Goal: Task Accomplishment & Management: Manage account settings

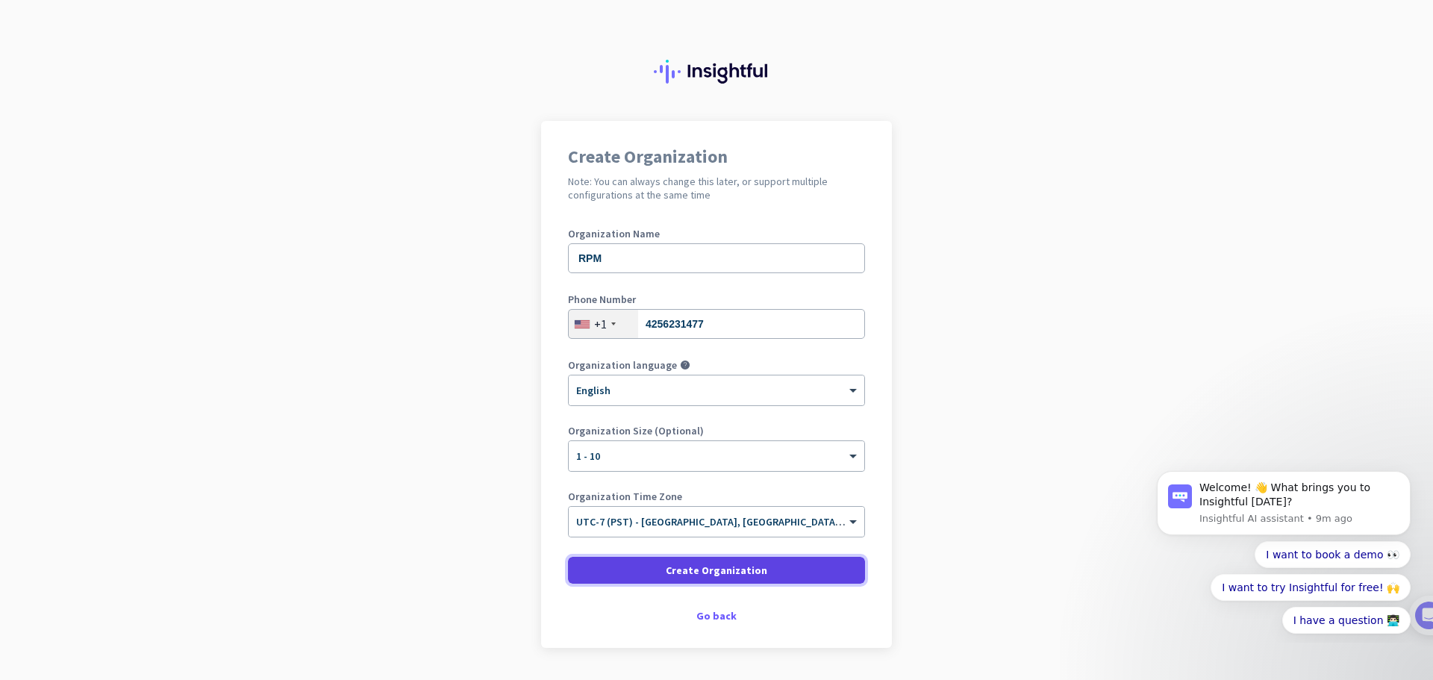
click at [749, 569] on span "Create Organization" at bounding box center [717, 570] width 102 height 15
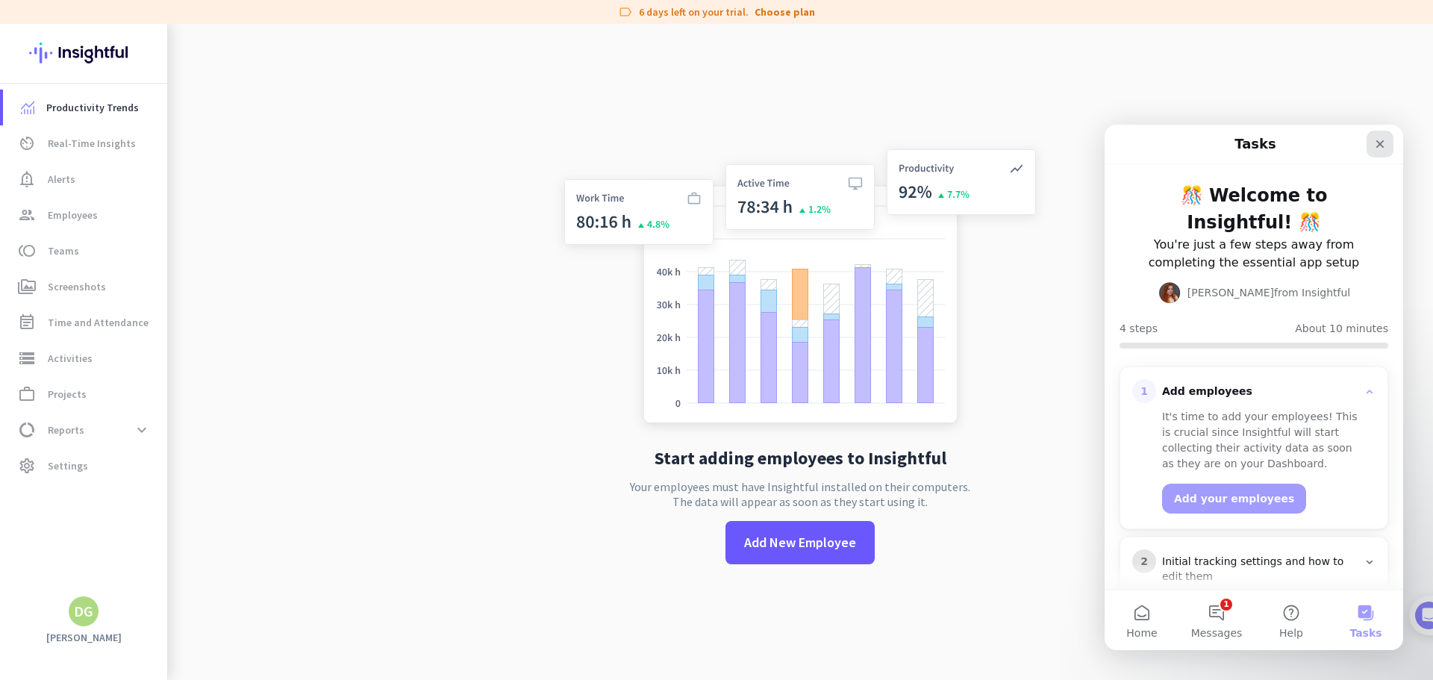
click at [1377, 138] on icon "Close" at bounding box center [1380, 144] width 12 height 12
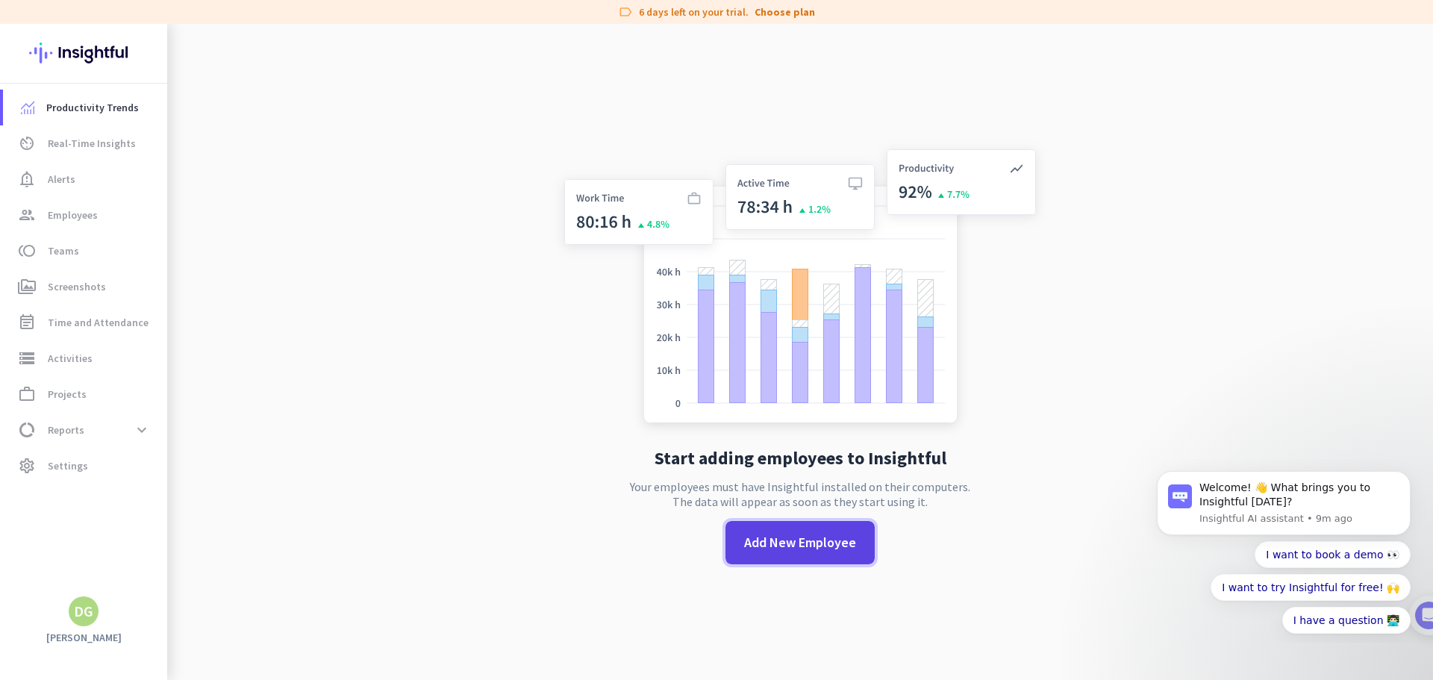
click at [830, 538] on span "Add New Employee" at bounding box center [800, 542] width 112 height 19
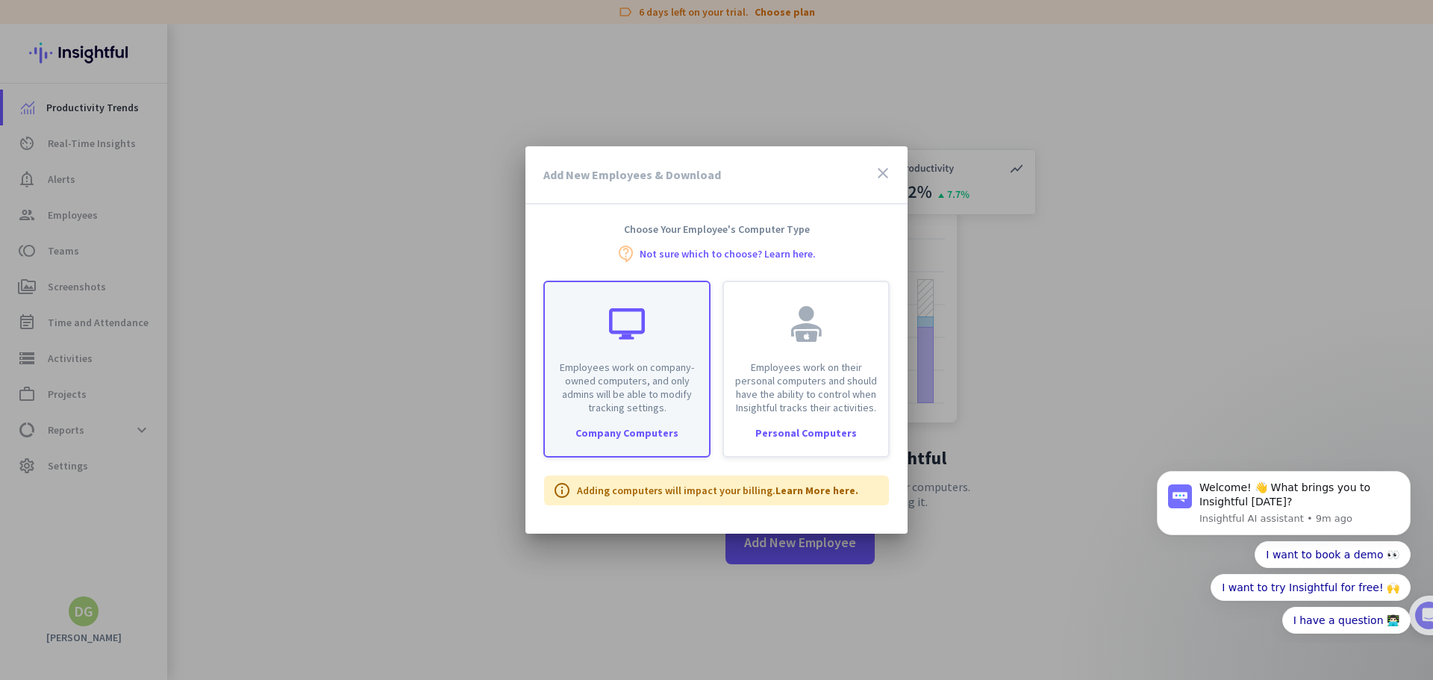
click at [673, 365] on p "Employees work on company-owned computers, and only admins will be able to modi…" at bounding box center [627, 388] width 146 height 54
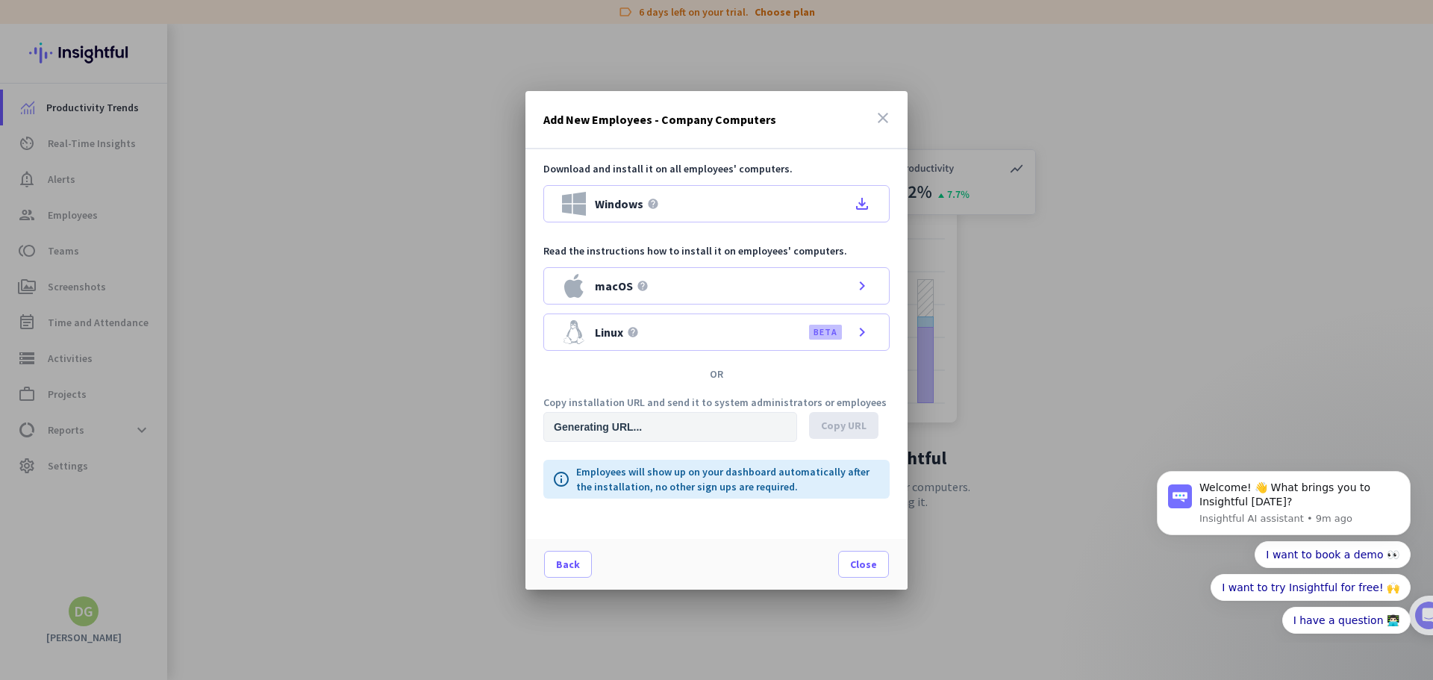
type input "[URL][DOMAIN_NAME]"
click at [866, 202] on icon "file_download" at bounding box center [862, 204] width 18 height 18
click at [1237, 211] on div at bounding box center [716, 340] width 1433 height 680
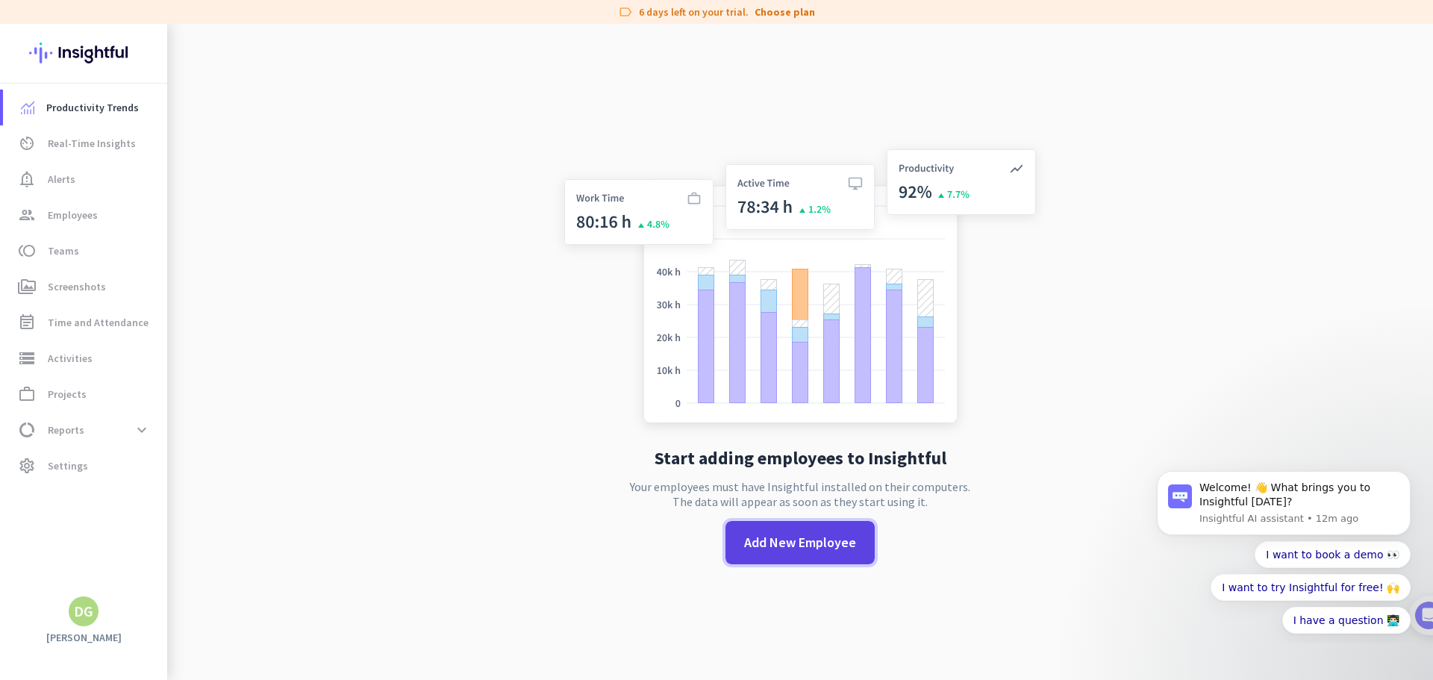
click at [783, 546] on span "Add New Employee" at bounding box center [800, 542] width 112 height 19
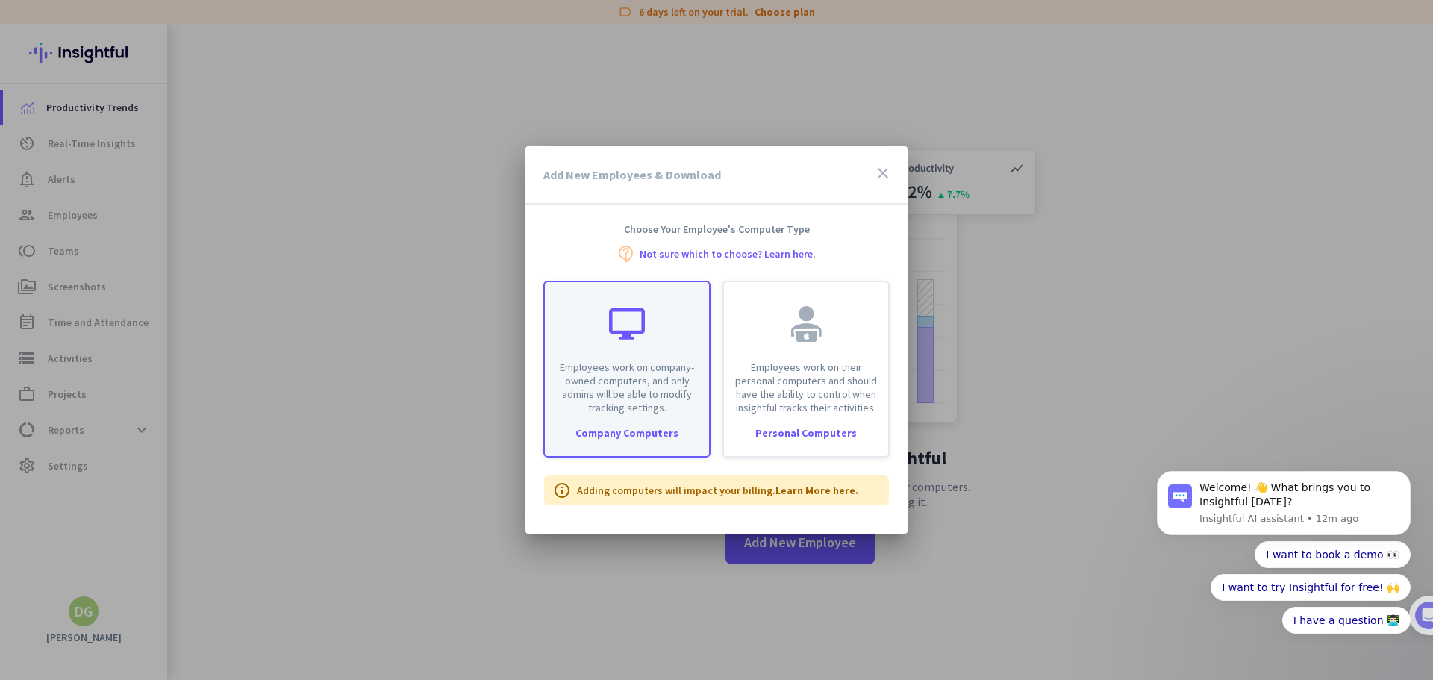
click at [665, 357] on div "Employees work on company-owned computers, and only admins will be able to modi…" at bounding box center [627, 348] width 164 height 132
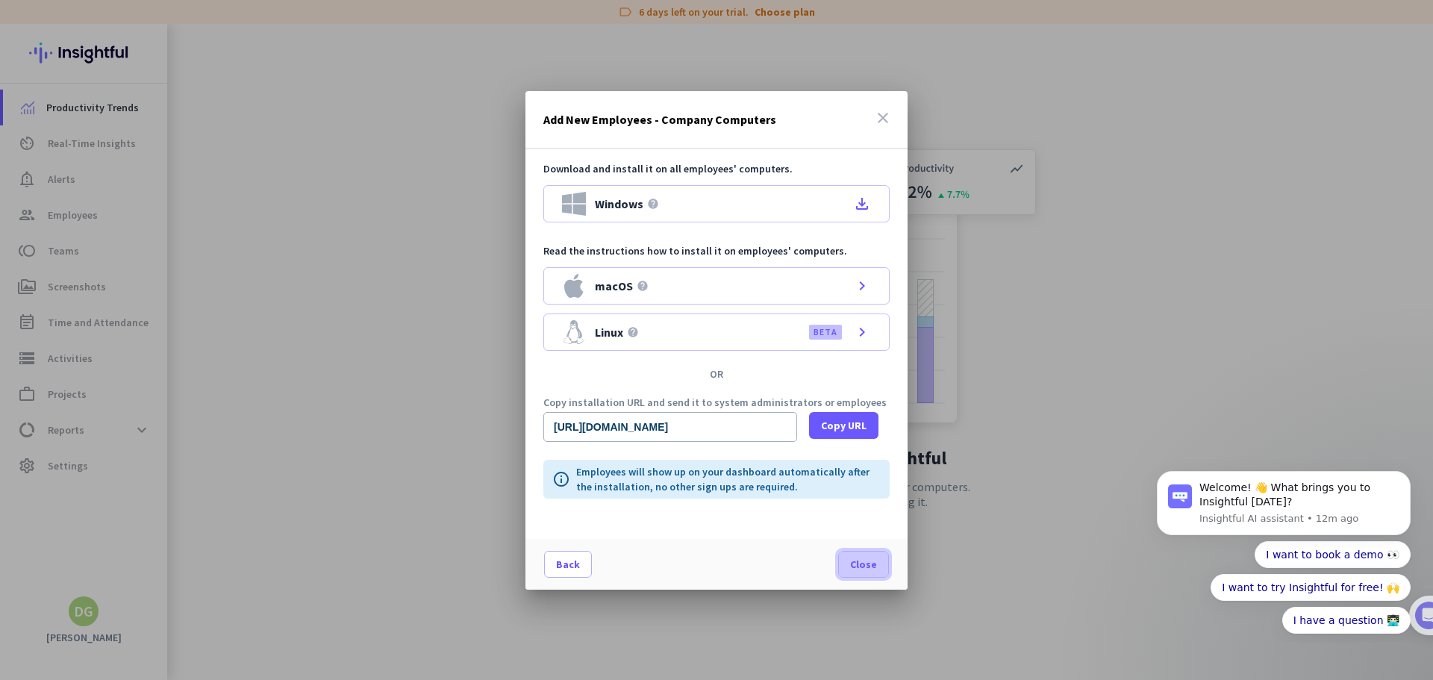
click at [861, 562] on span "Close" at bounding box center [863, 564] width 27 height 15
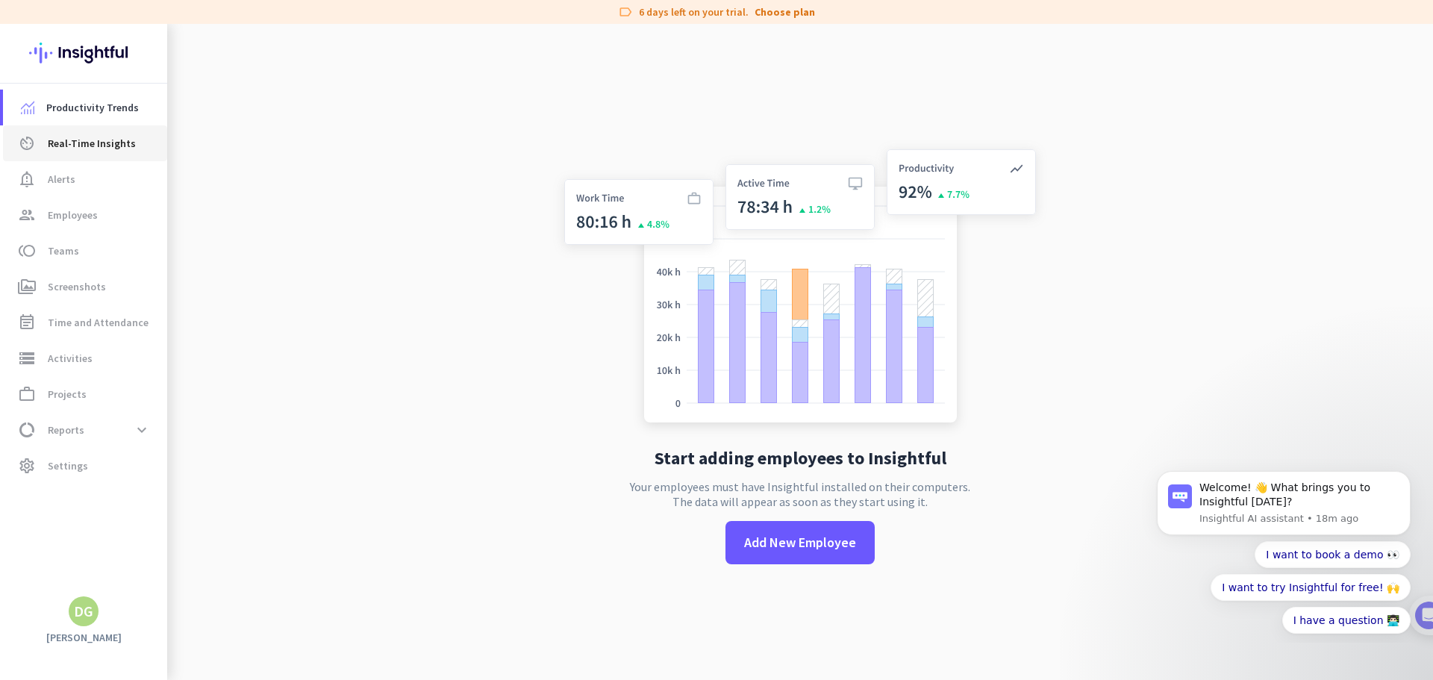
click at [56, 140] on span "Real-Time Insights" at bounding box center [92, 143] width 88 height 18
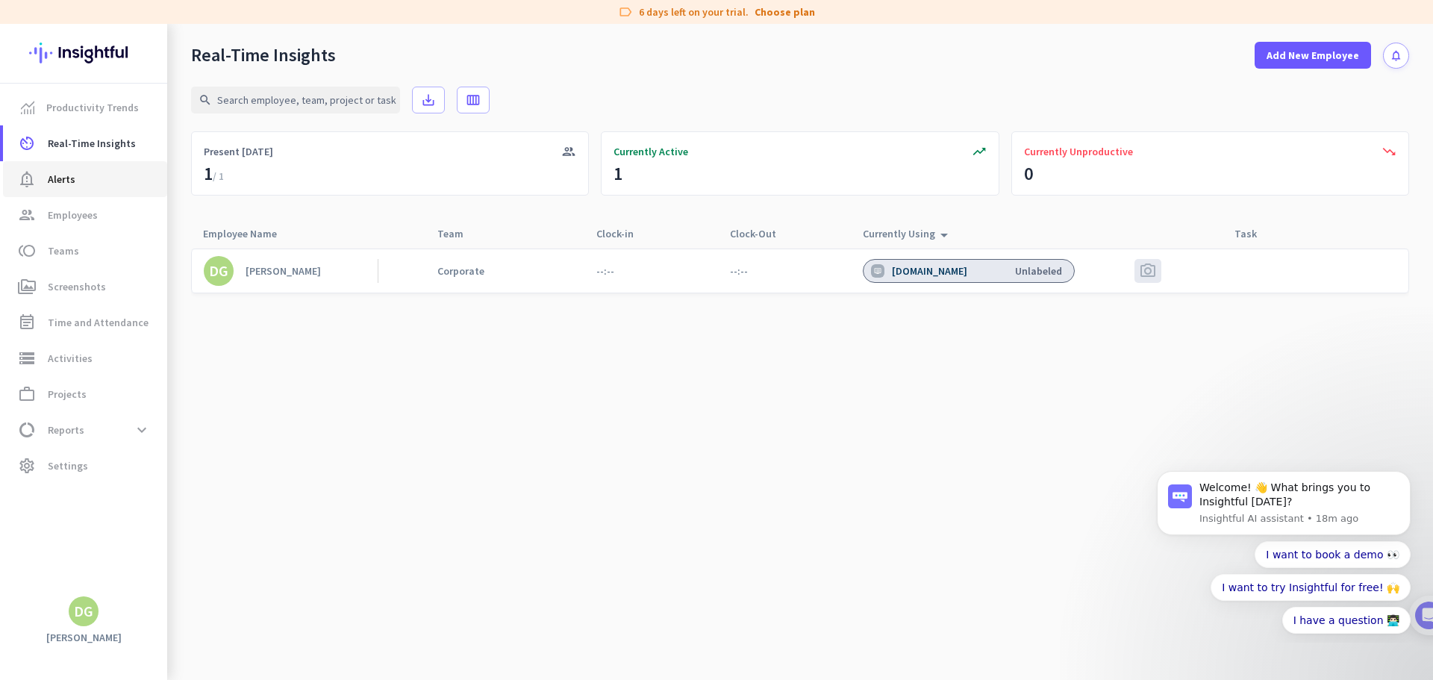
click at [72, 186] on span "Alerts" at bounding box center [62, 179] width 28 height 18
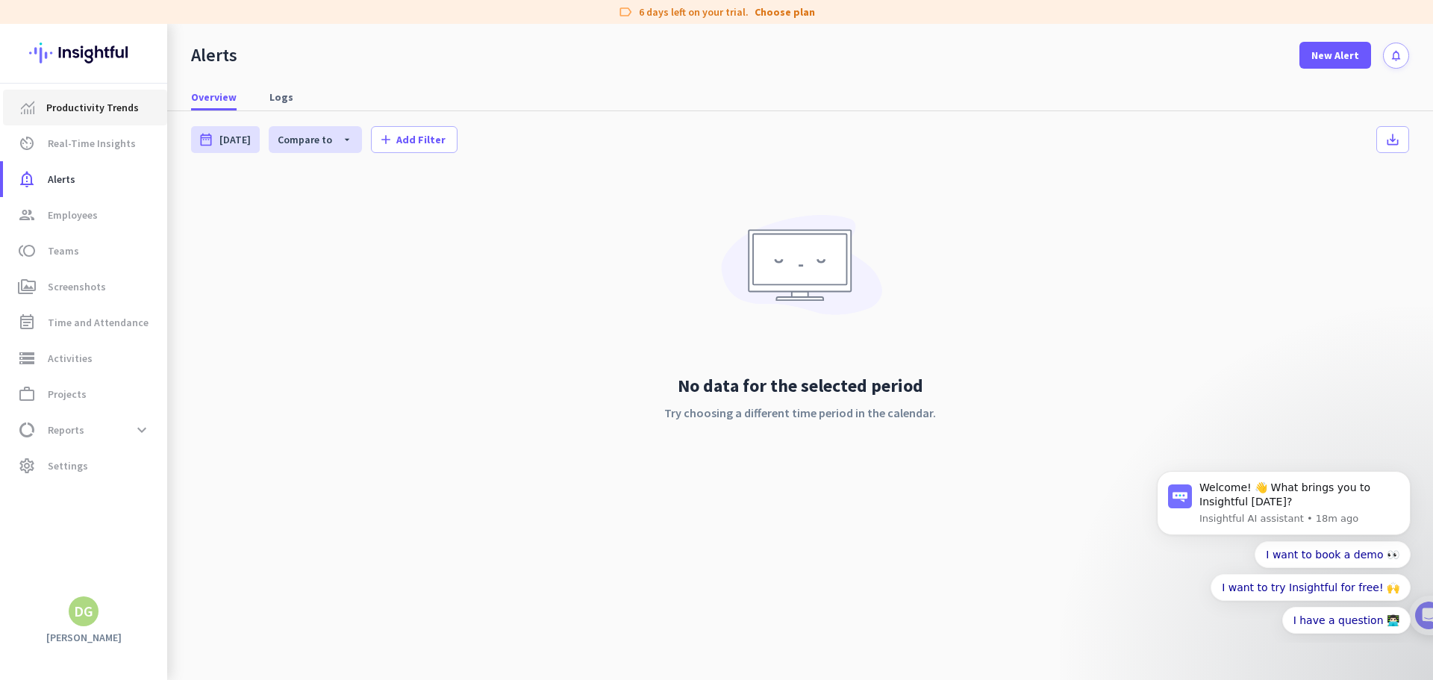
click at [90, 102] on span "Productivity Trends" at bounding box center [92, 108] width 93 height 18
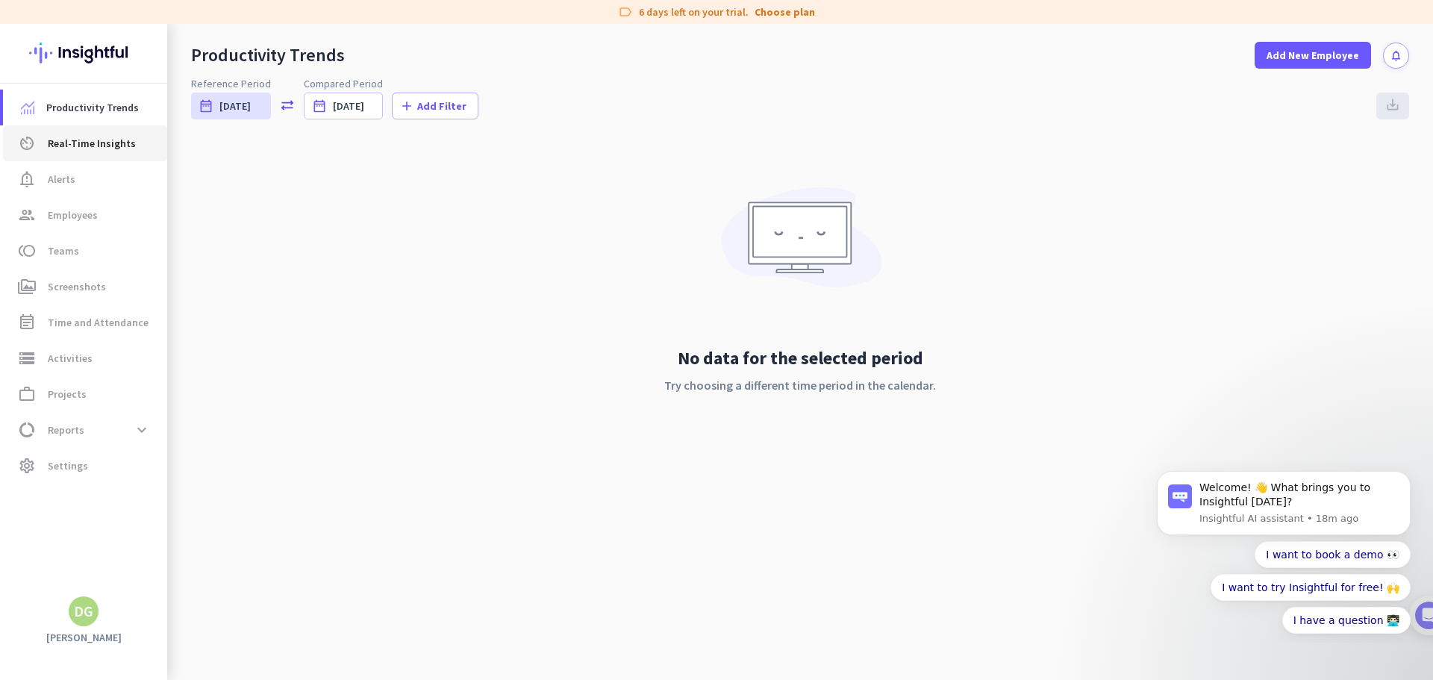
click at [84, 147] on span "Real-Time Insights" at bounding box center [92, 143] width 88 height 18
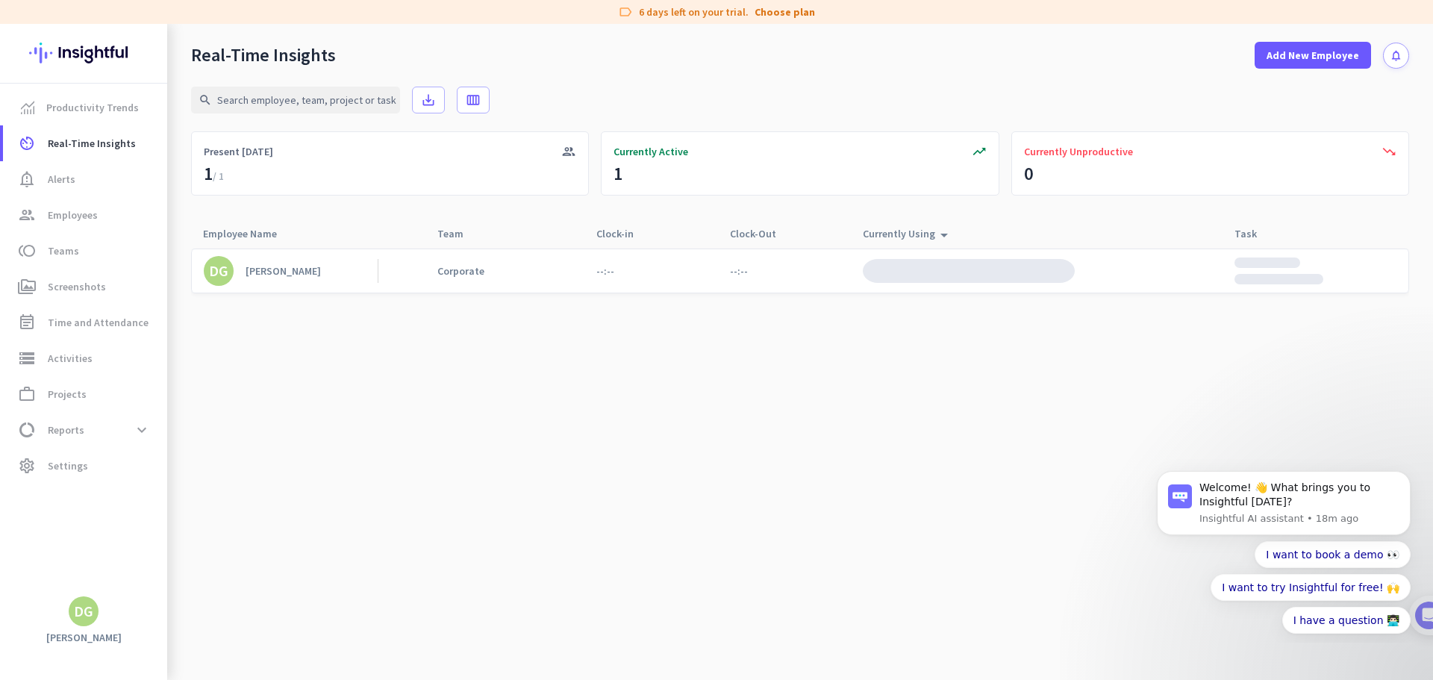
click at [307, 274] on link "DG [PERSON_NAME]" at bounding box center [291, 271] width 174 height 30
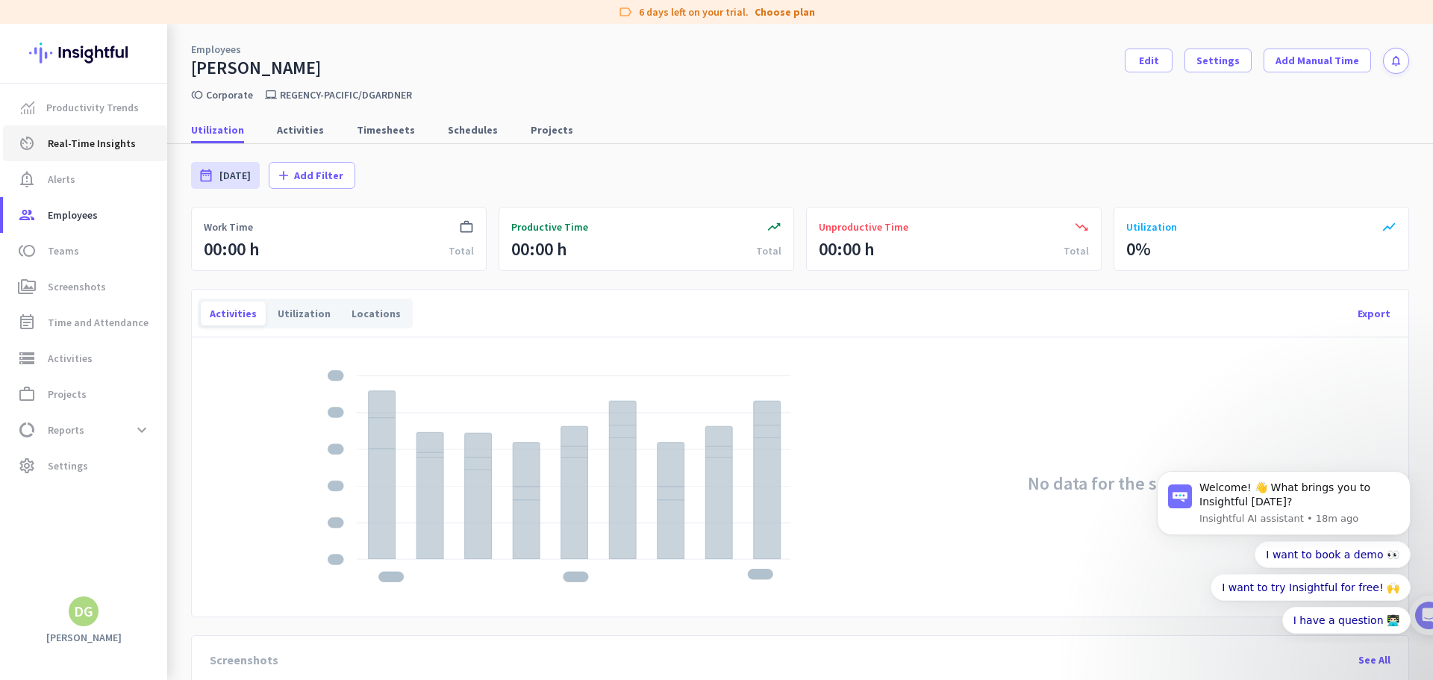
click at [63, 148] on span "Real-Time Insights" at bounding box center [92, 143] width 88 height 18
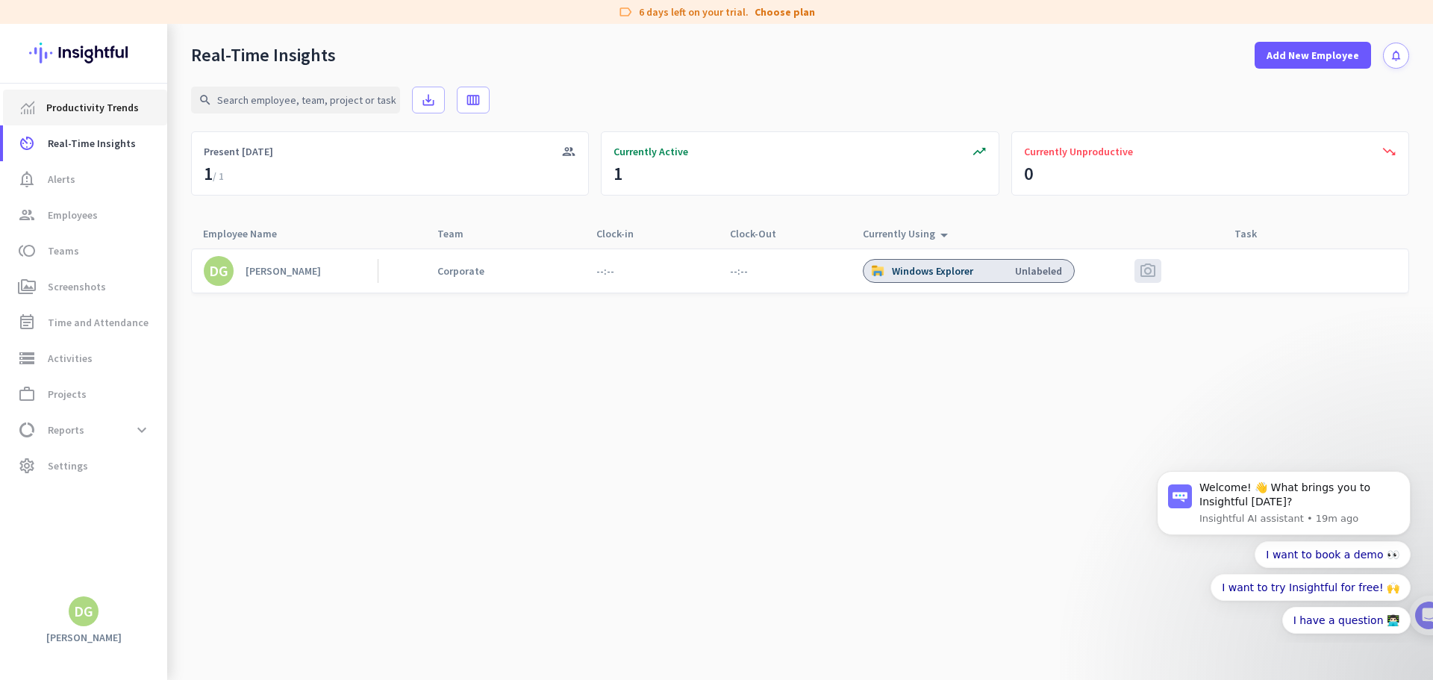
click at [54, 100] on span "Productivity Trends" at bounding box center [92, 108] width 93 height 18
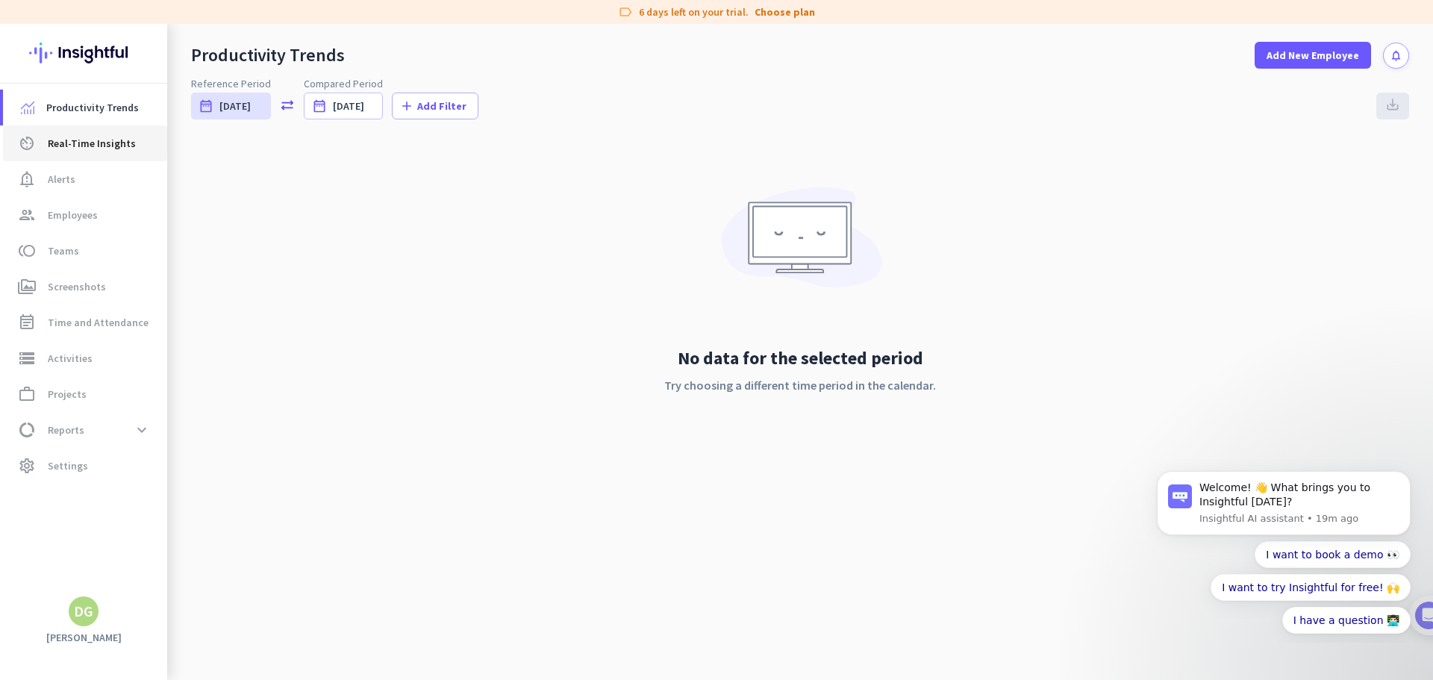
click at [100, 149] on span "Real-Time Insights" at bounding box center [92, 143] width 88 height 18
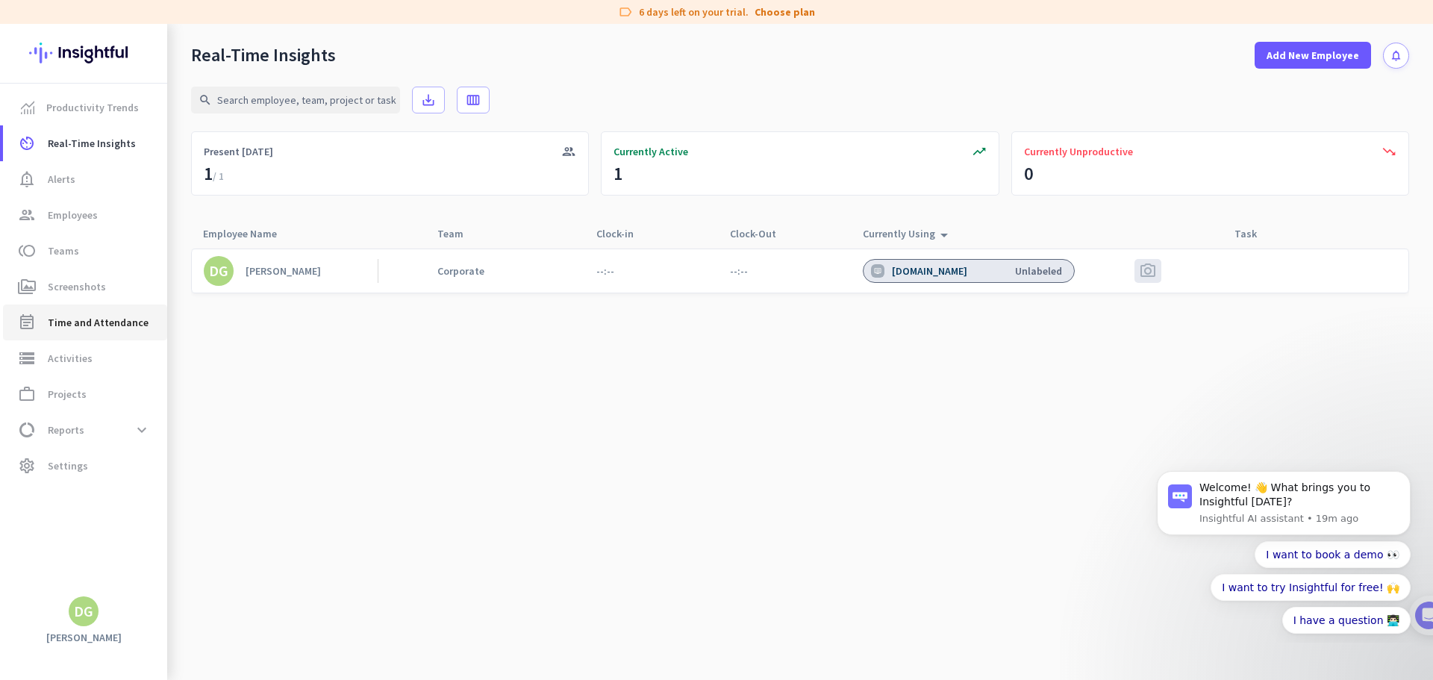
click at [95, 322] on span "Time and Attendance" at bounding box center [98, 322] width 101 height 18
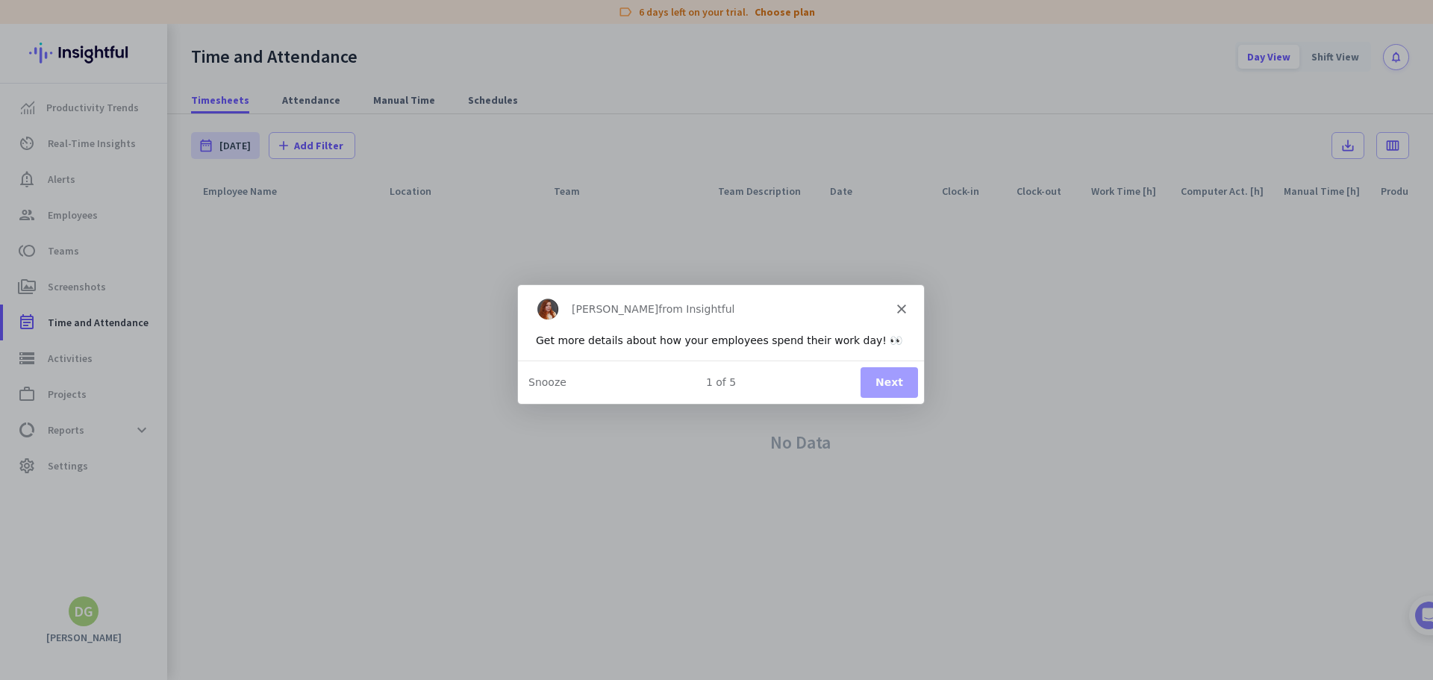
click at [904, 381] on button "Next" at bounding box center [888, 381] width 57 height 31
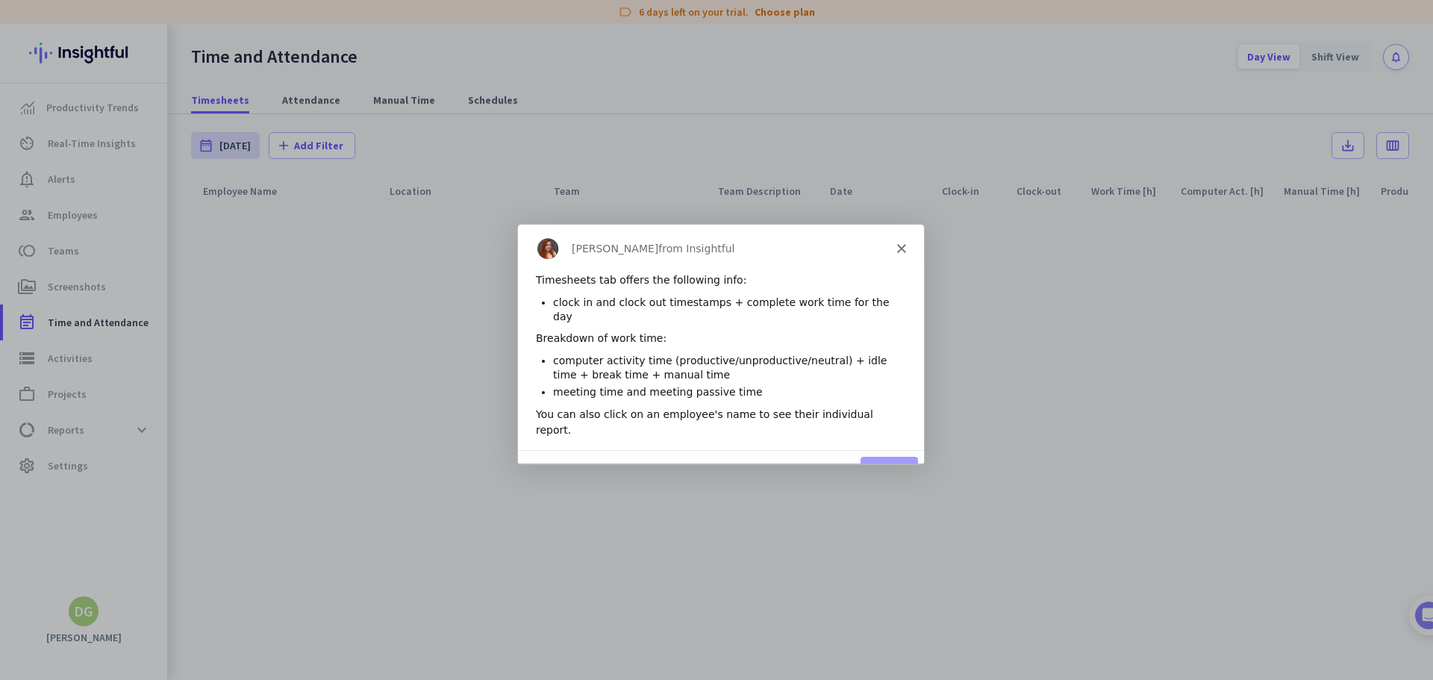
click at [881, 456] on button "Next" at bounding box center [888, 471] width 57 height 31
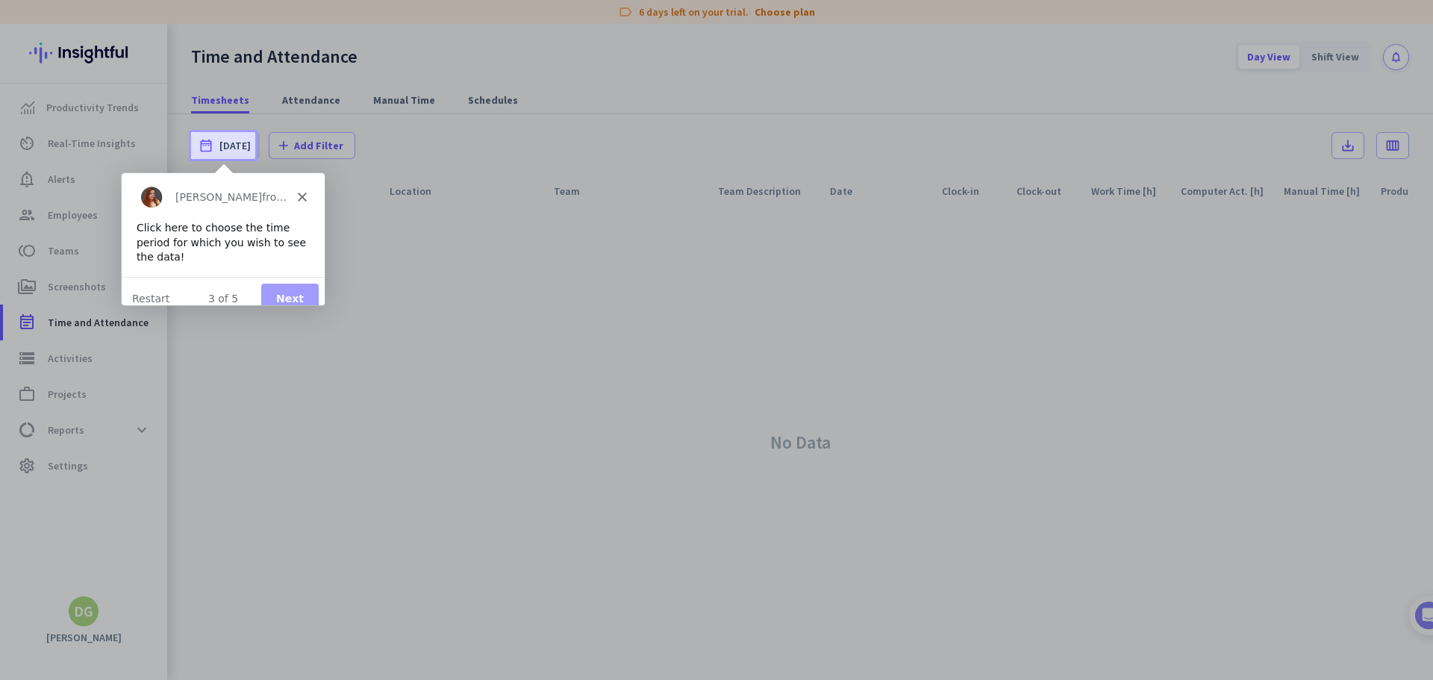
click at [276, 283] on button "Next" at bounding box center [288, 298] width 57 height 31
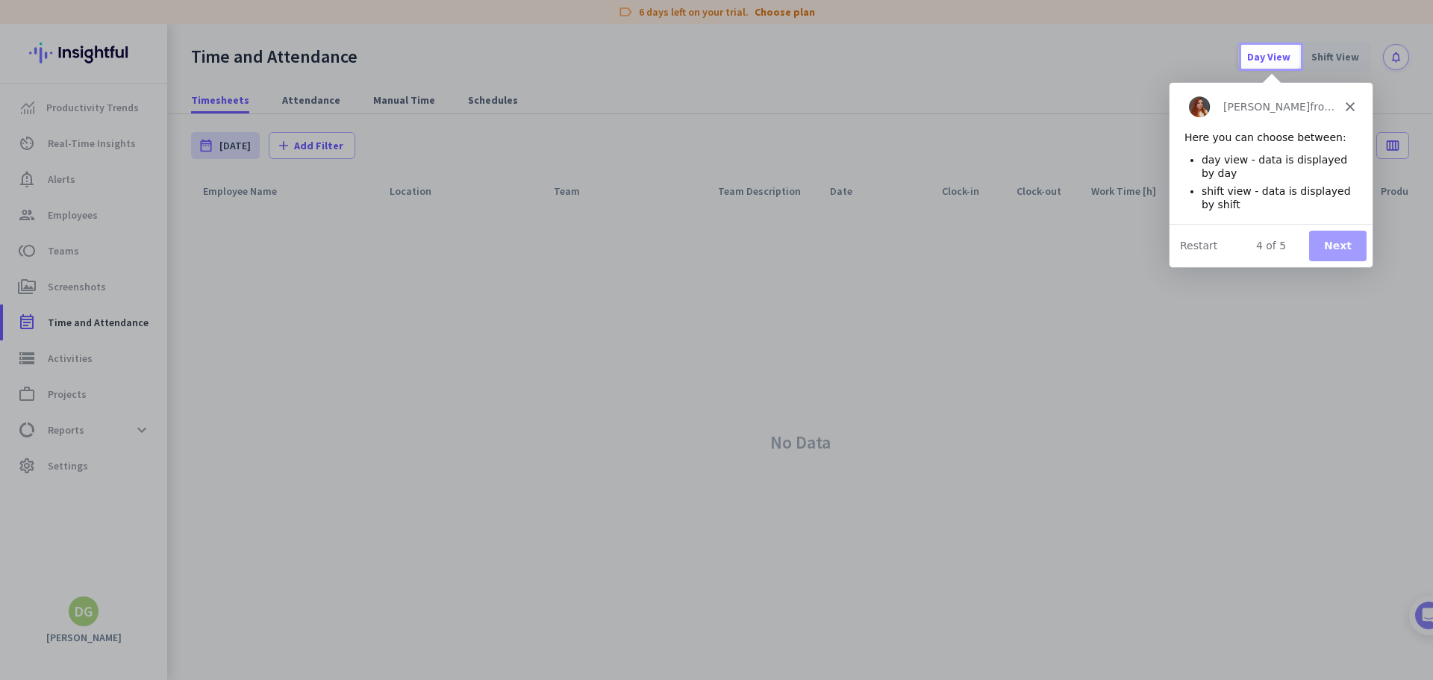
click at [1335, 251] on button "Next" at bounding box center [1336, 245] width 57 height 31
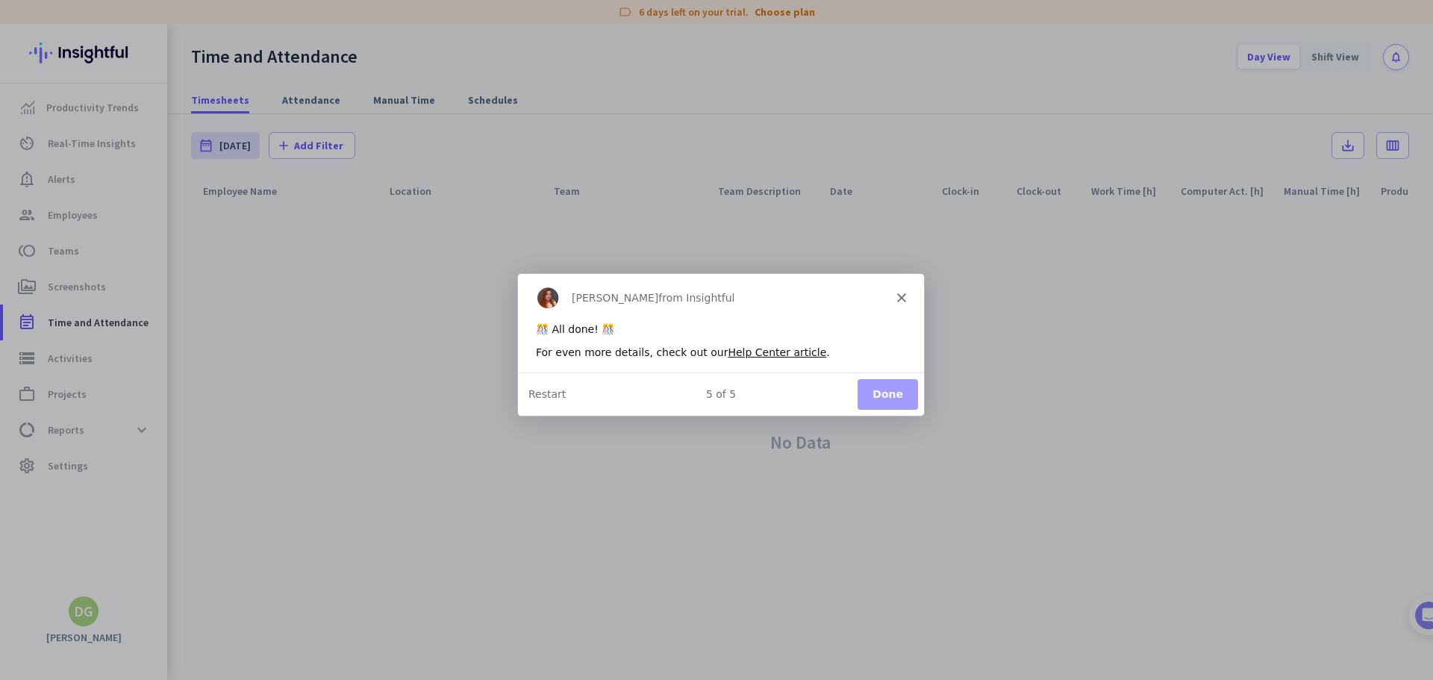
click at [901, 393] on button "Done" at bounding box center [887, 393] width 60 height 31
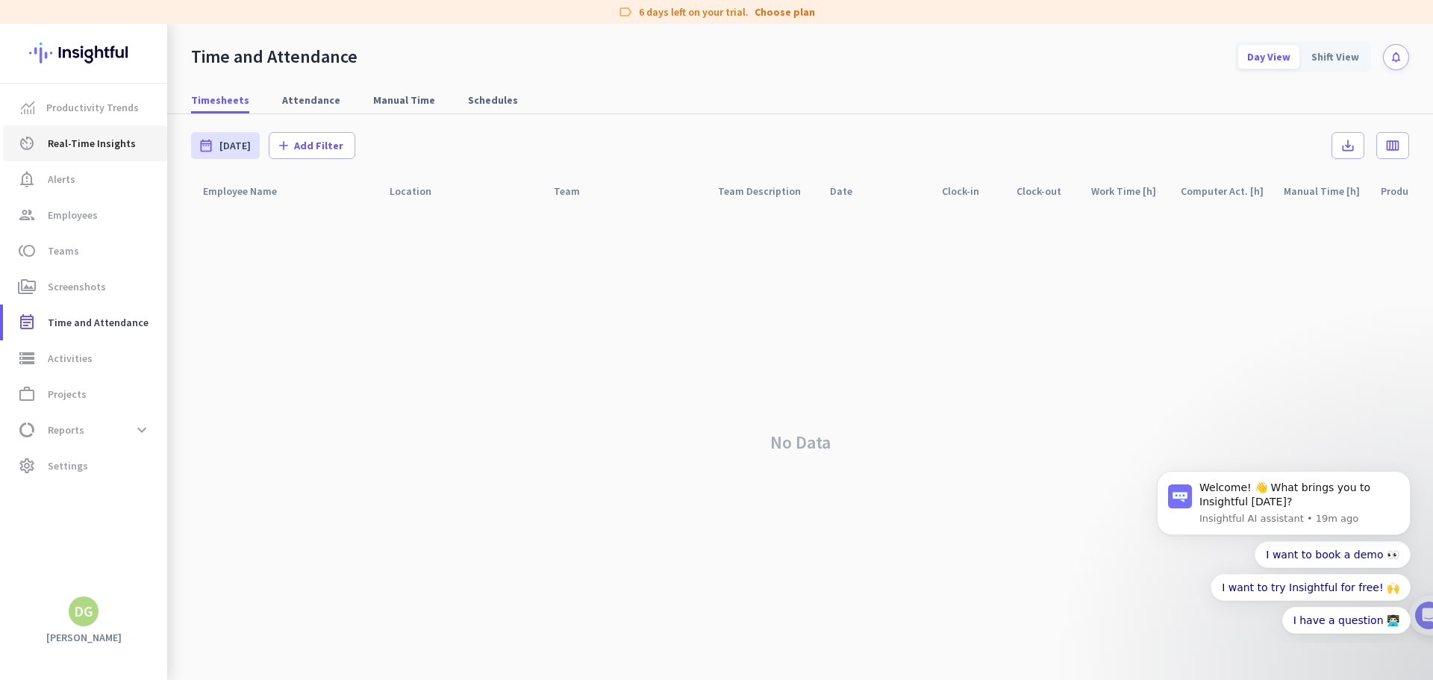
click at [78, 155] on link "av_timer Real-Time Insights" at bounding box center [85, 143] width 164 height 36
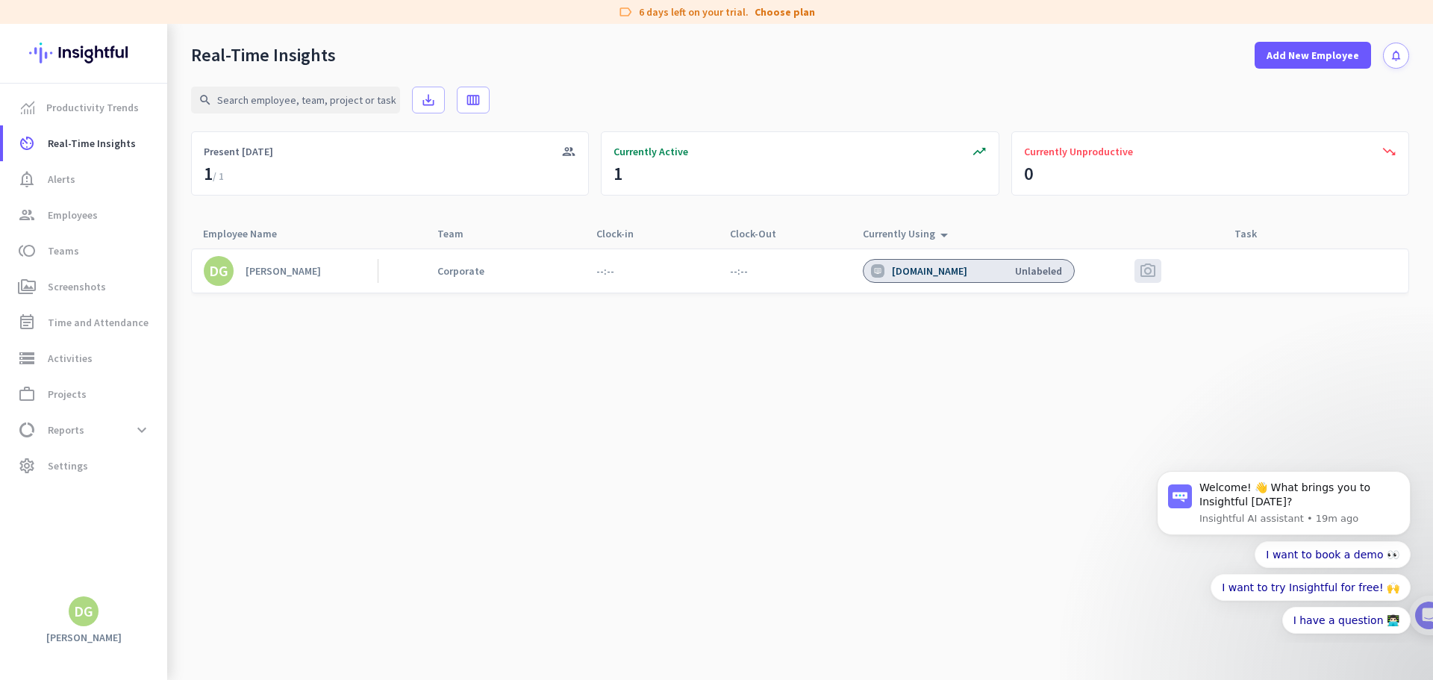
click at [307, 267] on link "DG [PERSON_NAME]" at bounding box center [291, 271] width 174 height 30
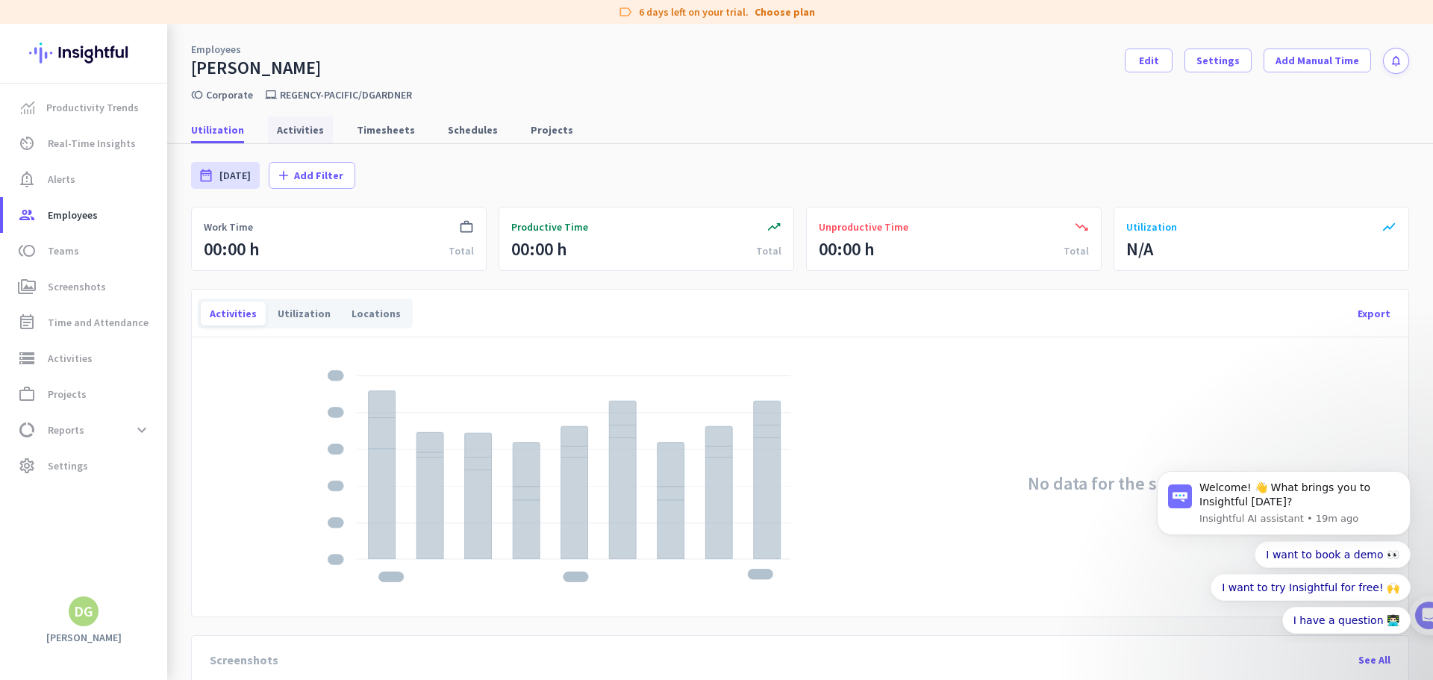
click at [305, 135] on span "Activities" at bounding box center [300, 129] width 47 height 15
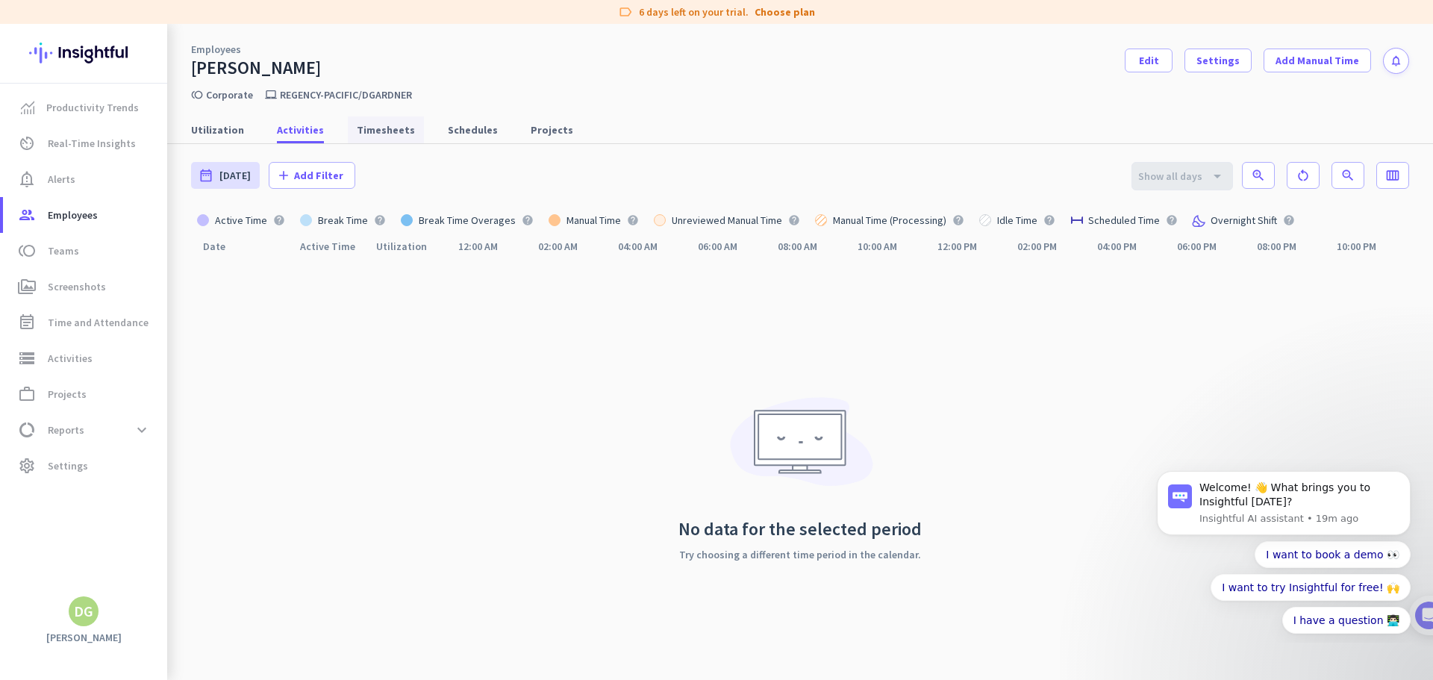
click at [348, 128] on link "Timesheets" at bounding box center [386, 129] width 76 height 27
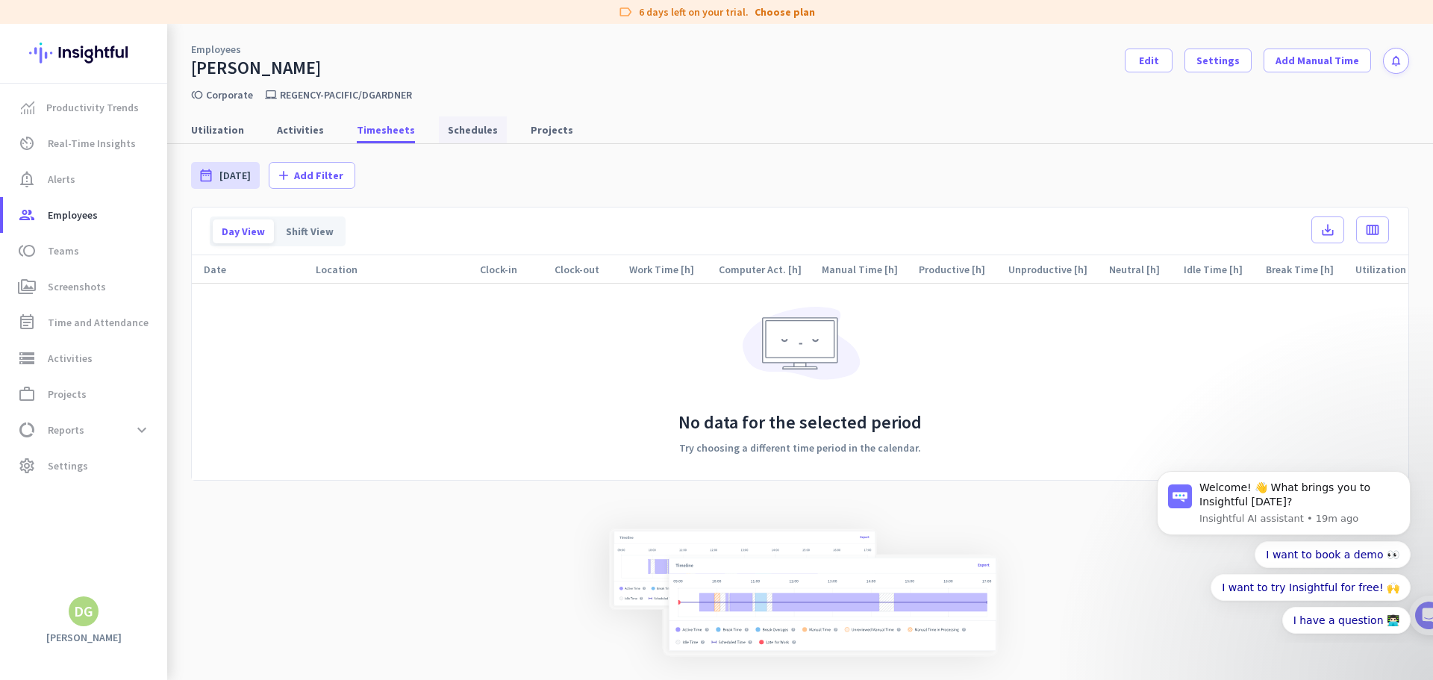
click at [470, 135] on span "Schedules" at bounding box center [473, 129] width 50 height 15
type input "[DATE] - [DATE]"
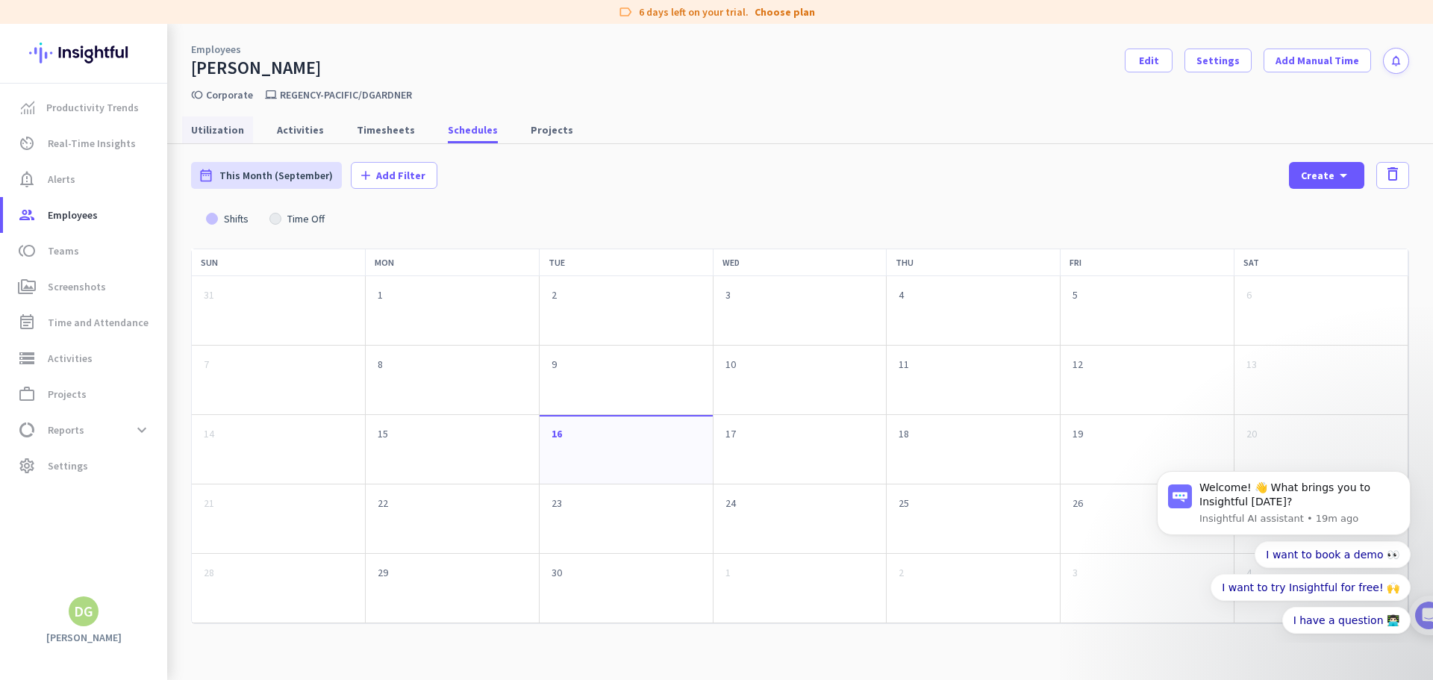
click at [213, 137] on span "Utilization" at bounding box center [217, 129] width 53 height 27
type input "[DATE] - [DATE]"
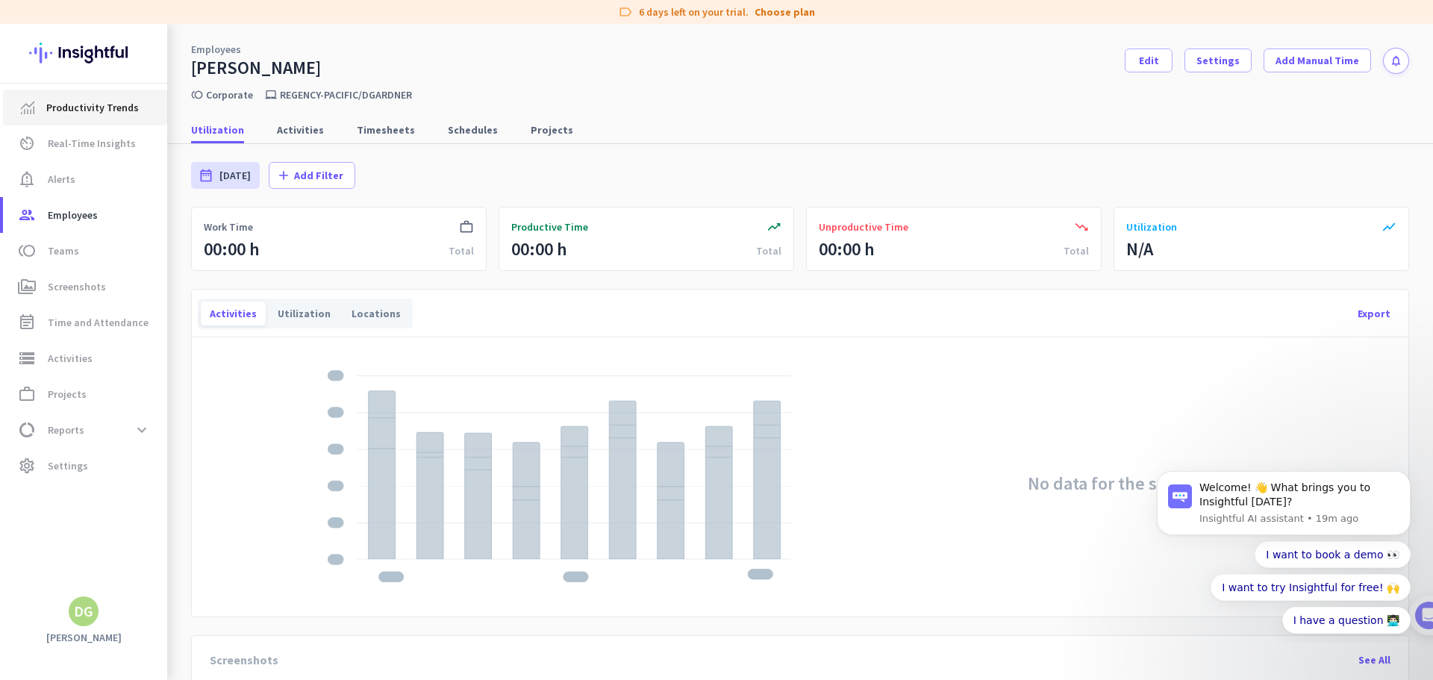
click at [68, 110] on span "Productivity Trends" at bounding box center [92, 108] width 93 height 18
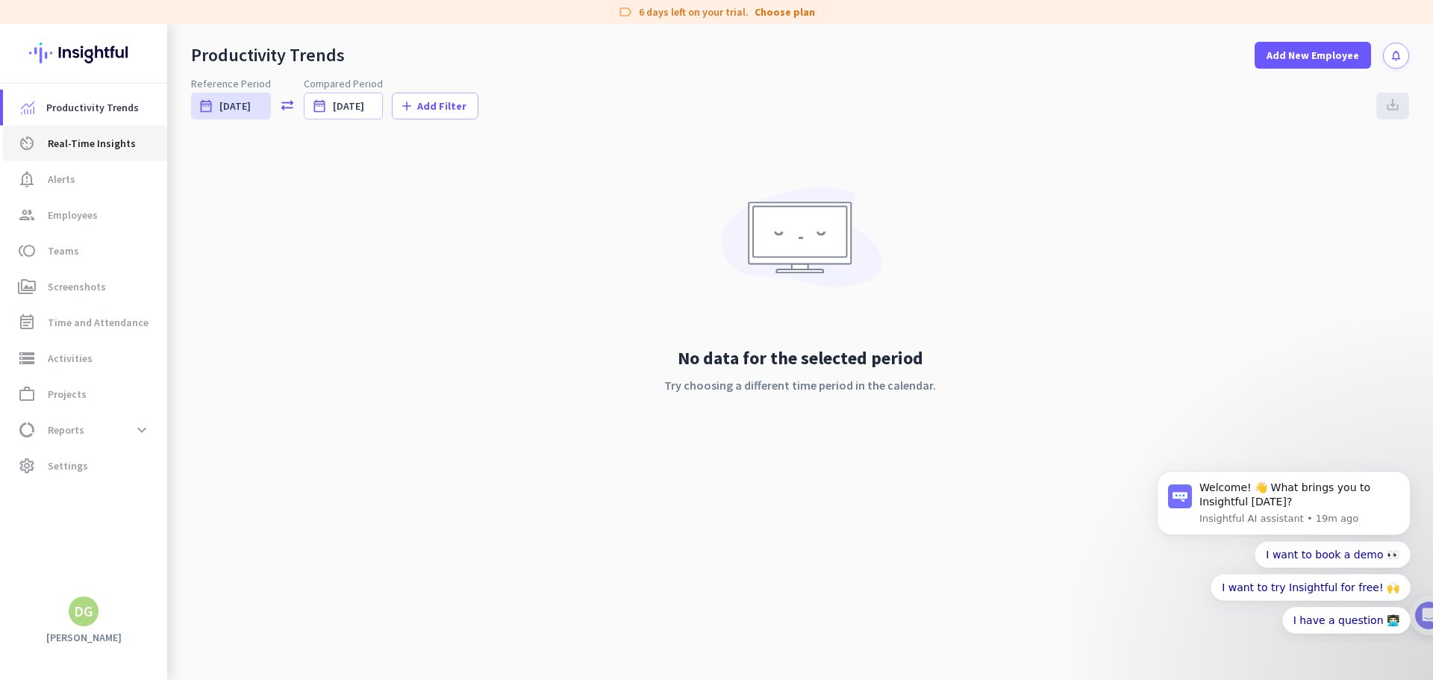
click at [116, 145] on span "Real-Time Insights" at bounding box center [92, 143] width 88 height 18
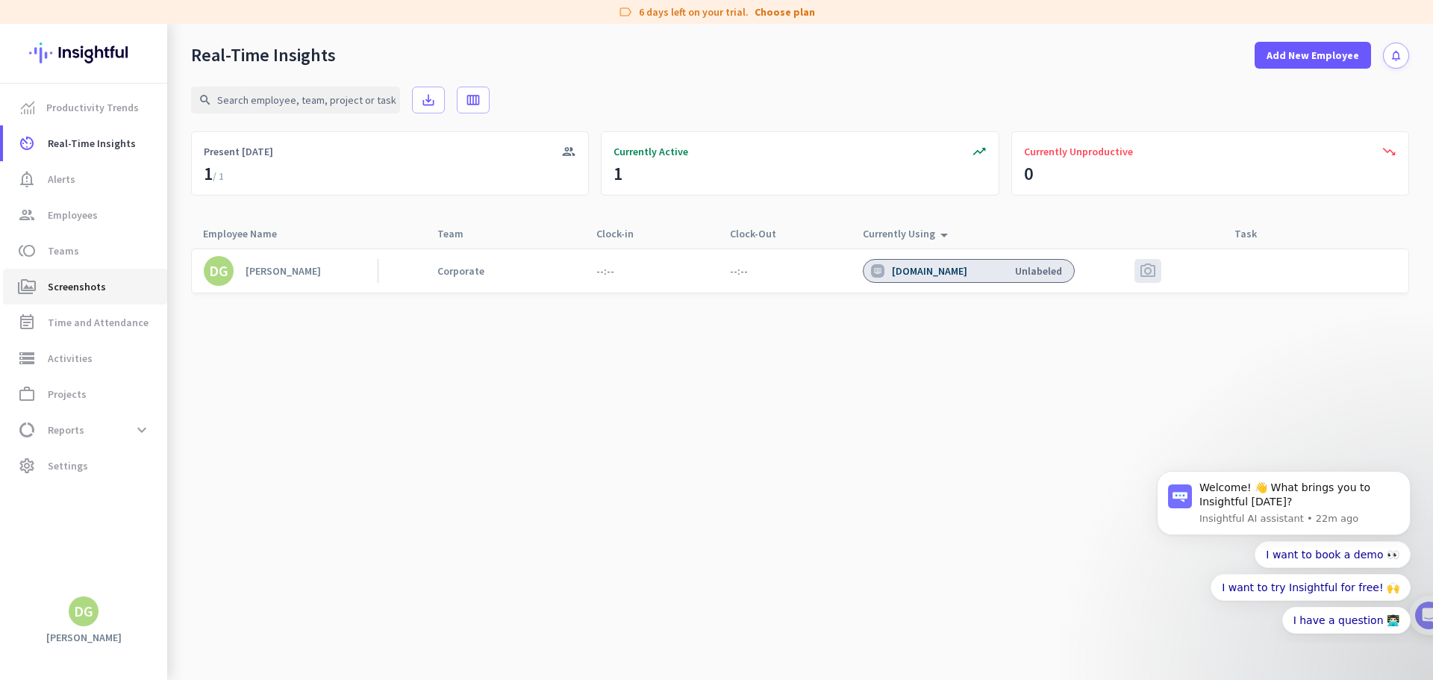
click at [92, 281] on span "Screenshots" at bounding box center [77, 287] width 58 height 18
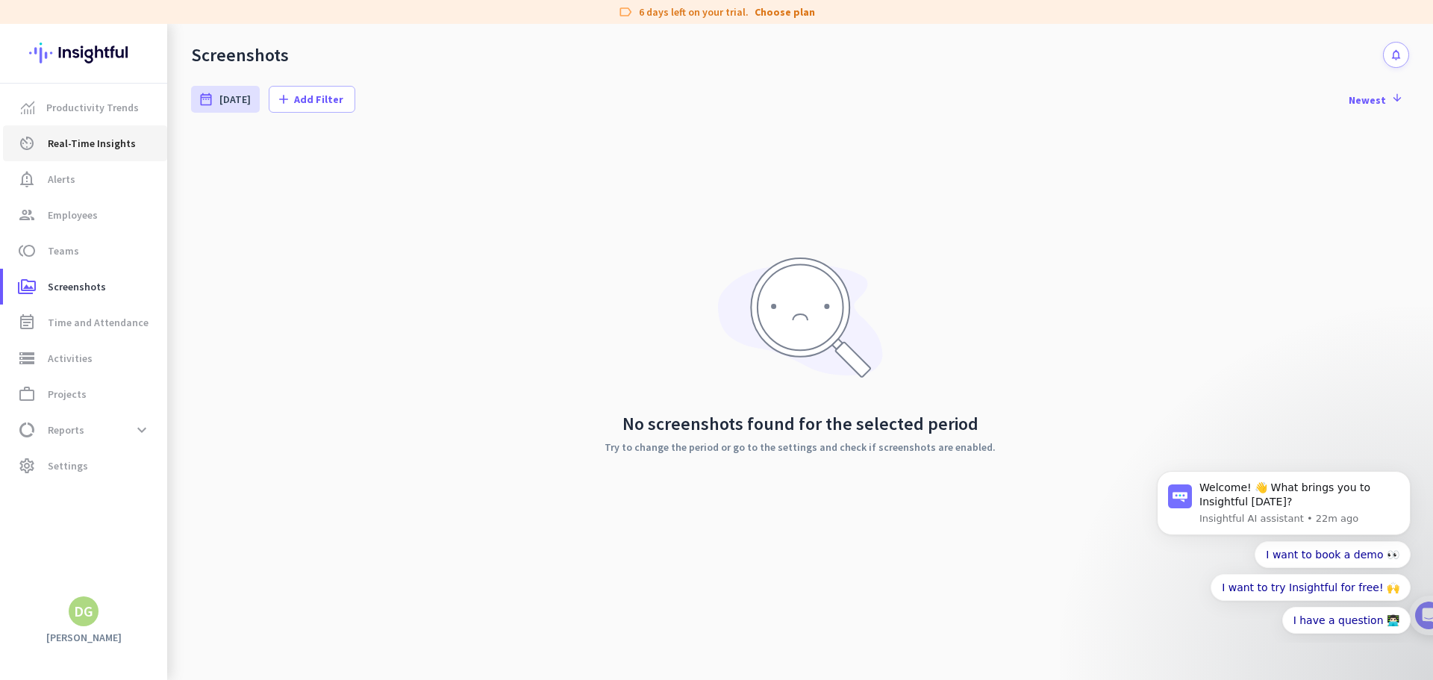
click at [81, 141] on span "Real-Time Insights" at bounding box center [92, 143] width 88 height 18
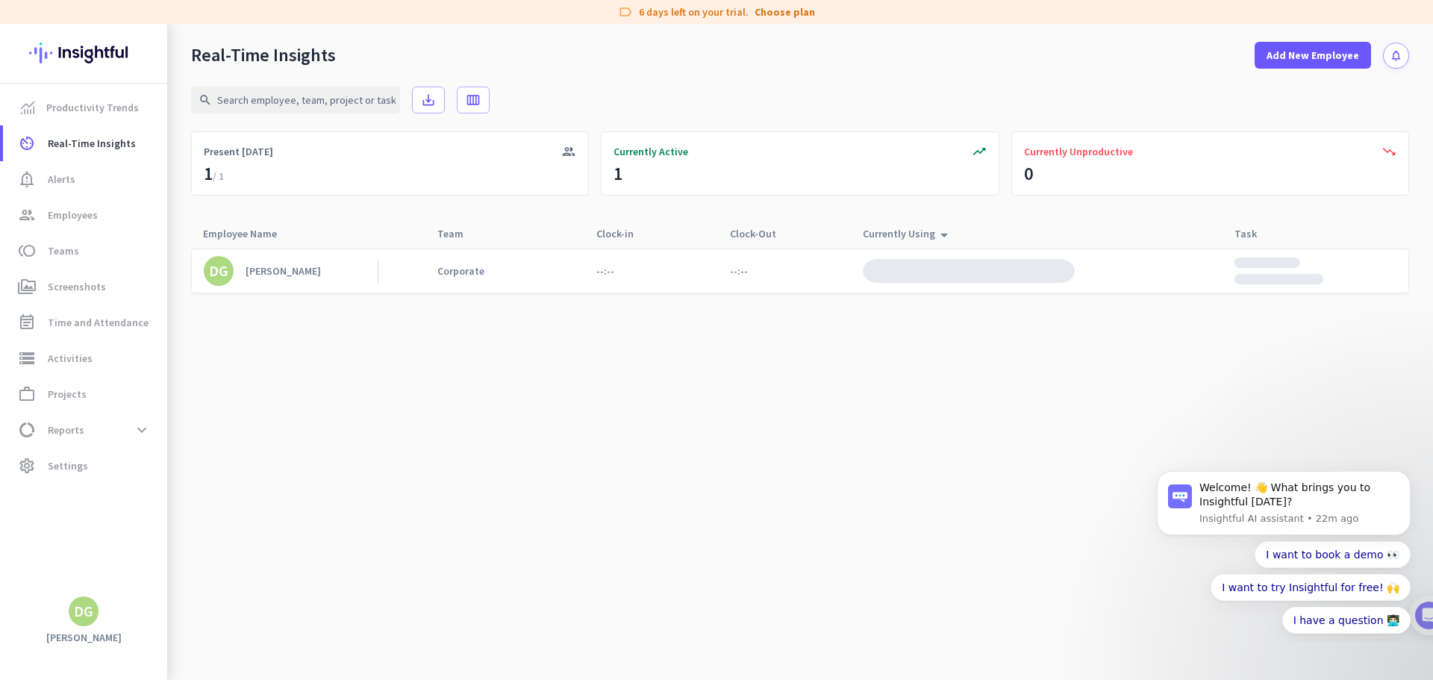
click at [299, 272] on div "[PERSON_NAME]" at bounding box center [283, 270] width 75 height 13
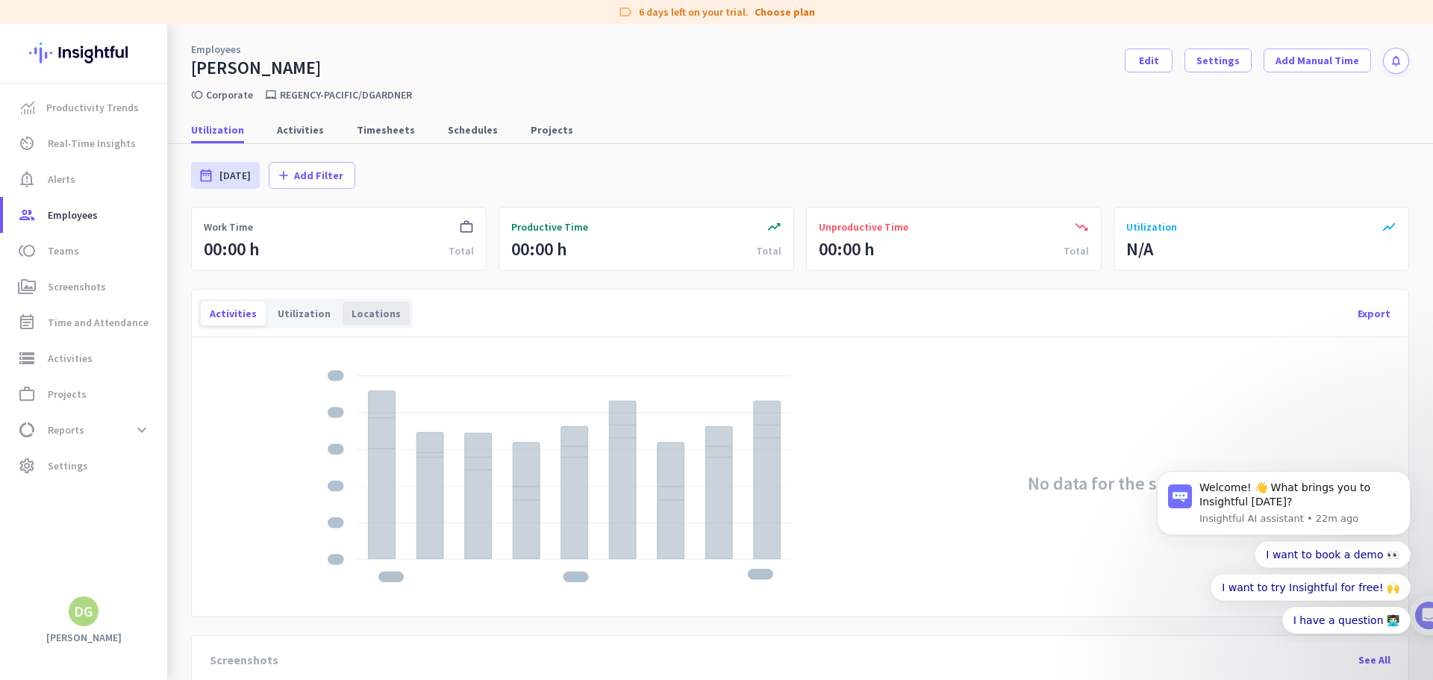
click at [360, 313] on div "Locations" at bounding box center [376, 314] width 67 height 24
click at [277, 134] on span "Activities" at bounding box center [300, 129] width 47 height 15
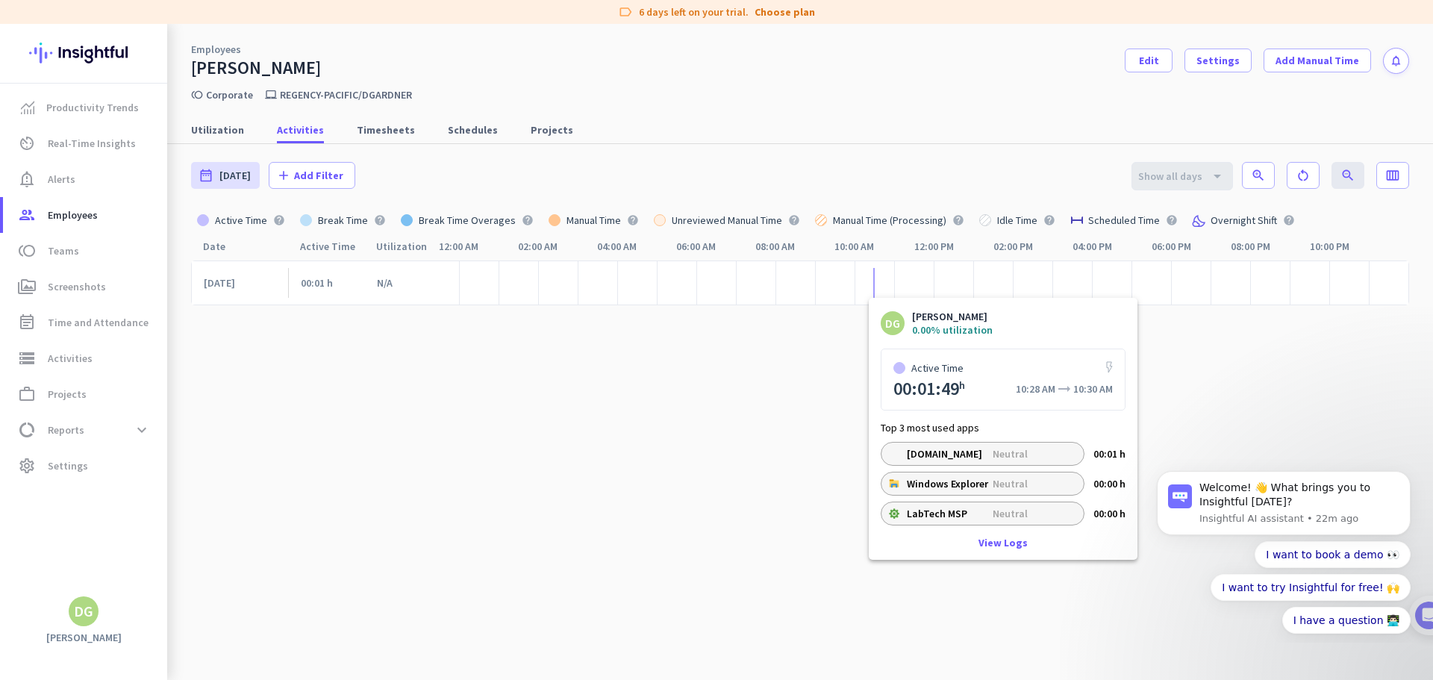
click at [873, 293] on div at bounding box center [873, 283] width 1 height 30
click at [985, 541] on link "View Logs" at bounding box center [1003, 542] width 49 height 10
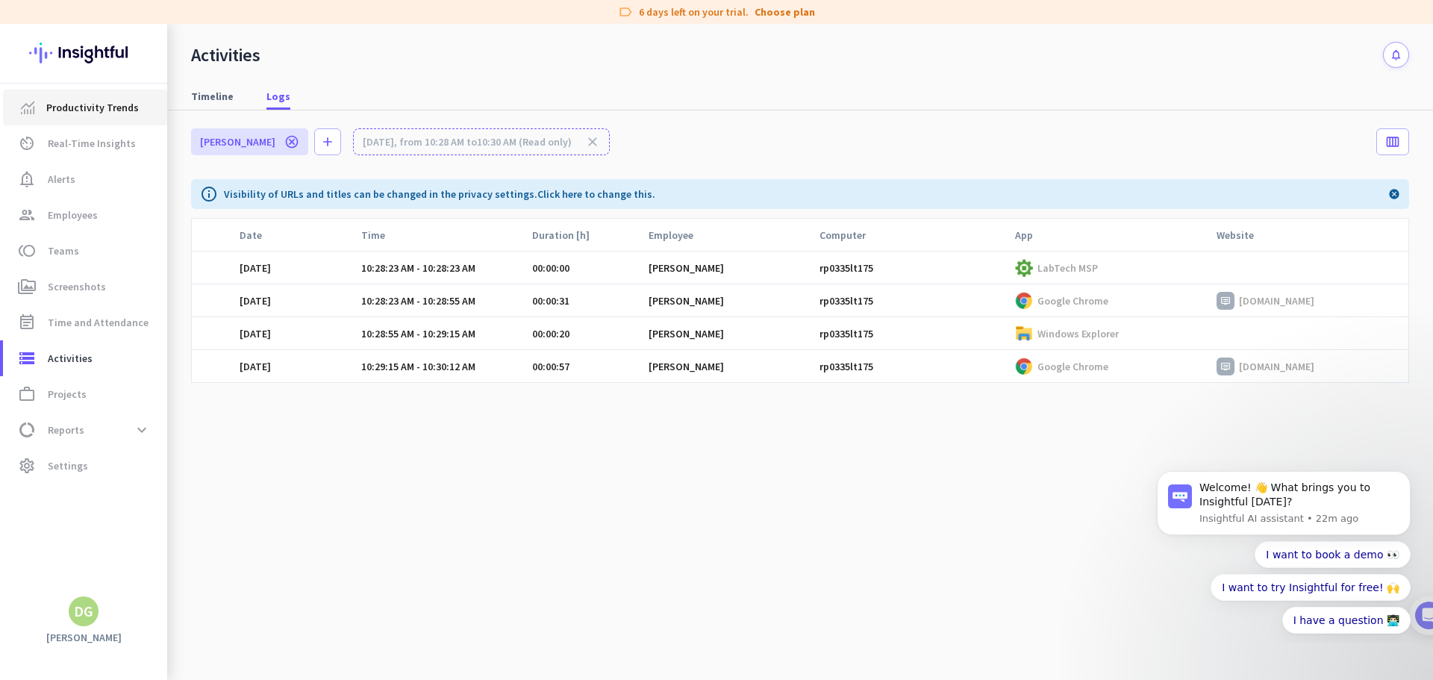
click at [87, 112] on span "Productivity Trends" at bounding box center [92, 108] width 93 height 18
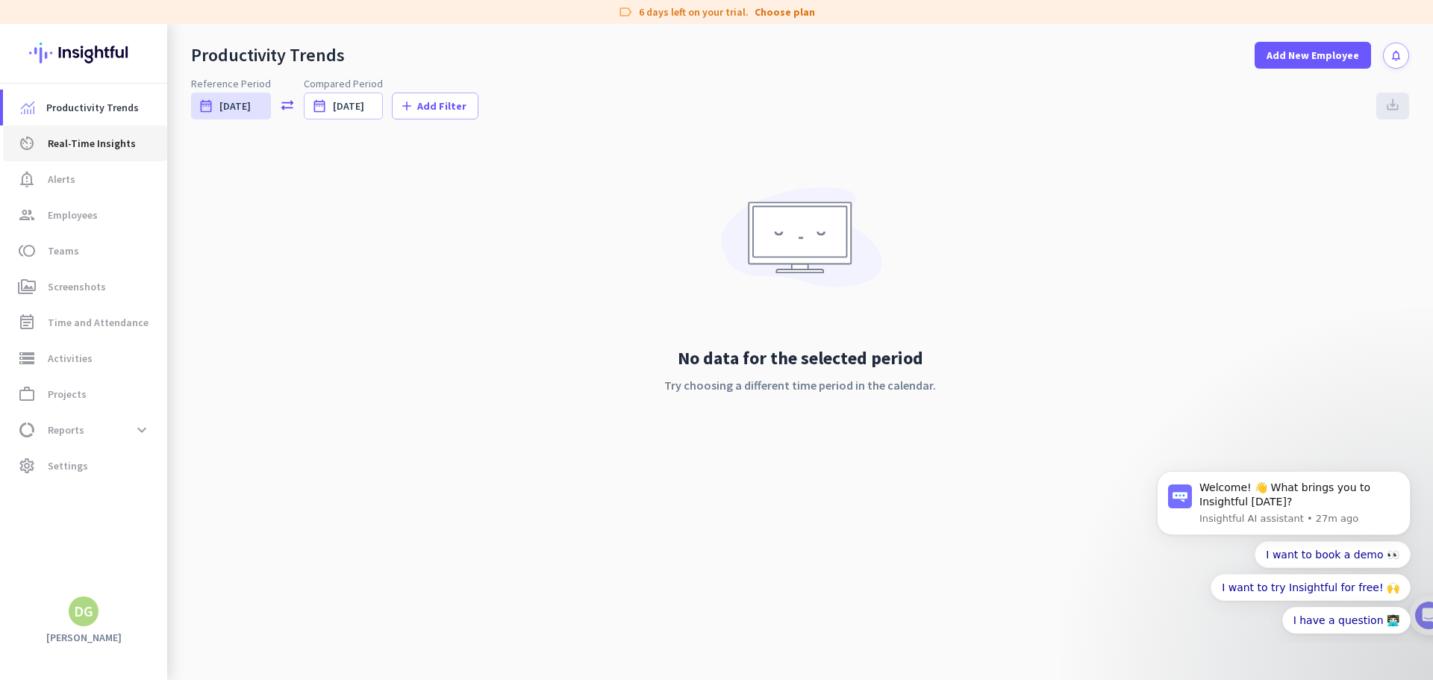
click at [49, 151] on span "Real-Time Insights" at bounding box center [92, 143] width 88 height 18
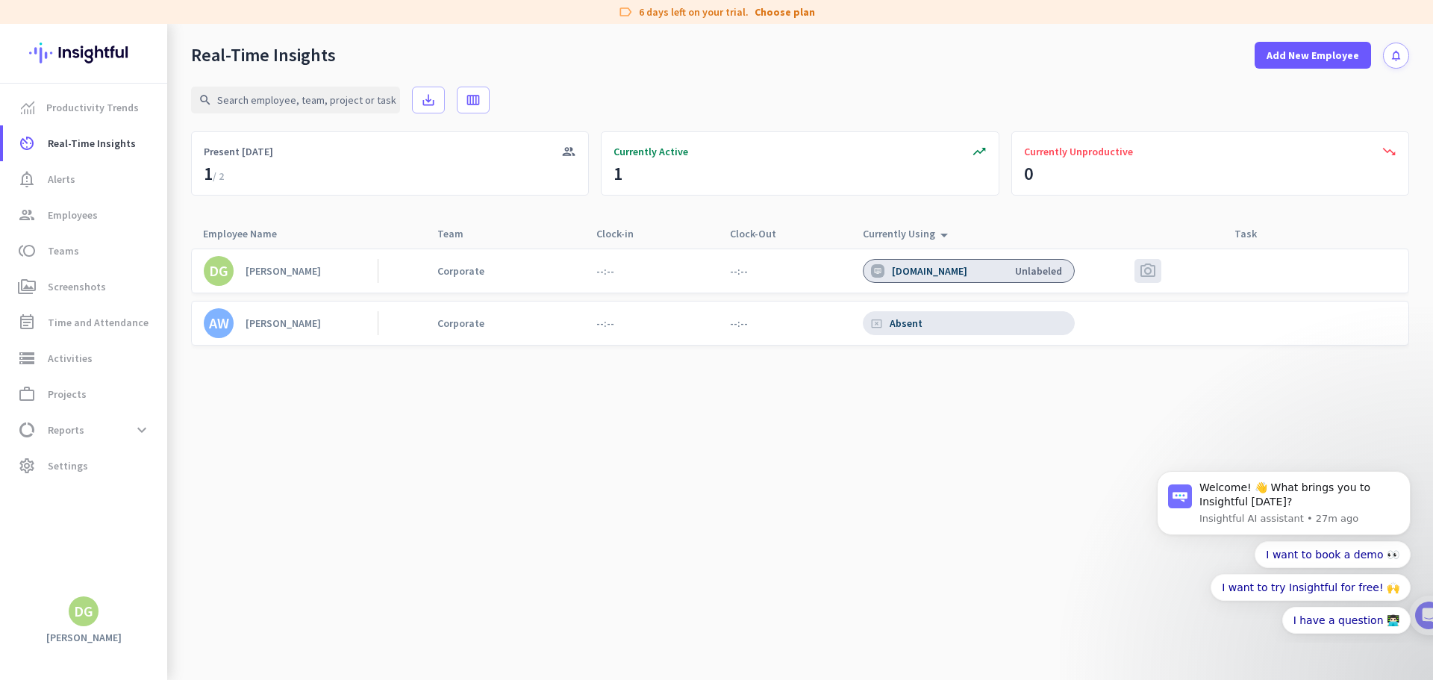
click at [292, 331] on link "AW [PERSON_NAME]" at bounding box center [291, 323] width 174 height 30
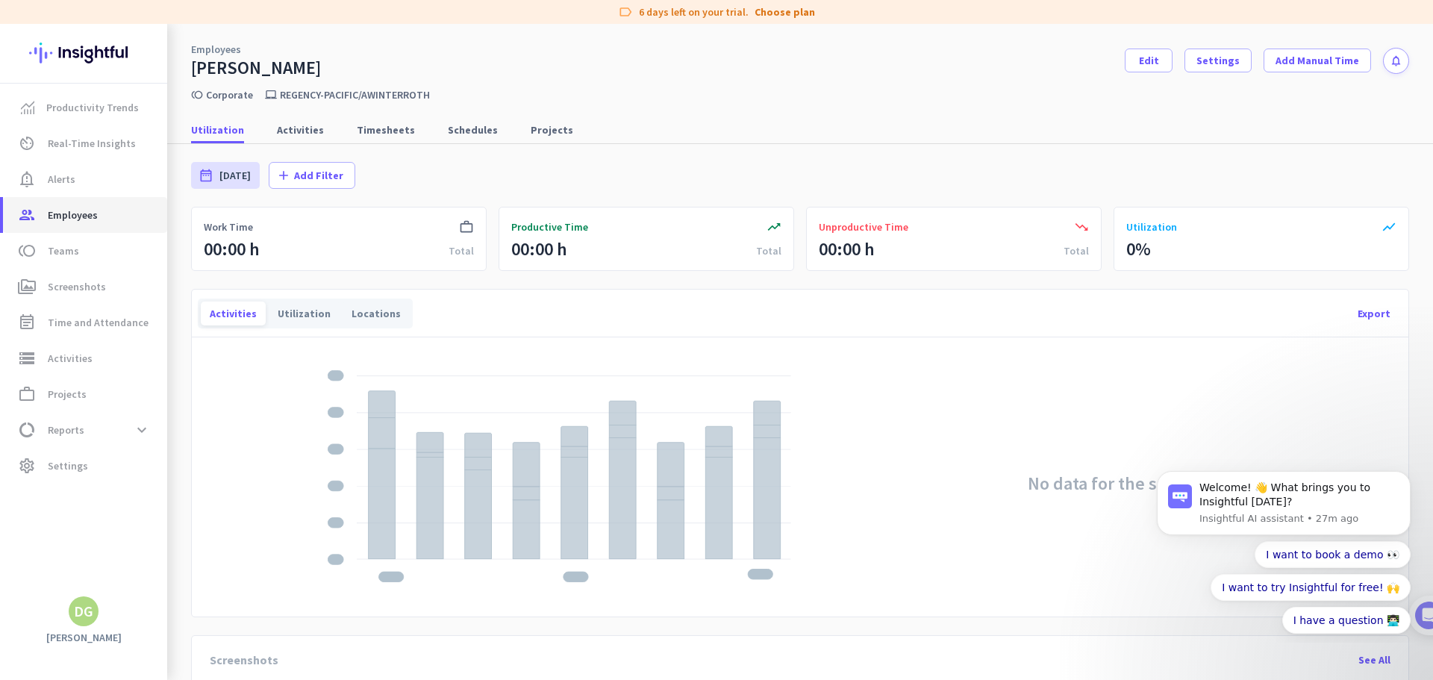
click at [89, 205] on link "group Employees" at bounding box center [85, 215] width 164 height 36
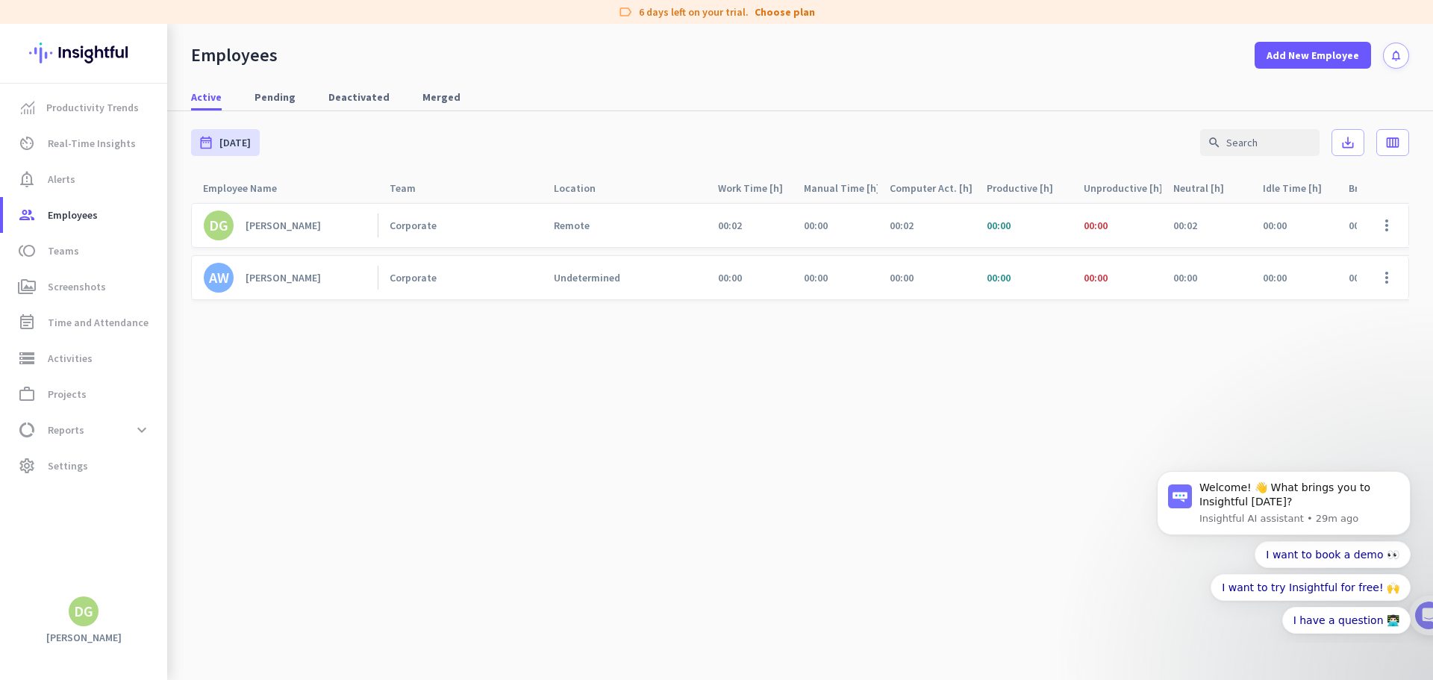
click at [285, 278] on div "[PERSON_NAME]" at bounding box center [283, 277] width 75 height 13
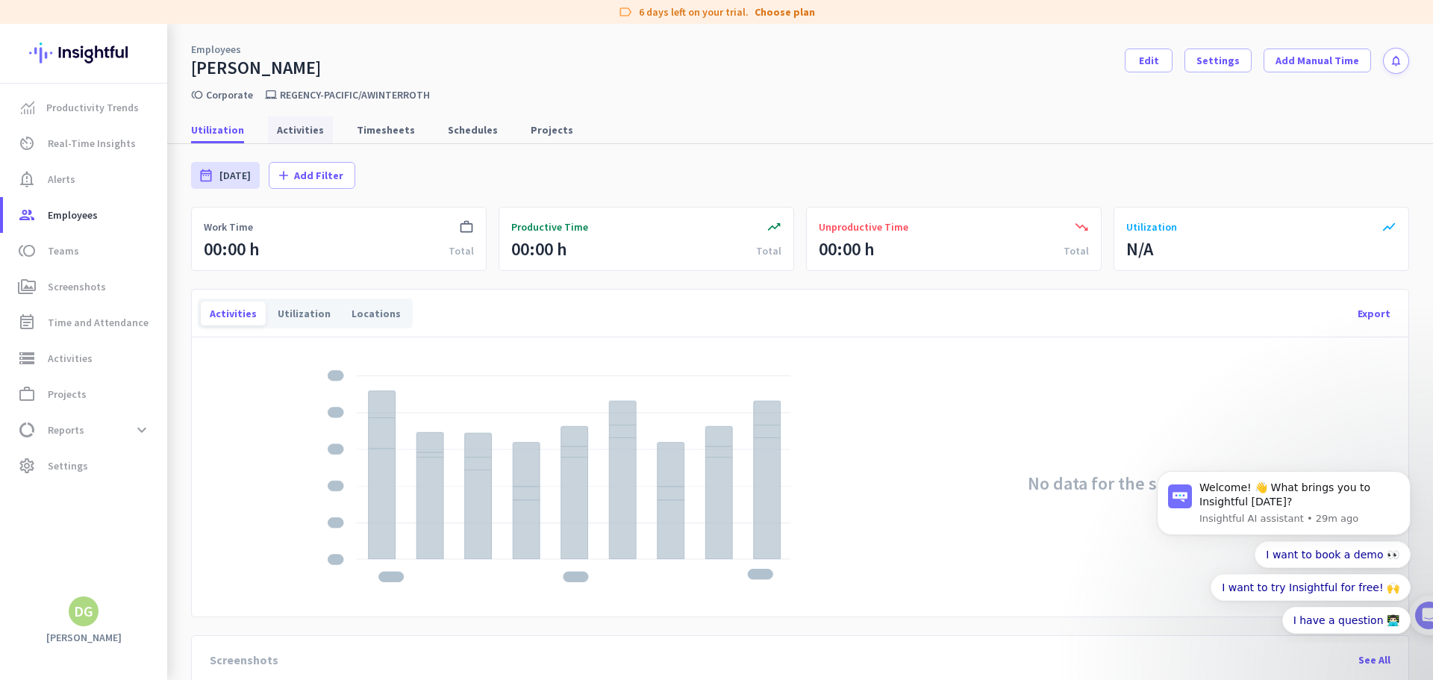
click at [302, 134] on span "Activities" at bounding box center [300, 129] width 47 height 15
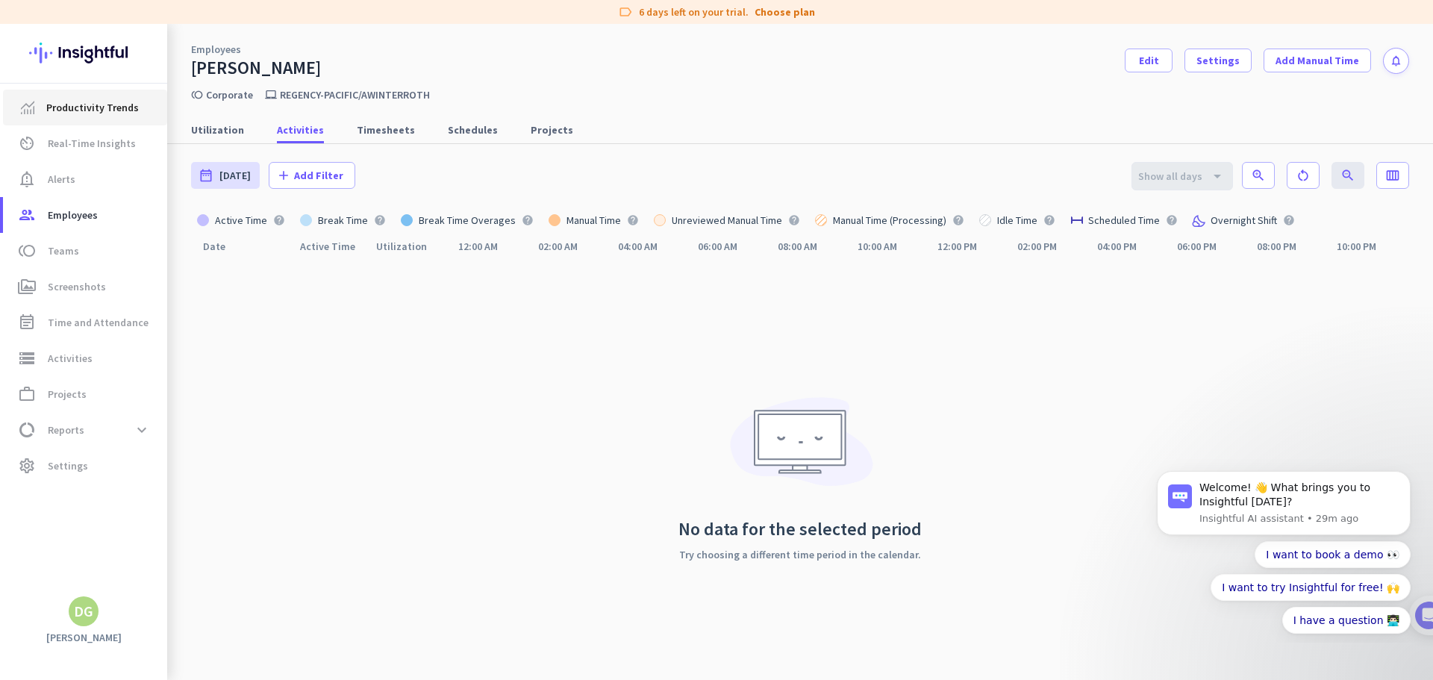
click at [75, 100] on span "Productivity Trends" at bounding box center [92, 108] width 93 height 18
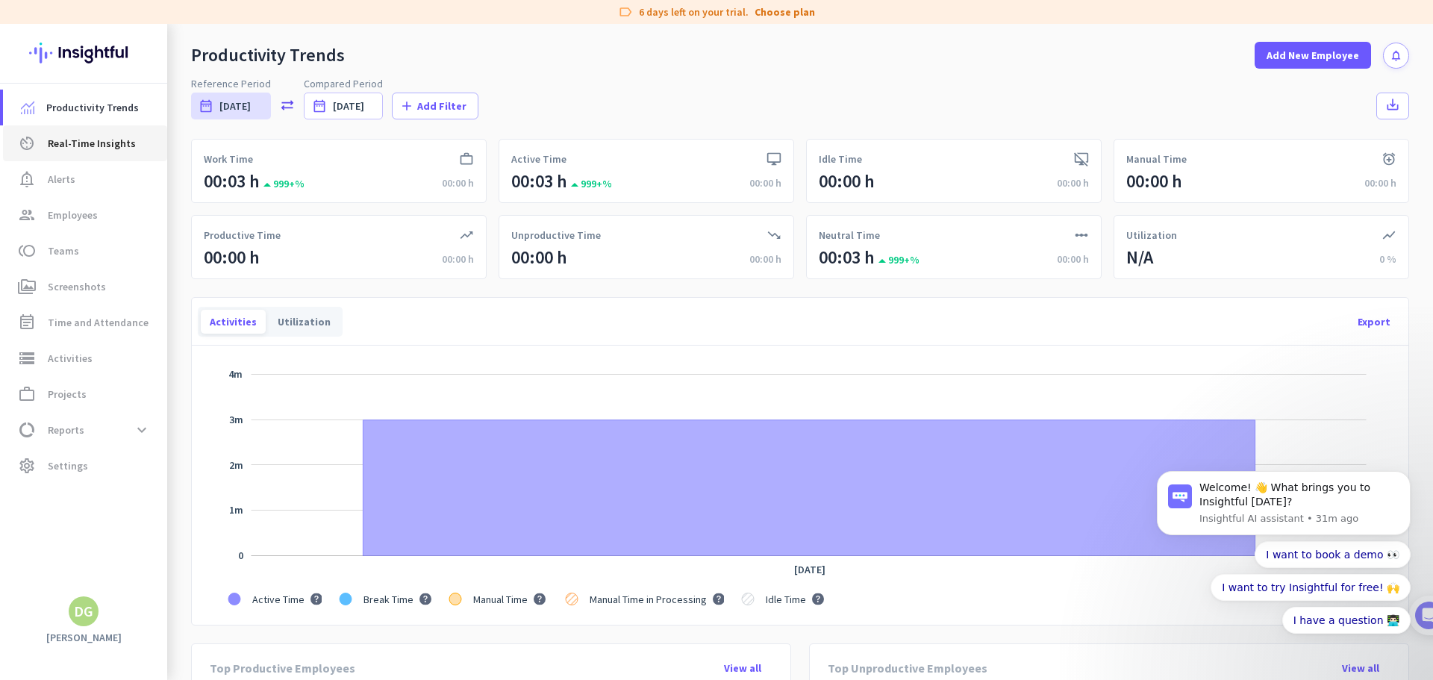
click at [78, 147] on span "Real-Time Insights" at bounding box center [92, 143] width 88 height 18
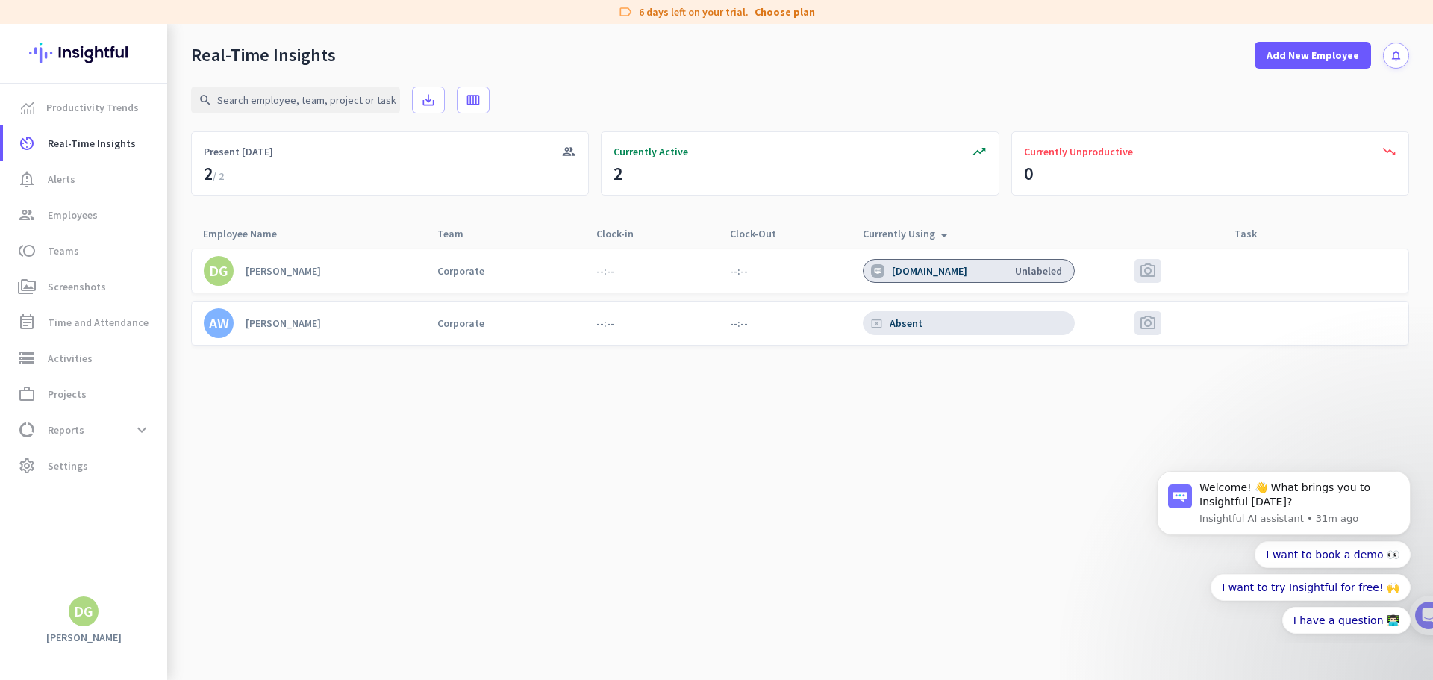
click at [263, 322] on div "[PERSON_NAME]" at bounding box center [283, 322] width 75 height 13
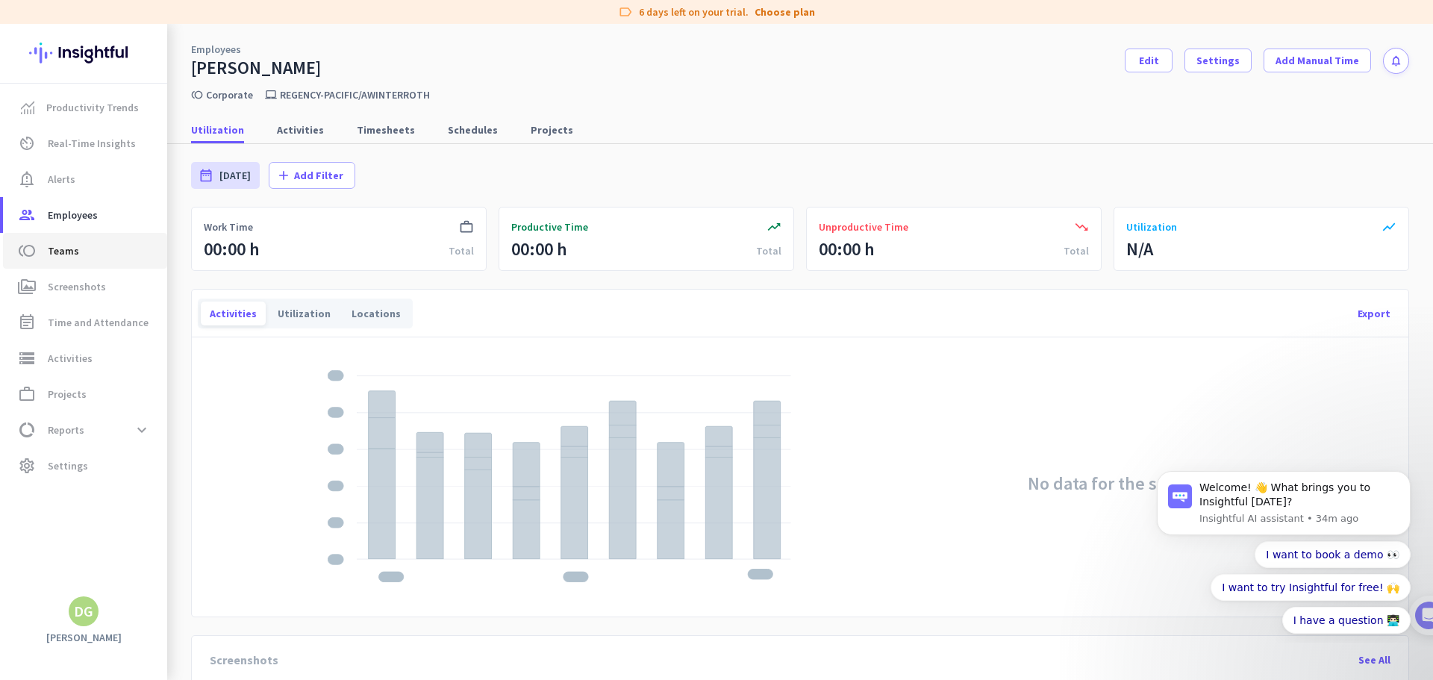
click at [59, 249] on span "Teams" at bounding box center [63, 251] width 31 height 18
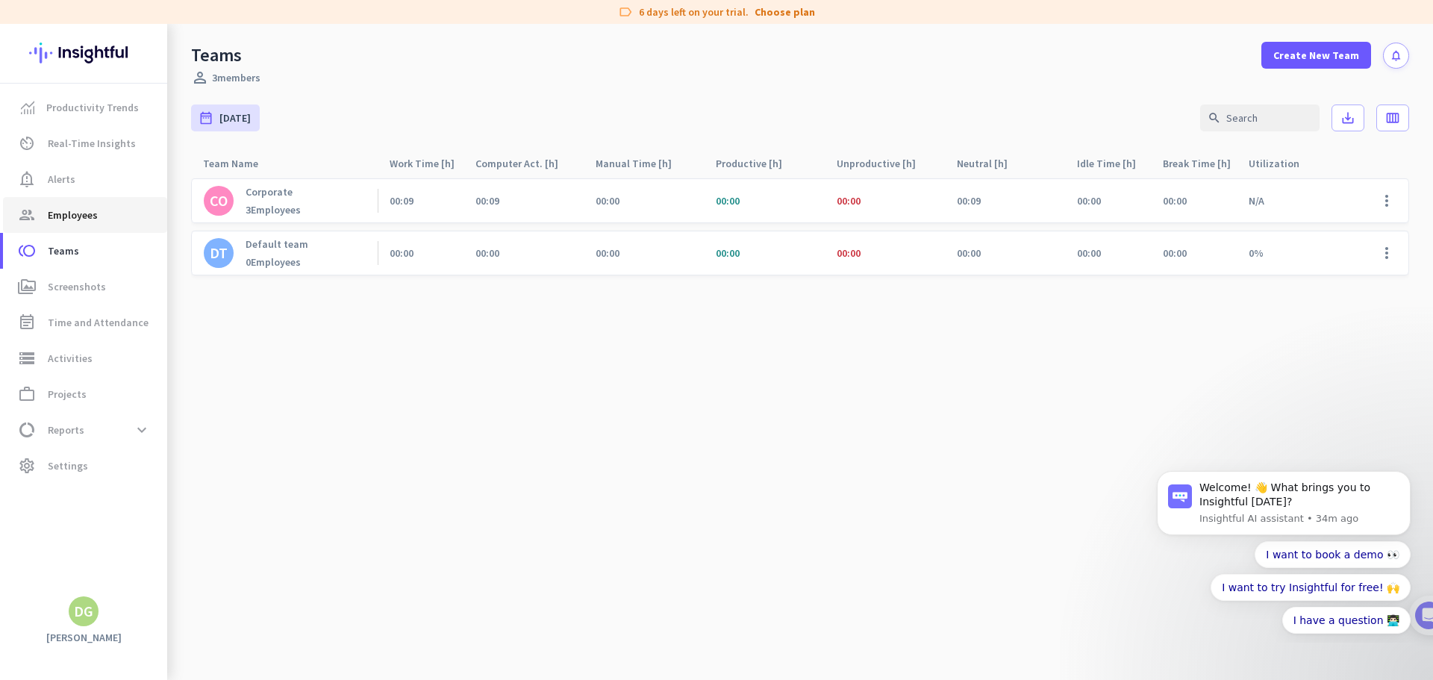
click at [77, 219] on span "Employees" at bounding box center [73, 215] width 50 height 18
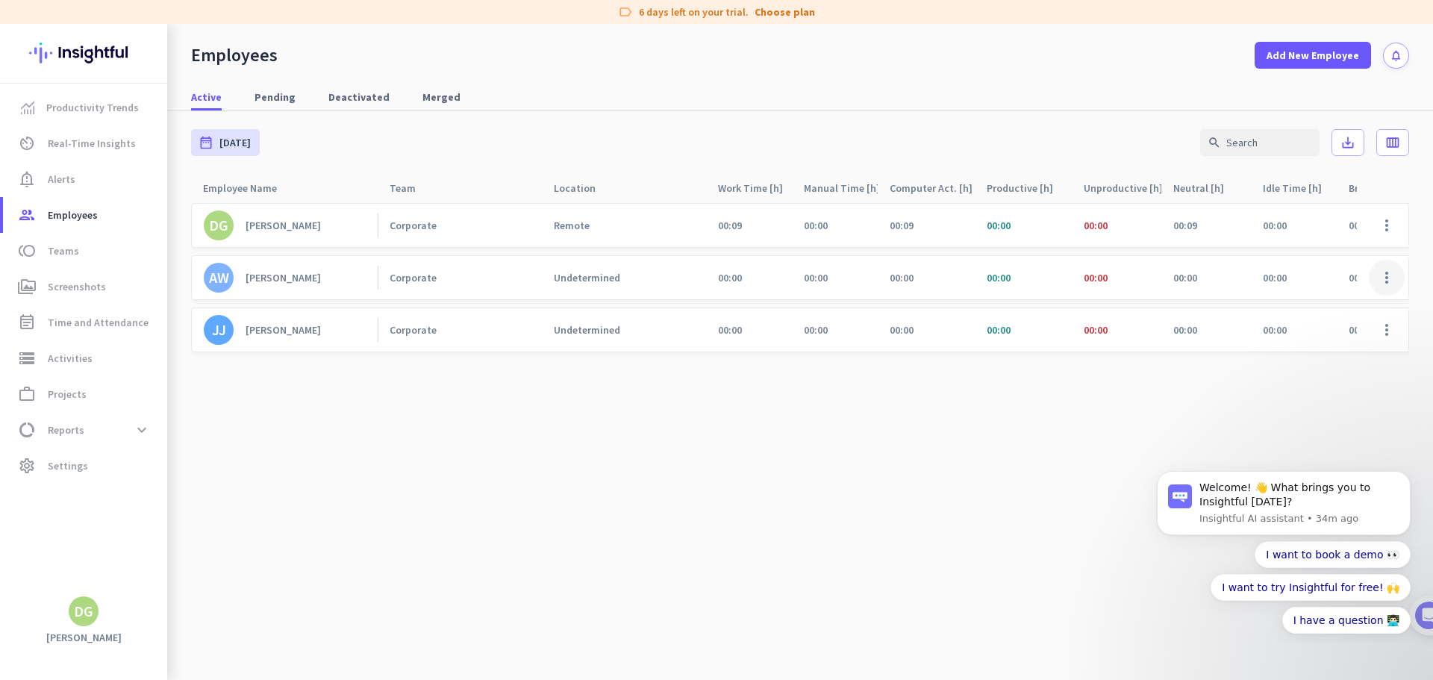
click at [1391, 284] on span at bounding box center [1387, 278] width 36 height 36
click at [1379, 310] on span "Edit" at bounding box center [1343, 309] width 99 height 15
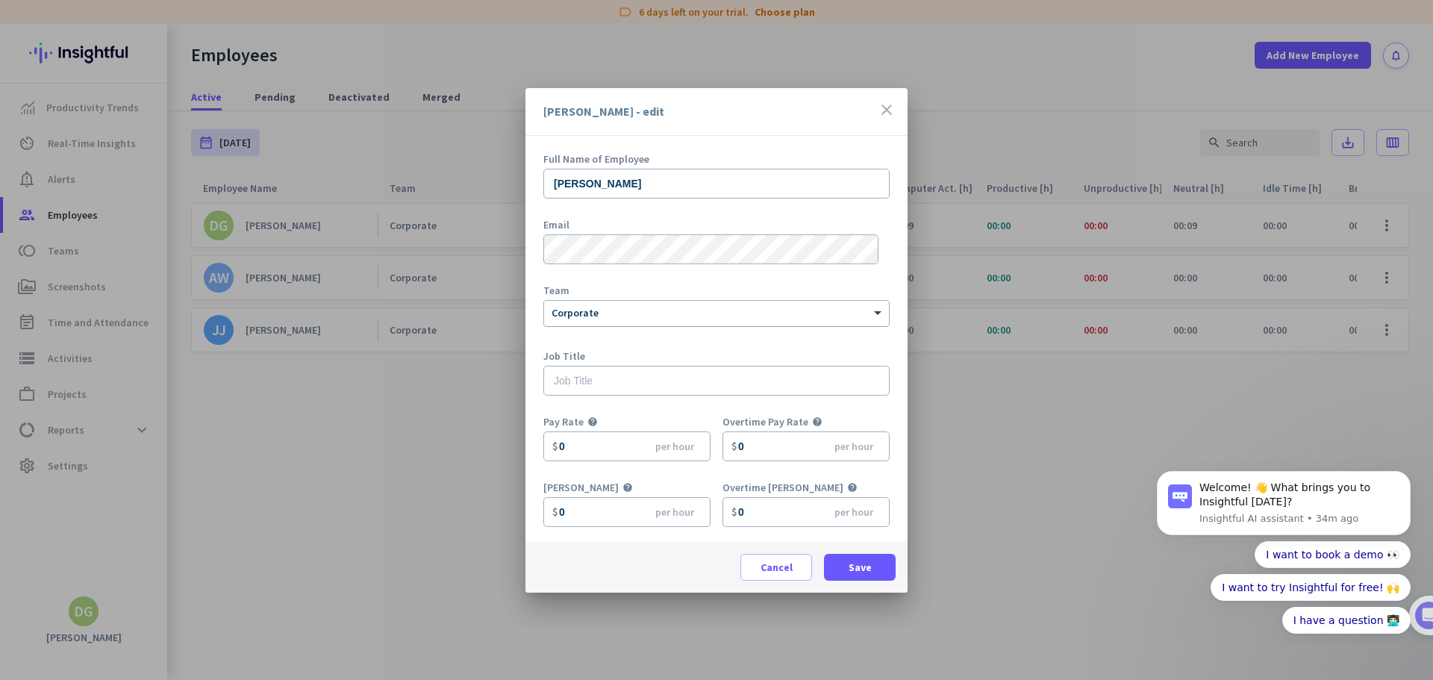
click at [703, 308] on div at bounding box center [716, 311] width 345 height 13
click at [786, 566] on span "Cancel" at bounding box center [777, 567] width 32 height 15
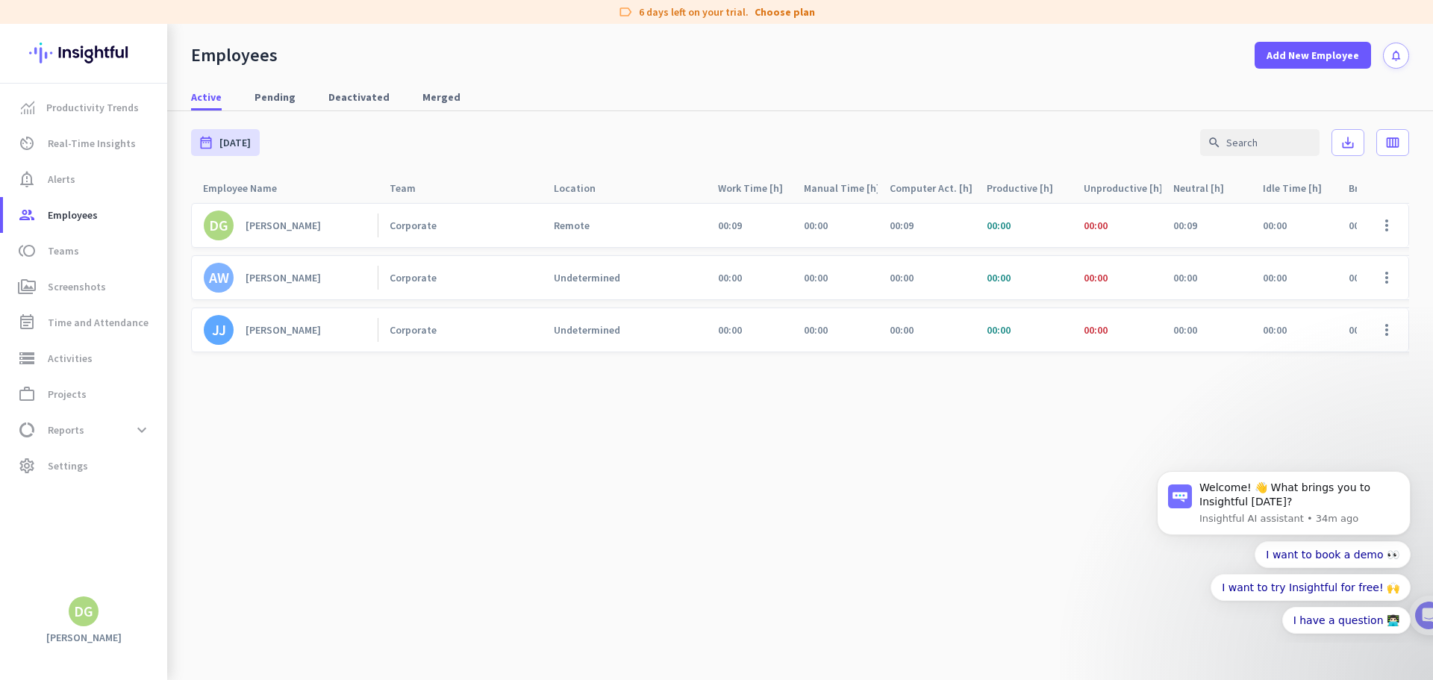
click at [302, 272] on div "[PERSON_NAME]" at bounding box center [283, 277] width 75 height 13
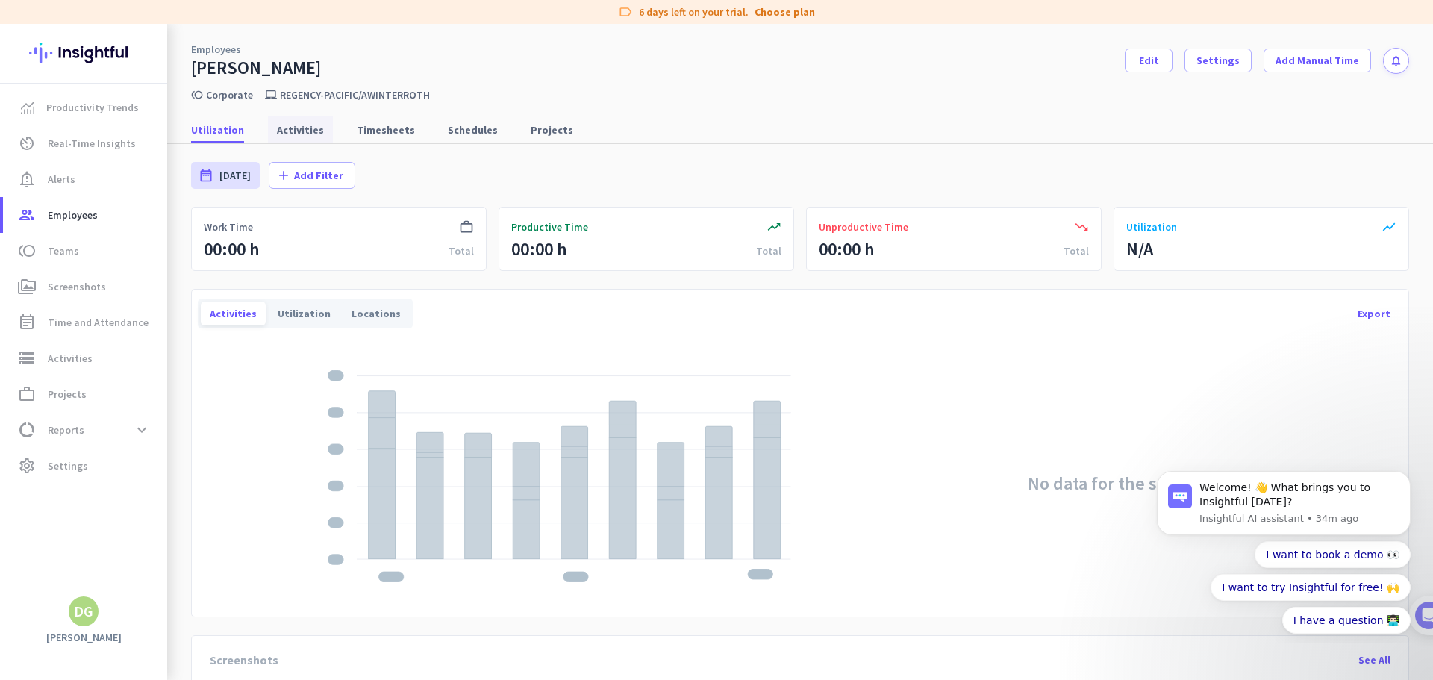
click at [294, 135] on span "Activities" at bounding box center [300, 129] width 47 height 15
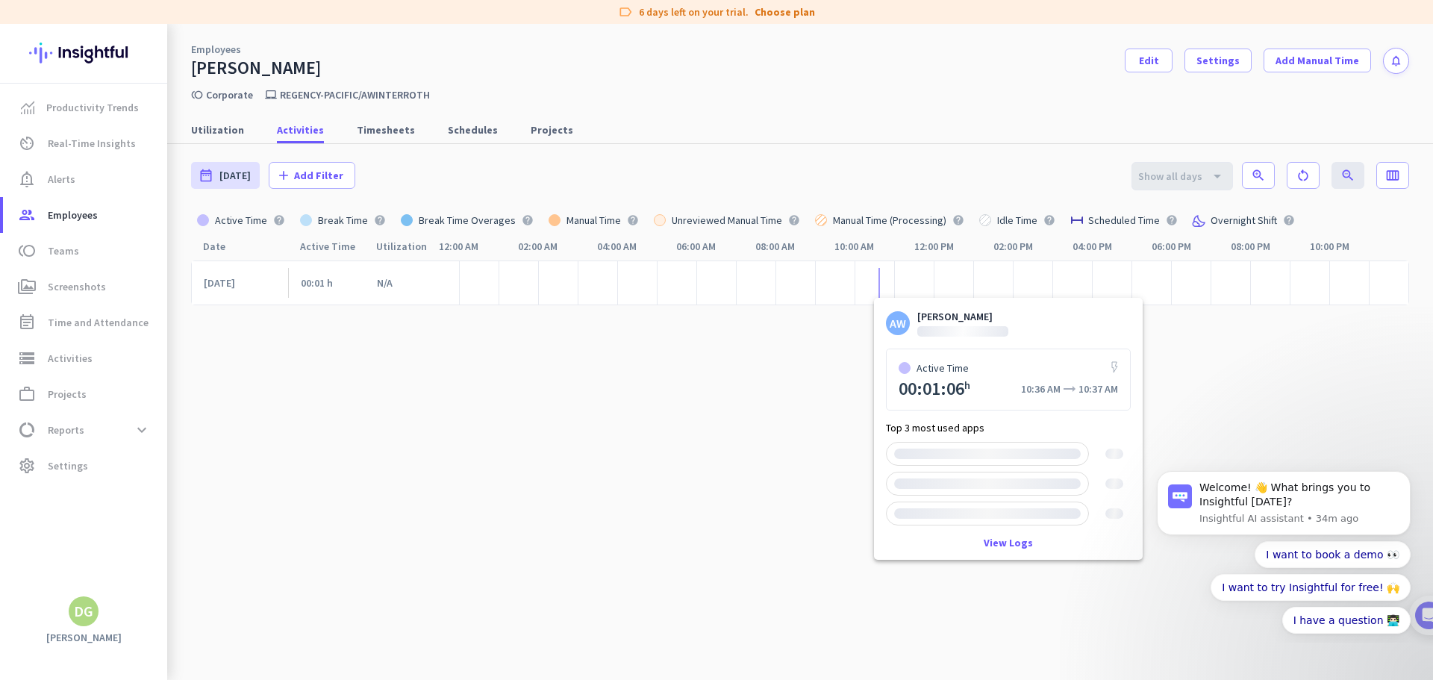
click at [879, 284] on div at bounding box center [879, 283] width 1 height 30
click at [1014, 546] on link "View Logs" at bounding box center [1008, 542] width 49 height 10
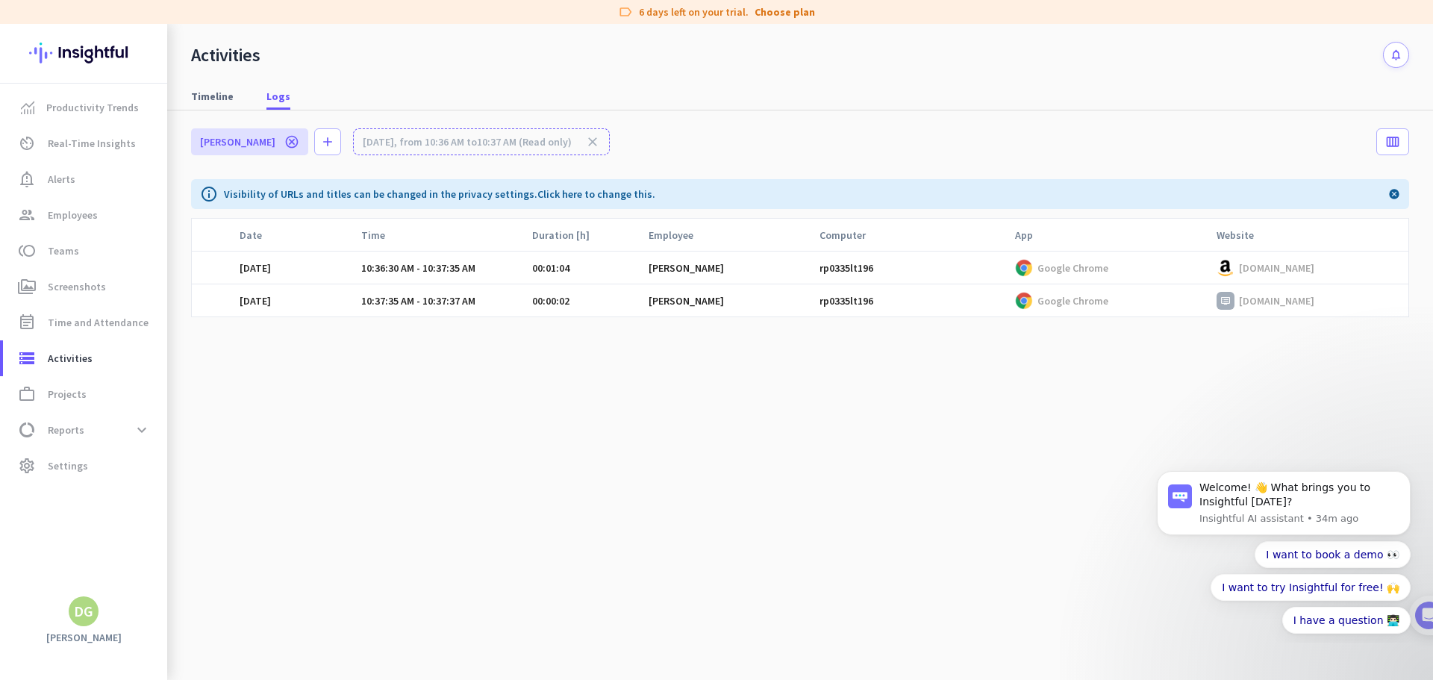
drag, startPoint x: 1314, startPoint y: 300, endPoint x: 1238, endPoint y: 303, distance: 76.9
click at [1238, 303] on div "[DOMAIN_NAME]" at bounding box center [1313, 301] width 192 height 18
copy p "[DOMAIN_NAME]"
click at [297, 141] on icon "cancel" at bounding box center [291, 141] width 15 height 15
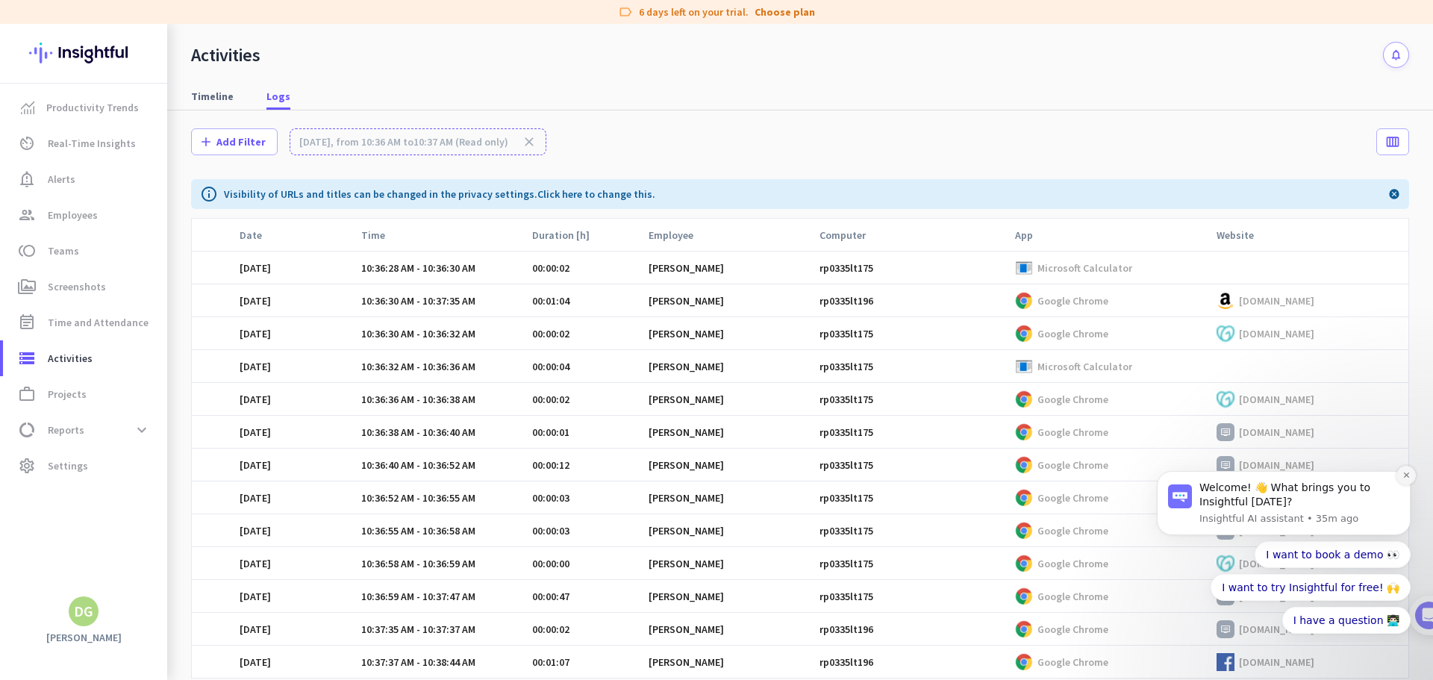
click at [1409, 476] on icon "Dismiss notification" at bounding box center [1407, 475] width 8 height 8
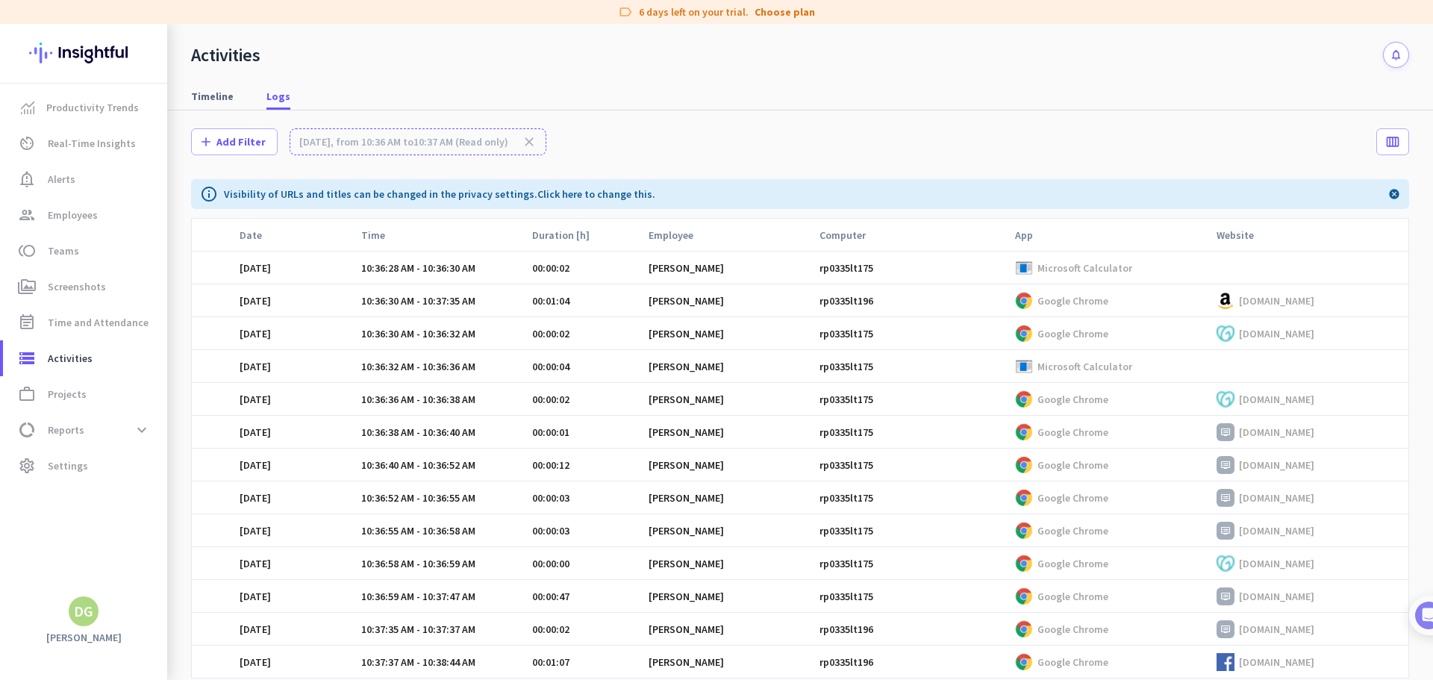
click at [907, 152] on div "add Add Filter [DATE], from 10:36 AM to 10:37 AM (Read only) close calendar_vie…" at bounding box center [800, 144] width 1218 height 69
click at [81, 143] on span "Real-Time Insights" at bounding box center [92, 143] width 88 height 18
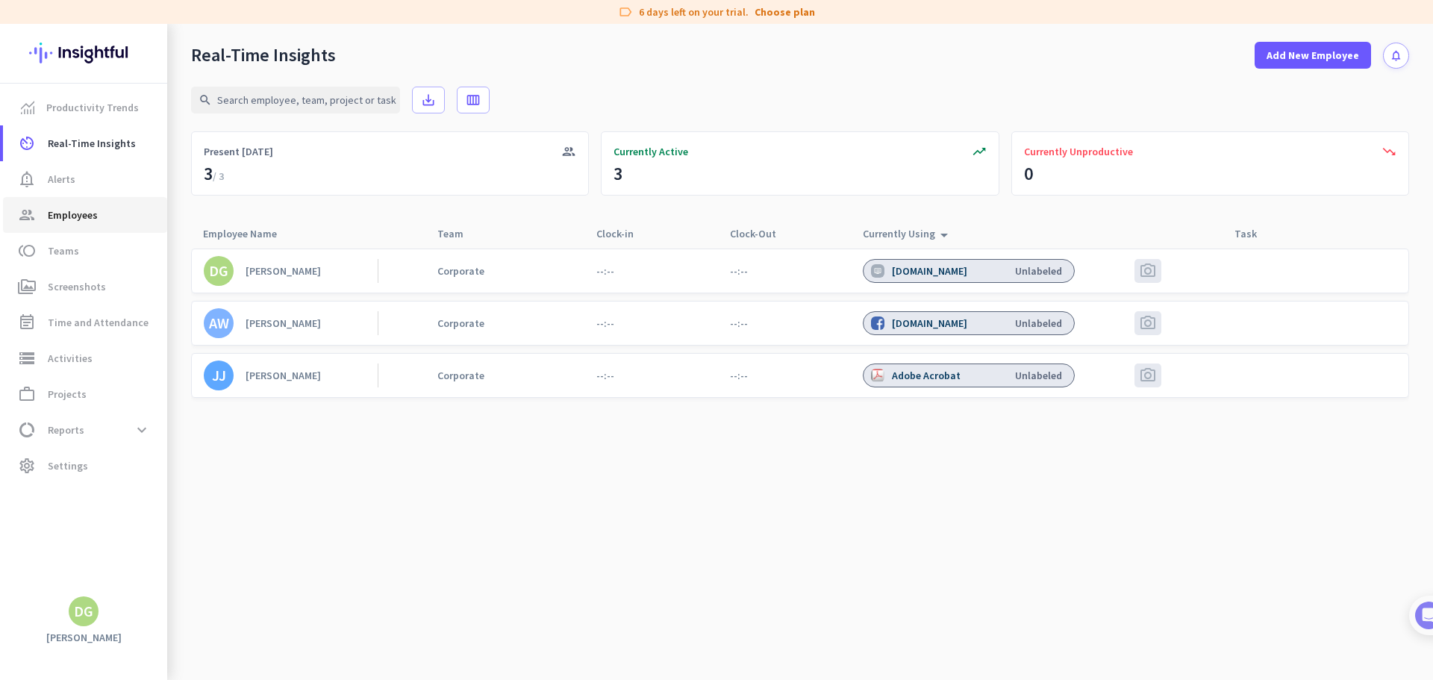
click at [78, 216] on span "Employees" at bounding box center [73, 215] width 50 height 18
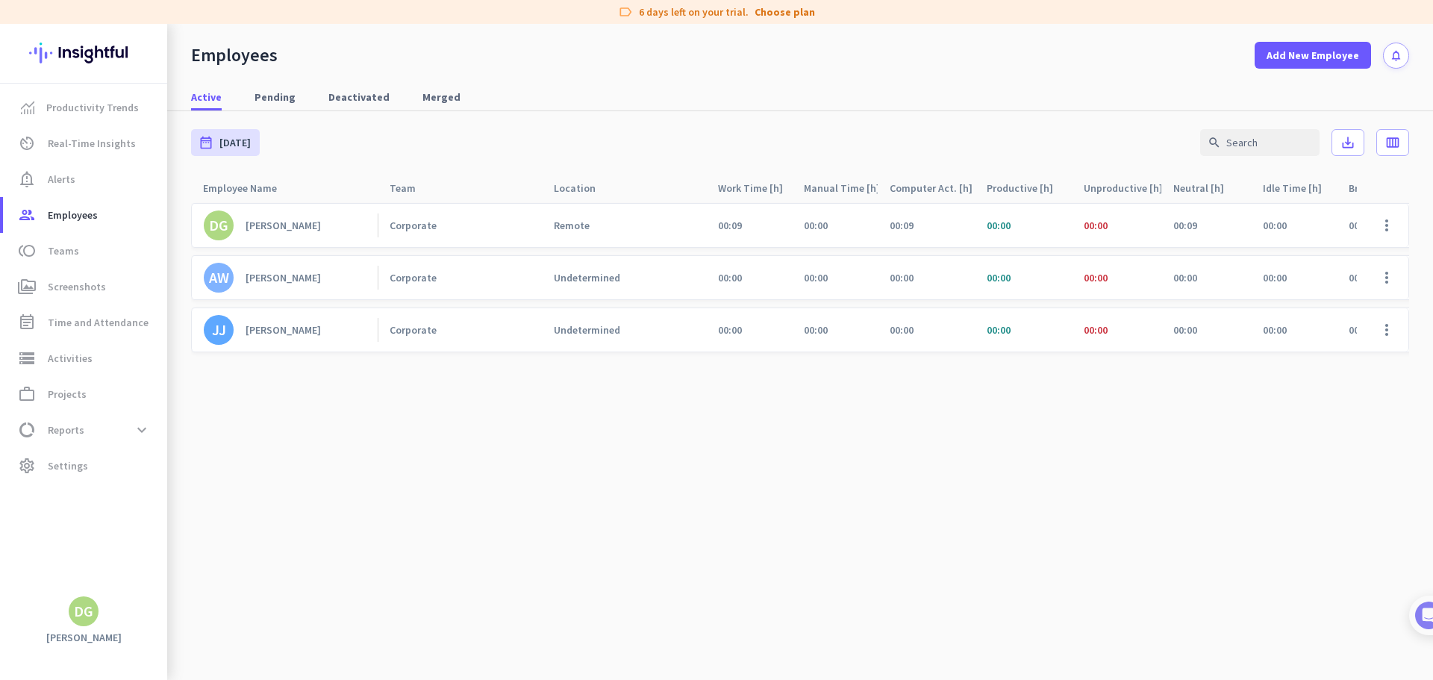
click at [294, 219] on div "[PERSON_NAME]" at bounding box center [283, 225] width 75 height 13
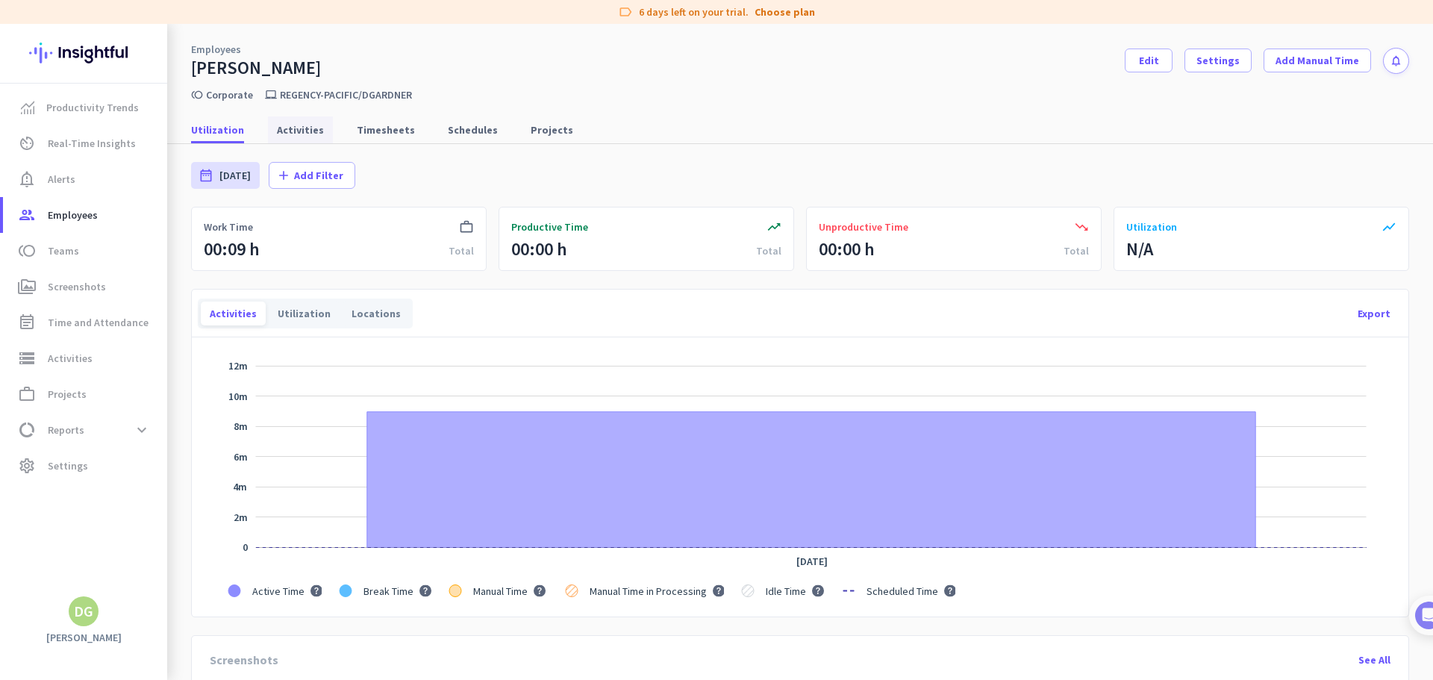
click at [315, 137] on span "Activities" at bounding box center [300, 129] width 47 height 27
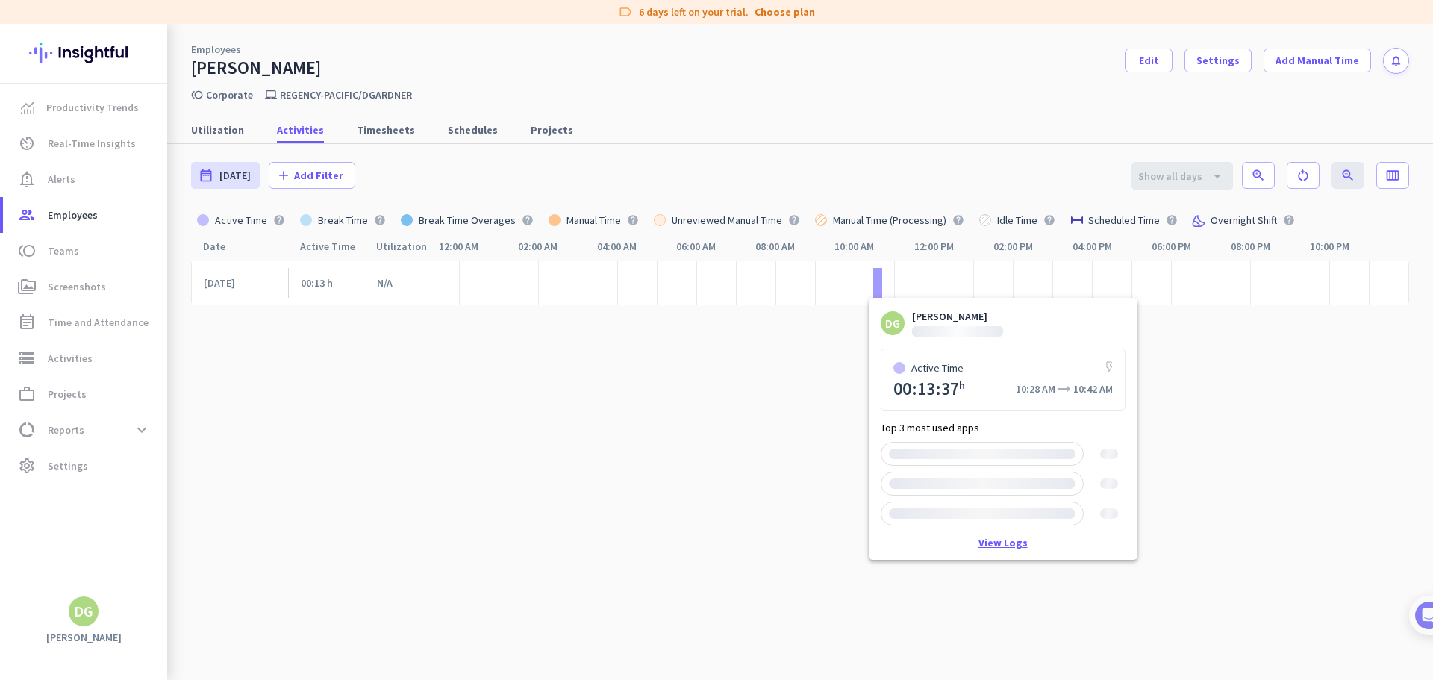
click at [993, 544] on link "View Logs" at bounding box center [1003, 542] width 49 height 10
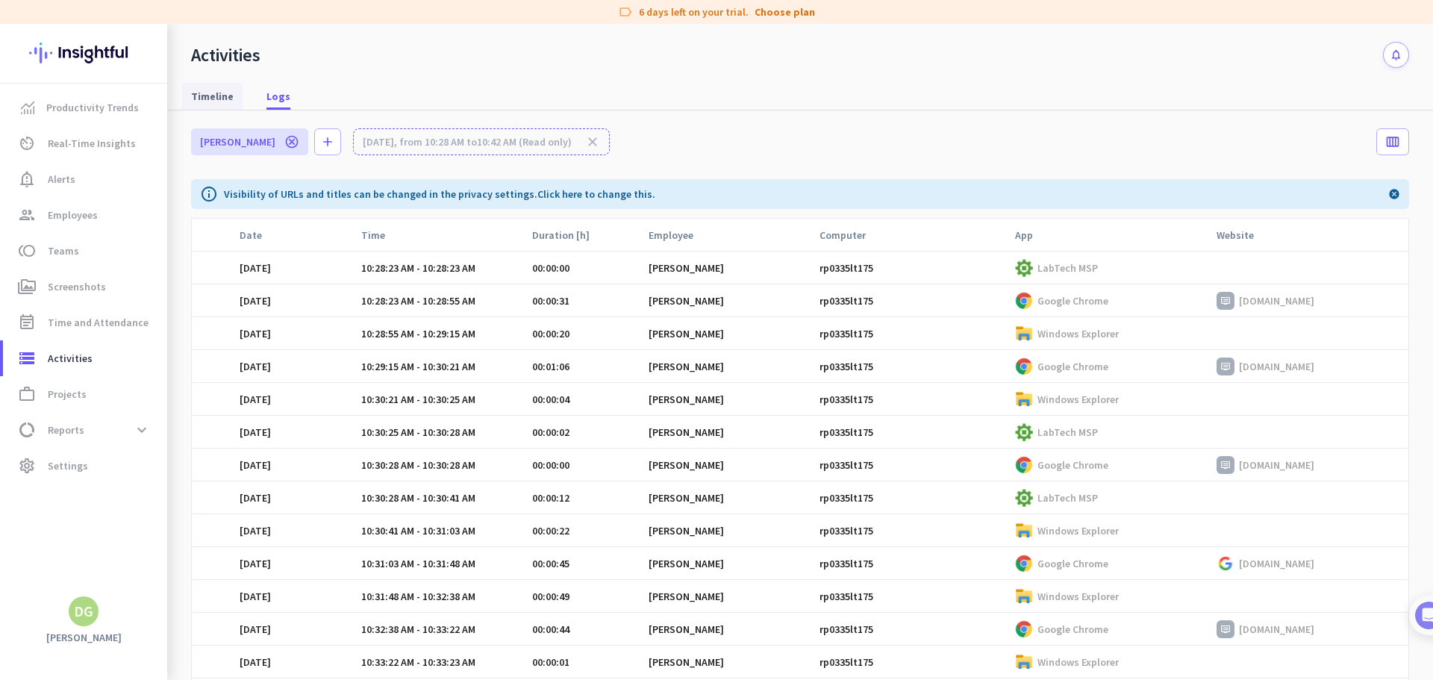
click at [216, 93] on span "Timeline" at bounding box center [212, 96] width 43 height 15
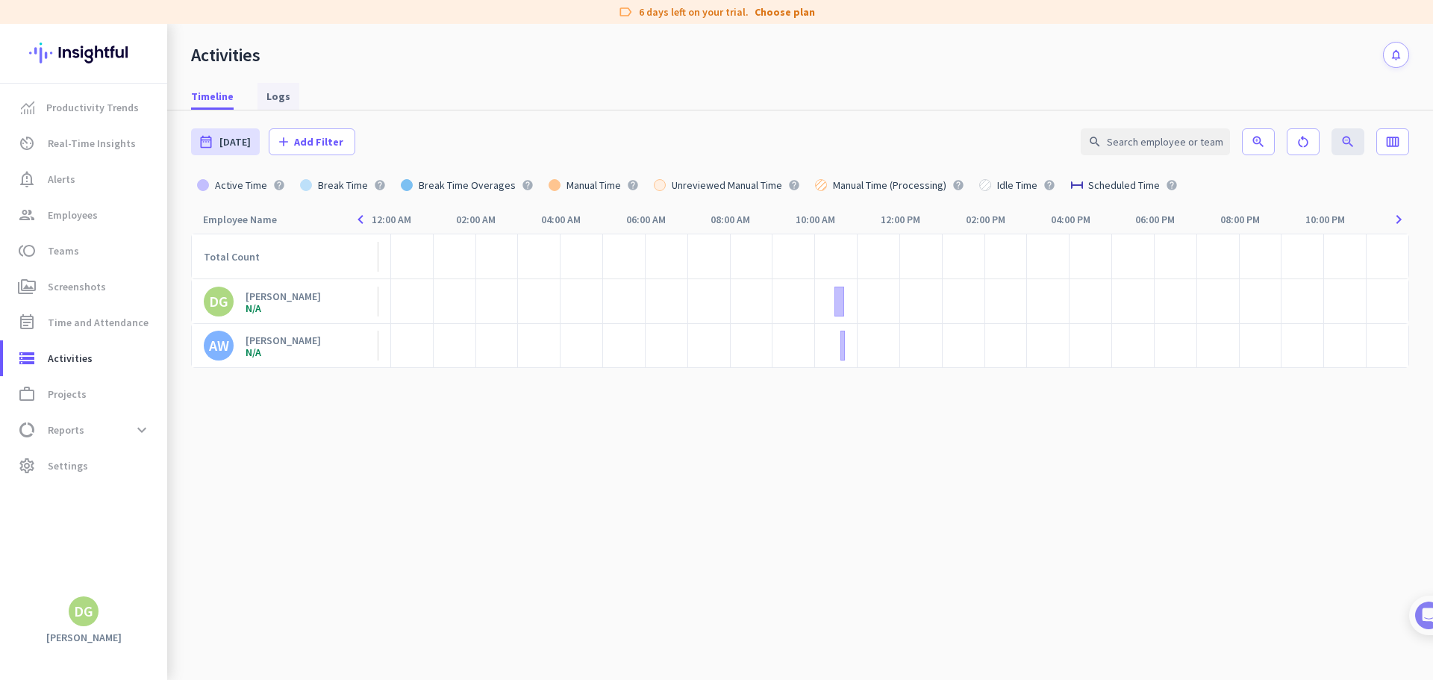
click at [281, 99] on span "Logs" at bounding box center [278, 96] width 24 height 15
type input "[DATE] - [DATE]"
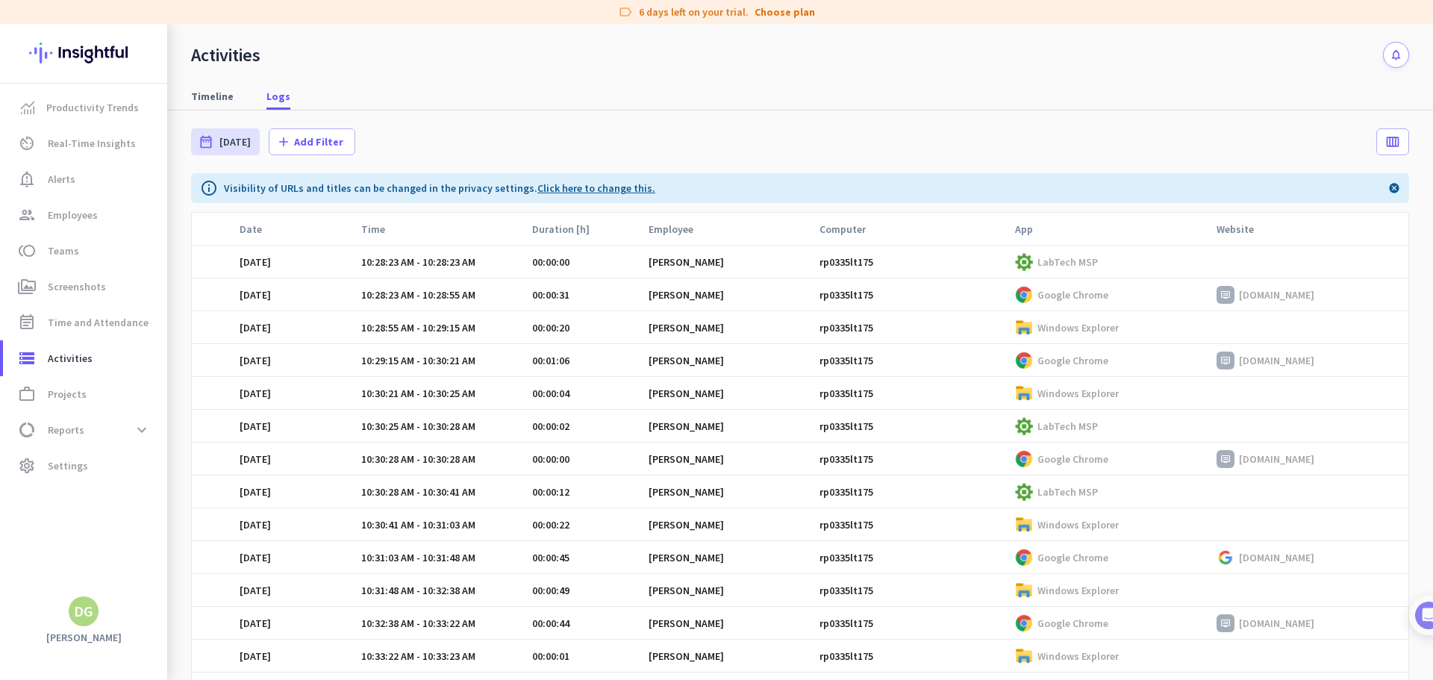
click at [574, 182] on link "Click here to change this." at bounding box center [596, 187] width 118 height 13
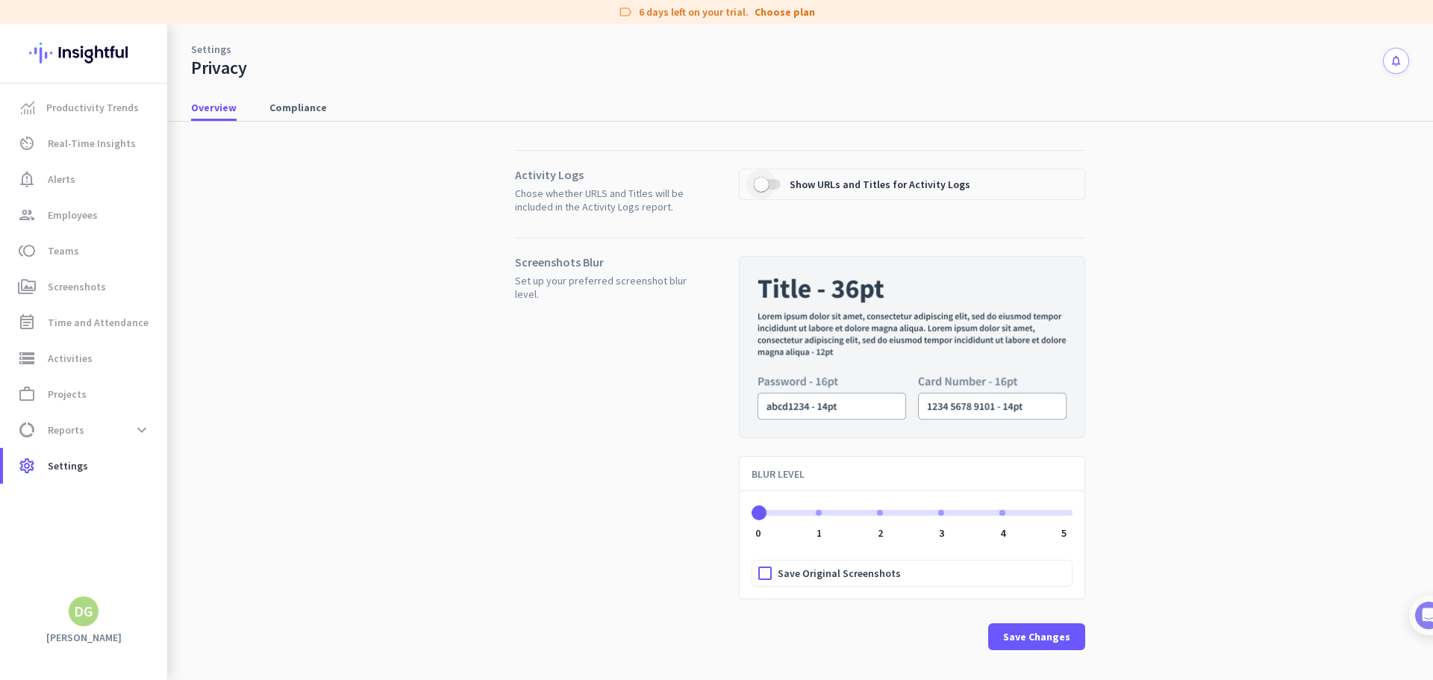
click at [758, 187] on span "button" at bounding box center [761, 184] width 15 height 15
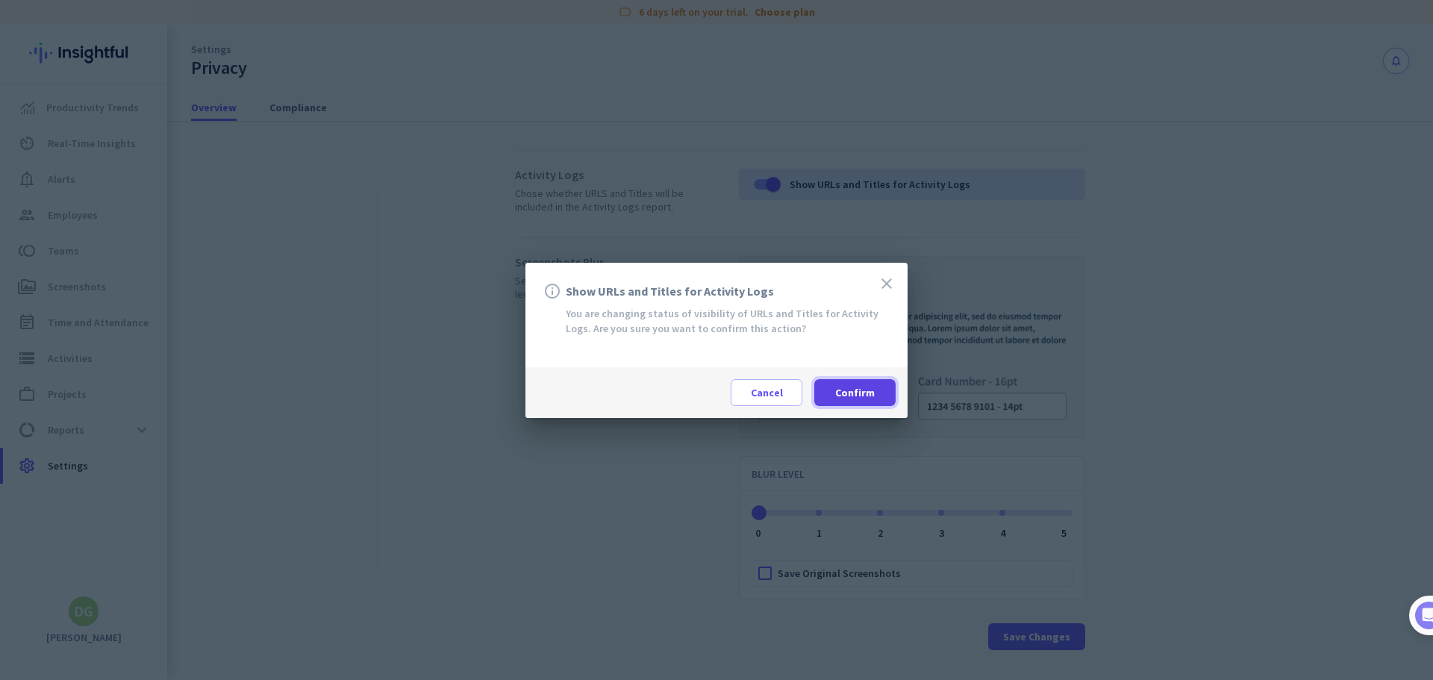
click at [875, 401] on span at bounding box center [854, 393] width 81 height 36
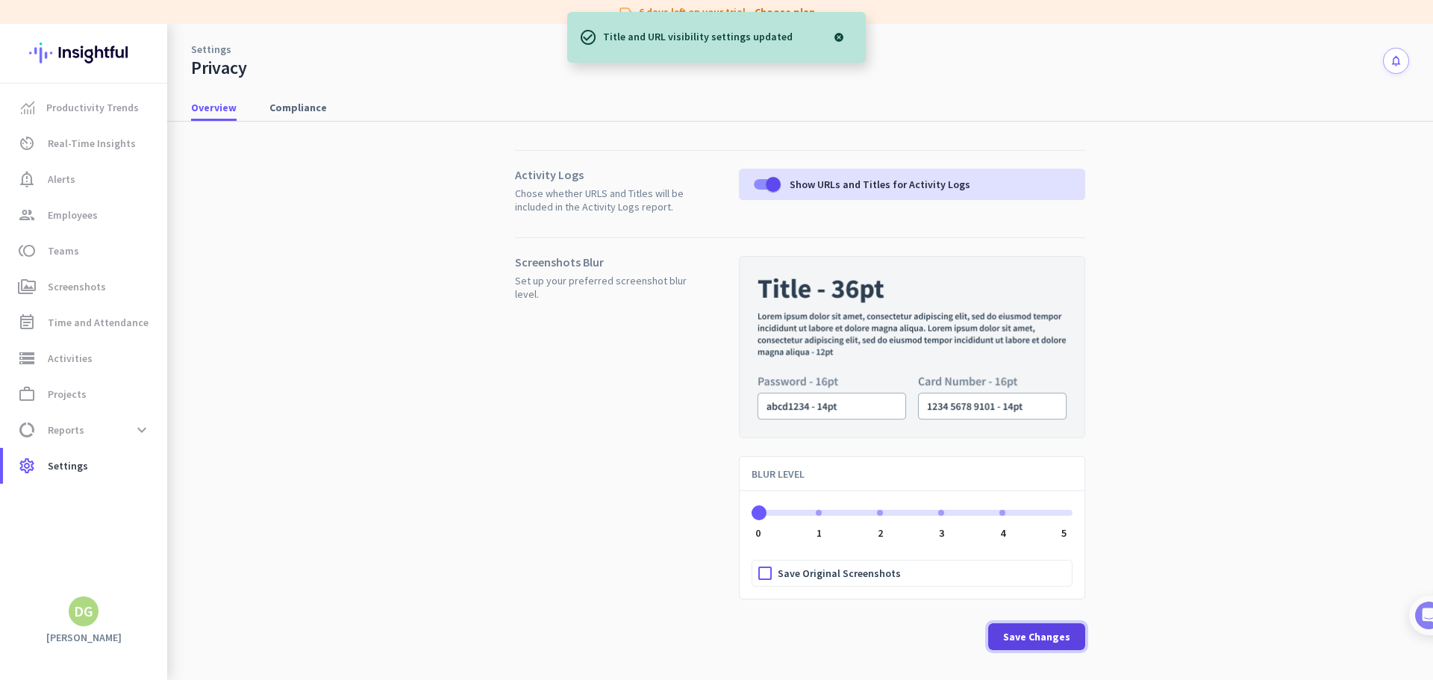
click at [1046, 641] on span "Save Changes" at bounding box center [1036, 636] width 67 height 15
click at [1061, 634] on span "Save Changes" at bounding box center [1036, 636] width 67 height 15
click at [319, 115] on span "Compliance" at bounding box center [297, 107] width 57 height 27
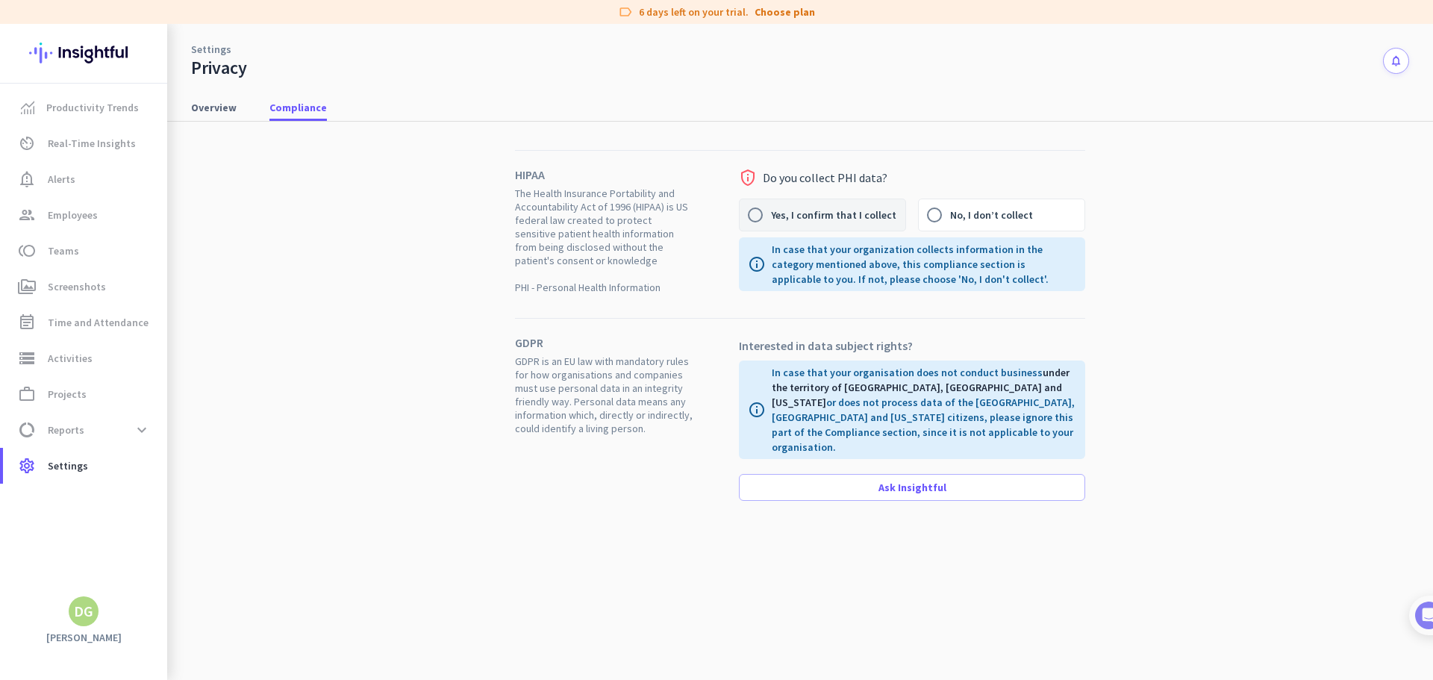
click at [834, 222] on label "Yes, I confirm that I collect" at bounding box center [838, 214] width 134 height 31
click at [771, 222] on input "Yes, I confirm that I collect" at bounding box center [755, 214] width 31 height 31
radio input "true"
click at [203, 104] on span "Overview" at bounding box center [214, 107] width 46 height 15
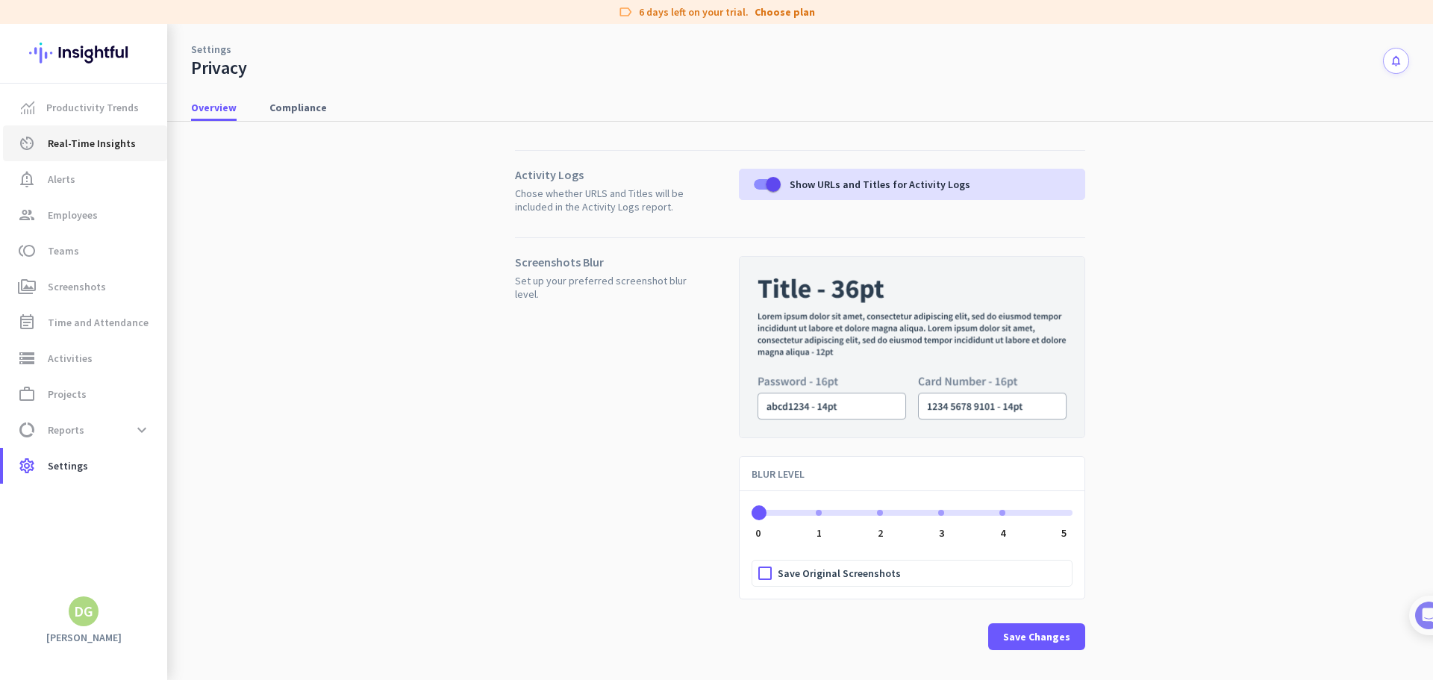
click at [105, 134] on link "av_timer Real-Time Insights" at bounding box center [85, 143] width 164 height 36
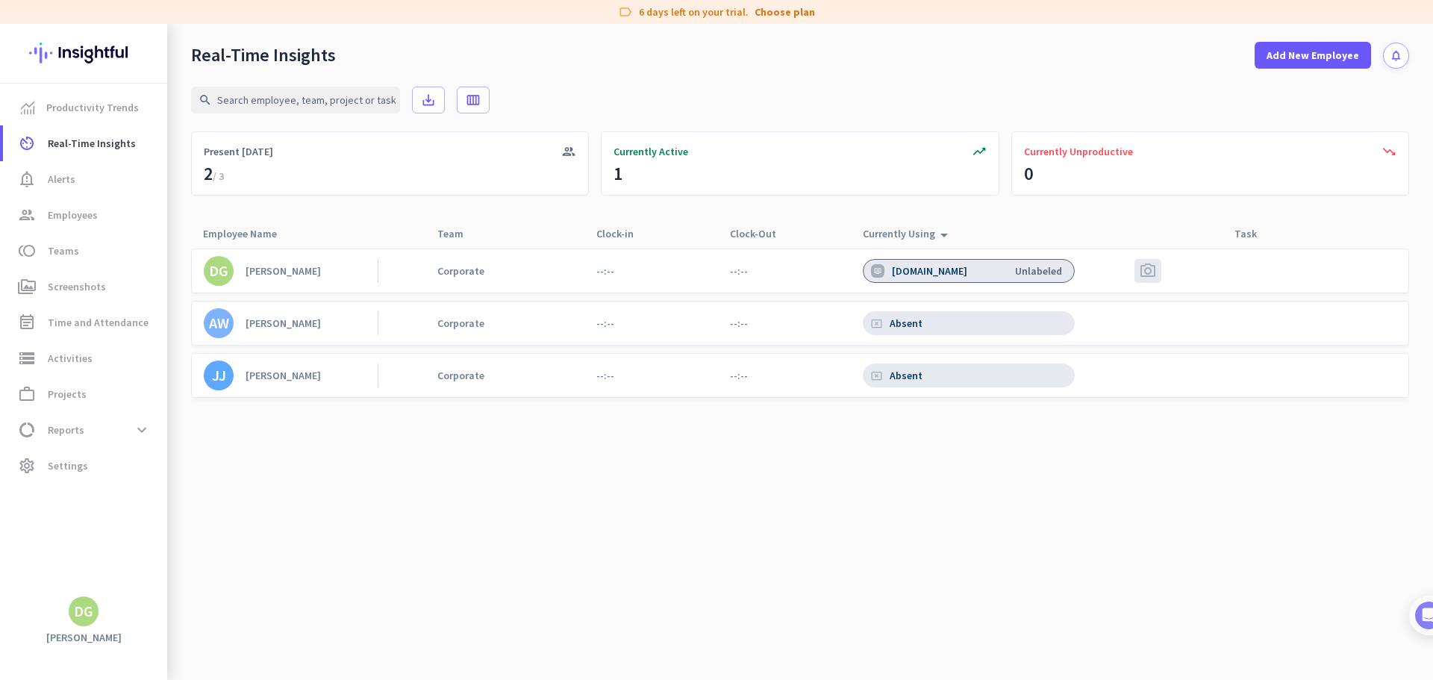
click at [303, 322] on div "[PERSON_NAME]" at bounding box center [283, 322] width 75 height 13
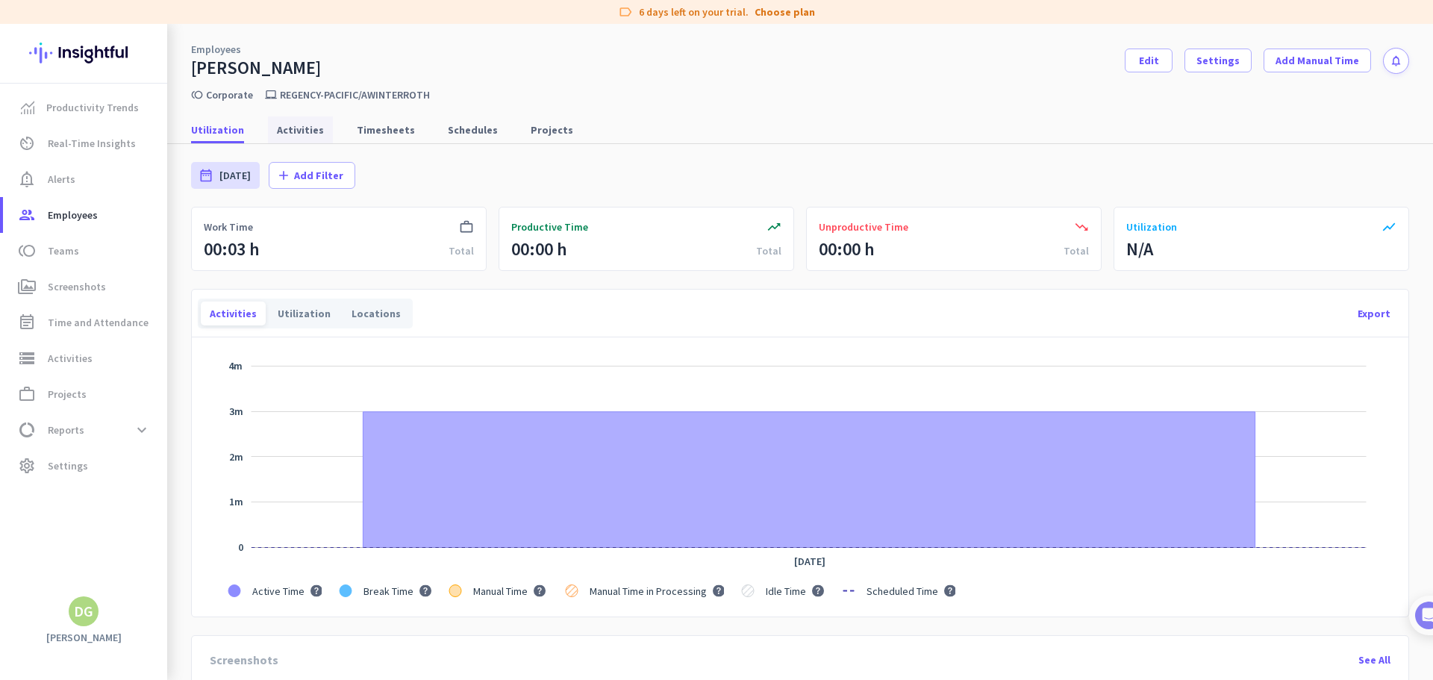
click at [287, 137] on span "Activities" at bounding box center [300, 129] width 47 height 15
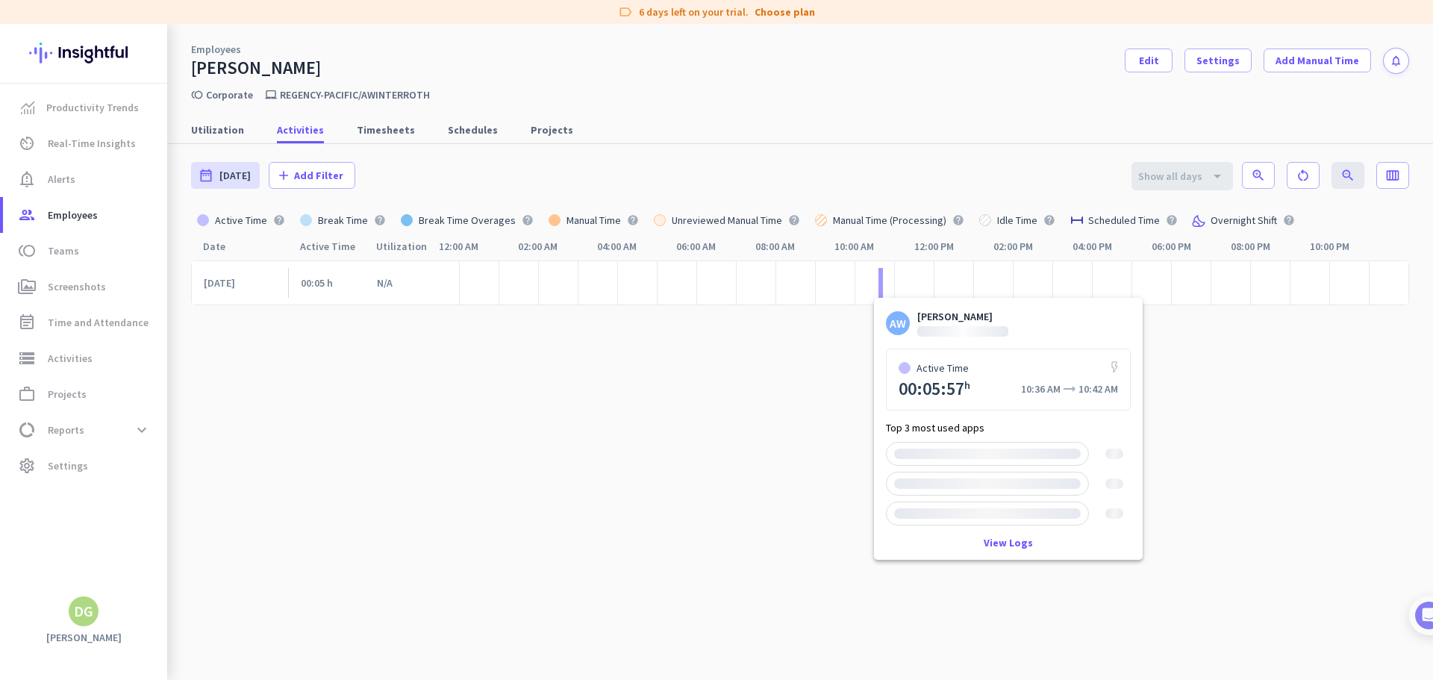
click at [879, 287] on div at bounding box center [881, 283] width 4 height 30
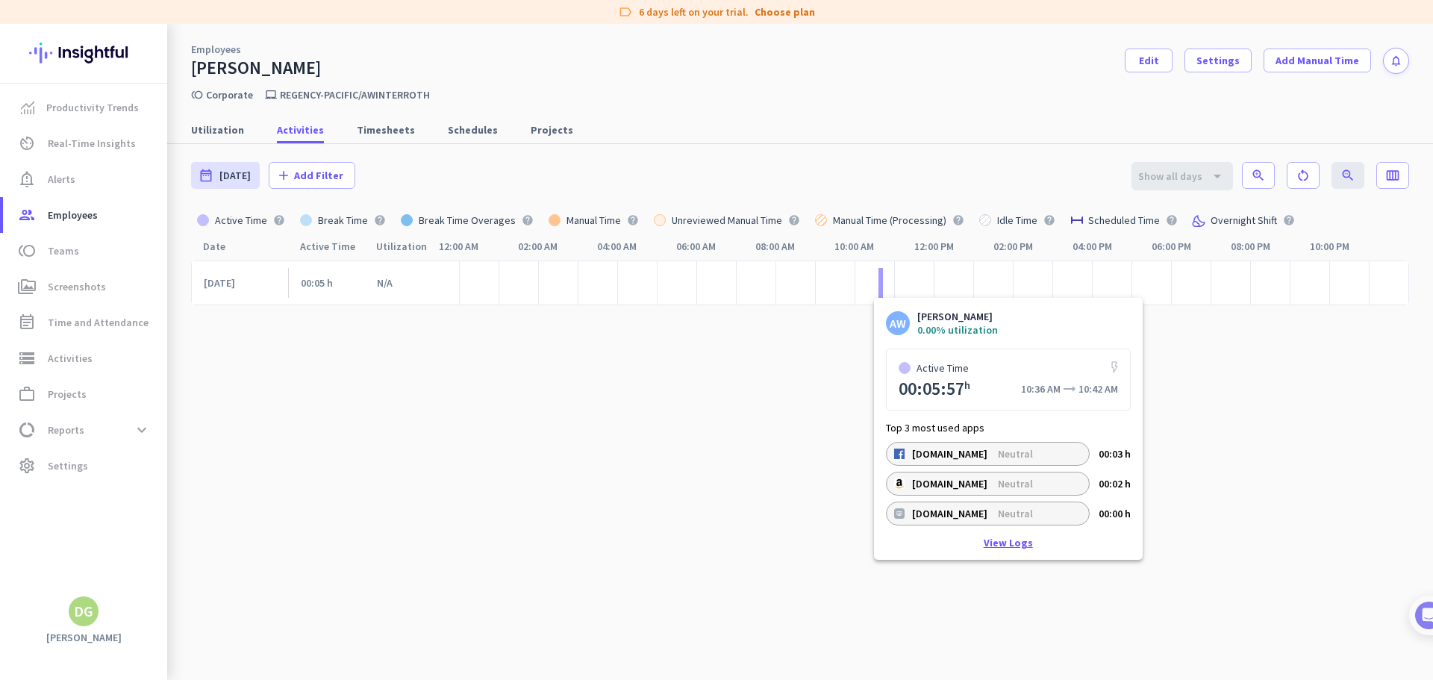
click at [1014, 540] on link "View Logs" at bounding box center [1008, 542] width 49 height 10
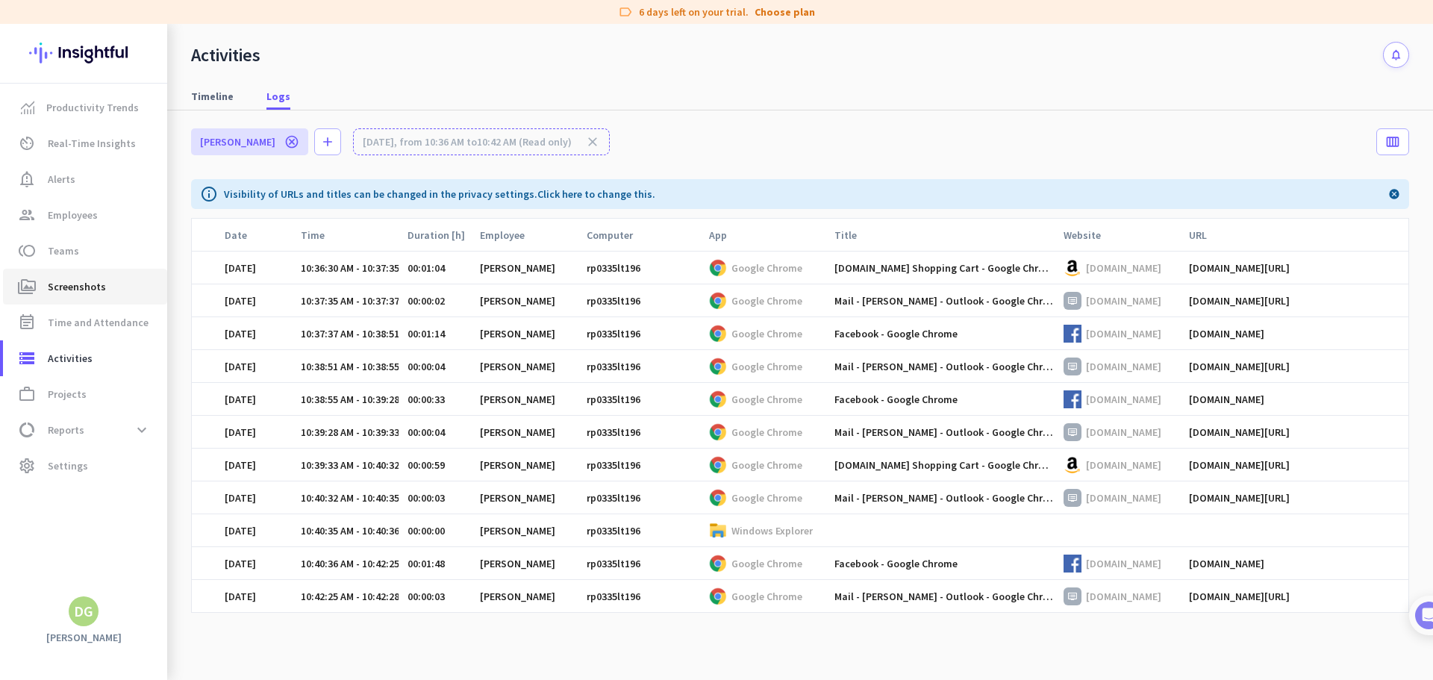
click at [79, 293] on span "Screenshots" at bounding box center [77, 287] width 58 height 18
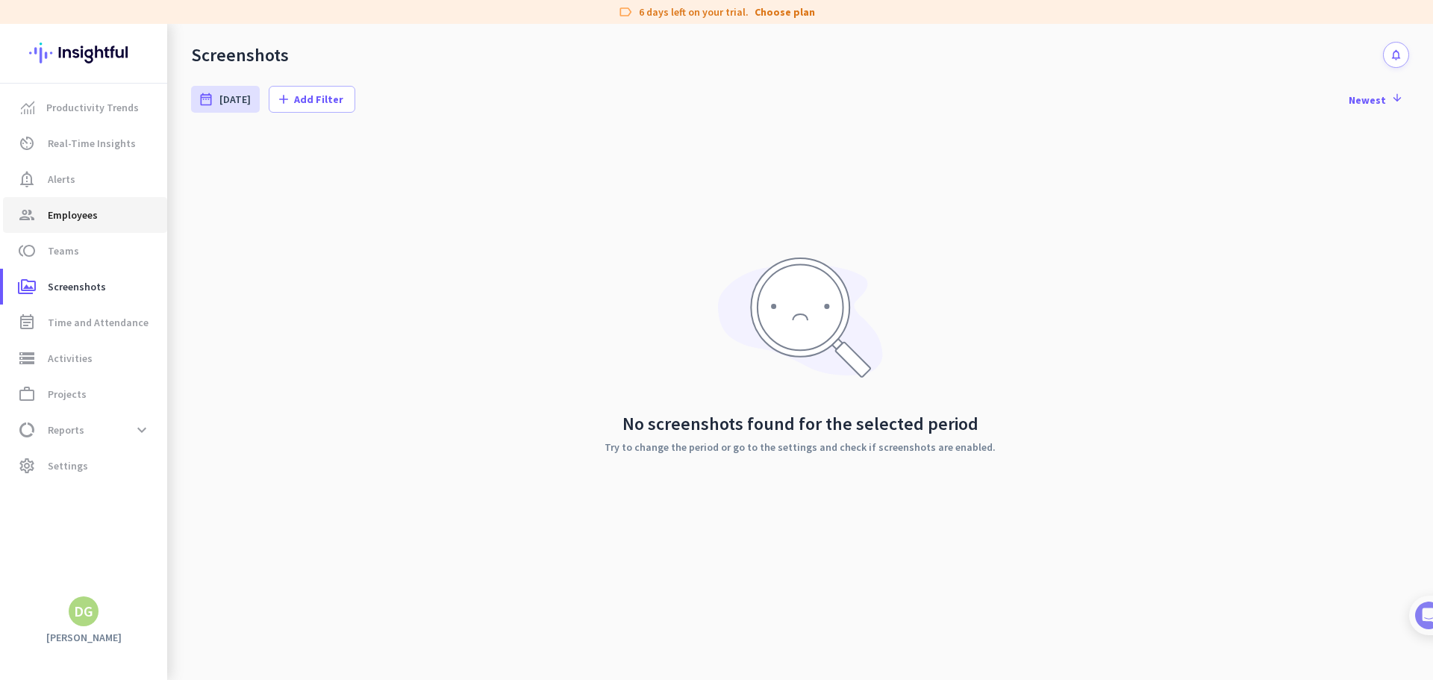
click at [88, 216] on span "Employees" at bounding box center [73, 215] width 50 height 18
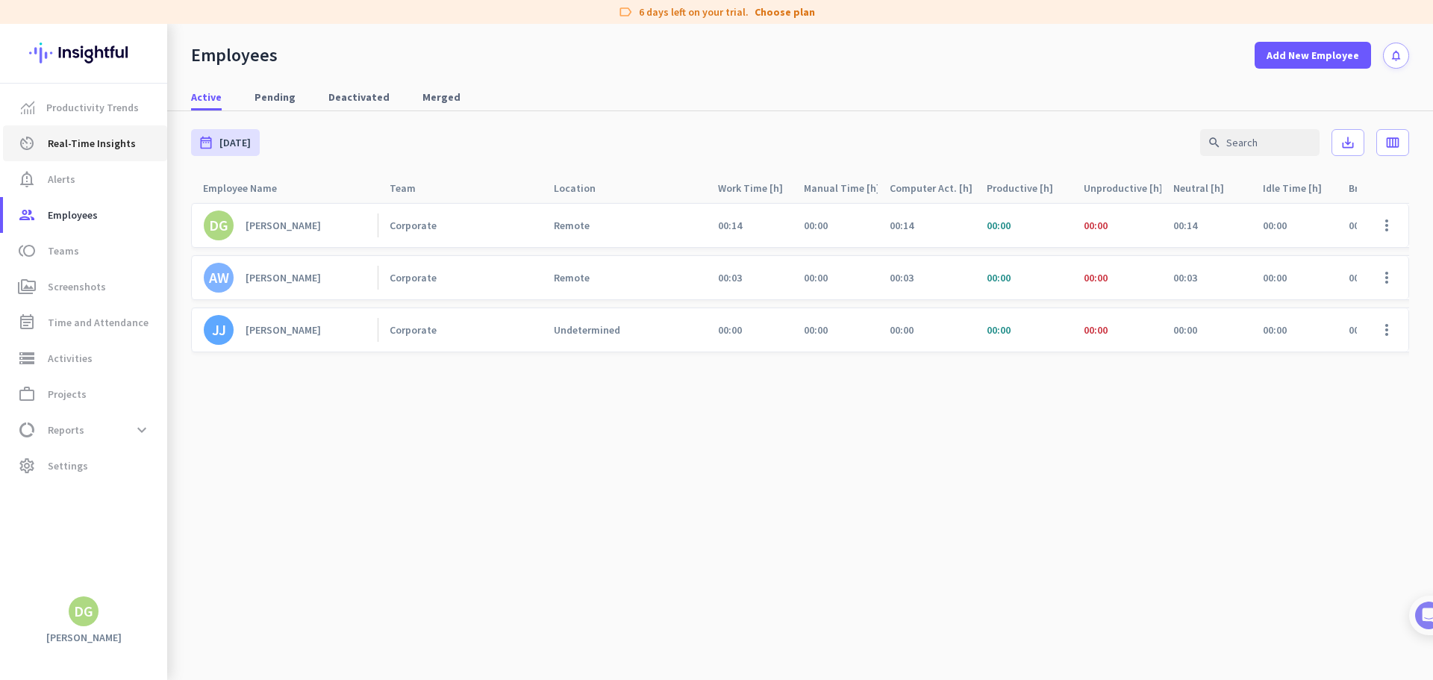
click at [103, 152] on span "Real-Time Insights" at bounding box center [92, 143] width 88 height 18
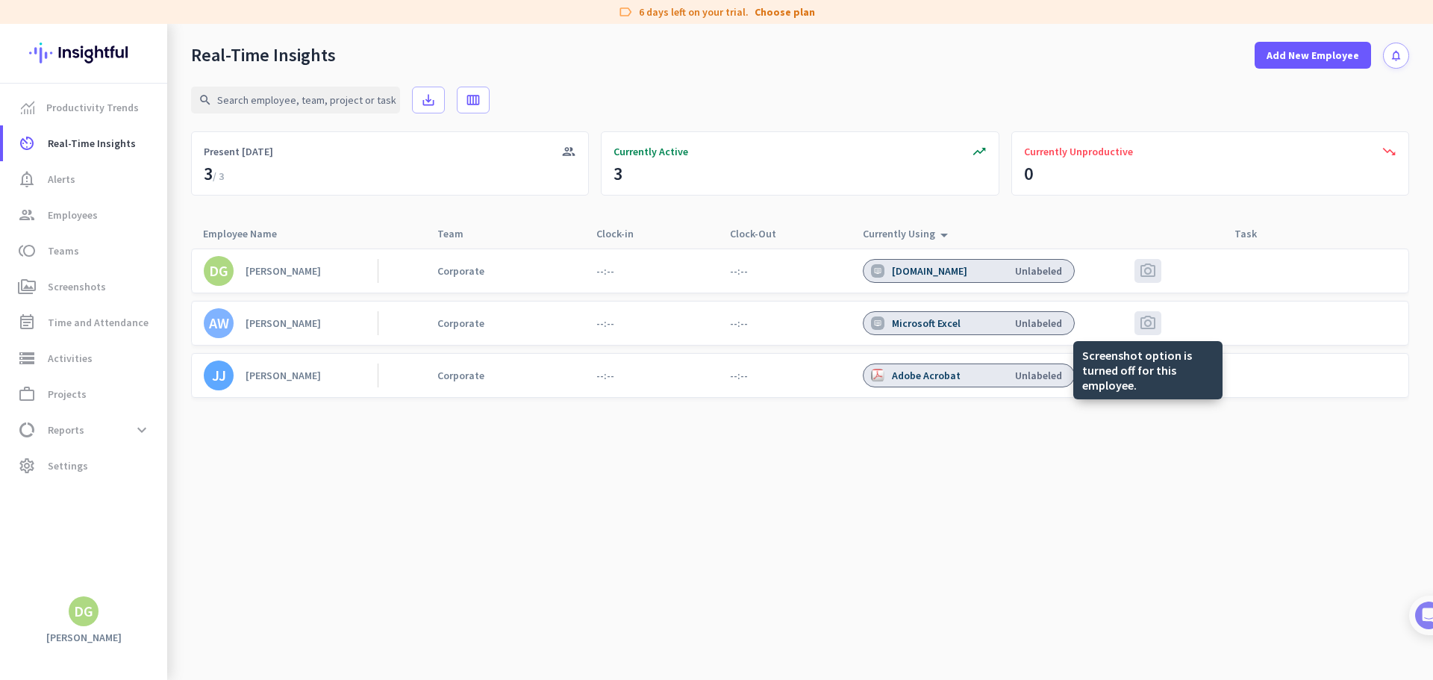
click at [1156, 326] on span "photo_camera" at bounding box center [1148, 323] width 18 height 18
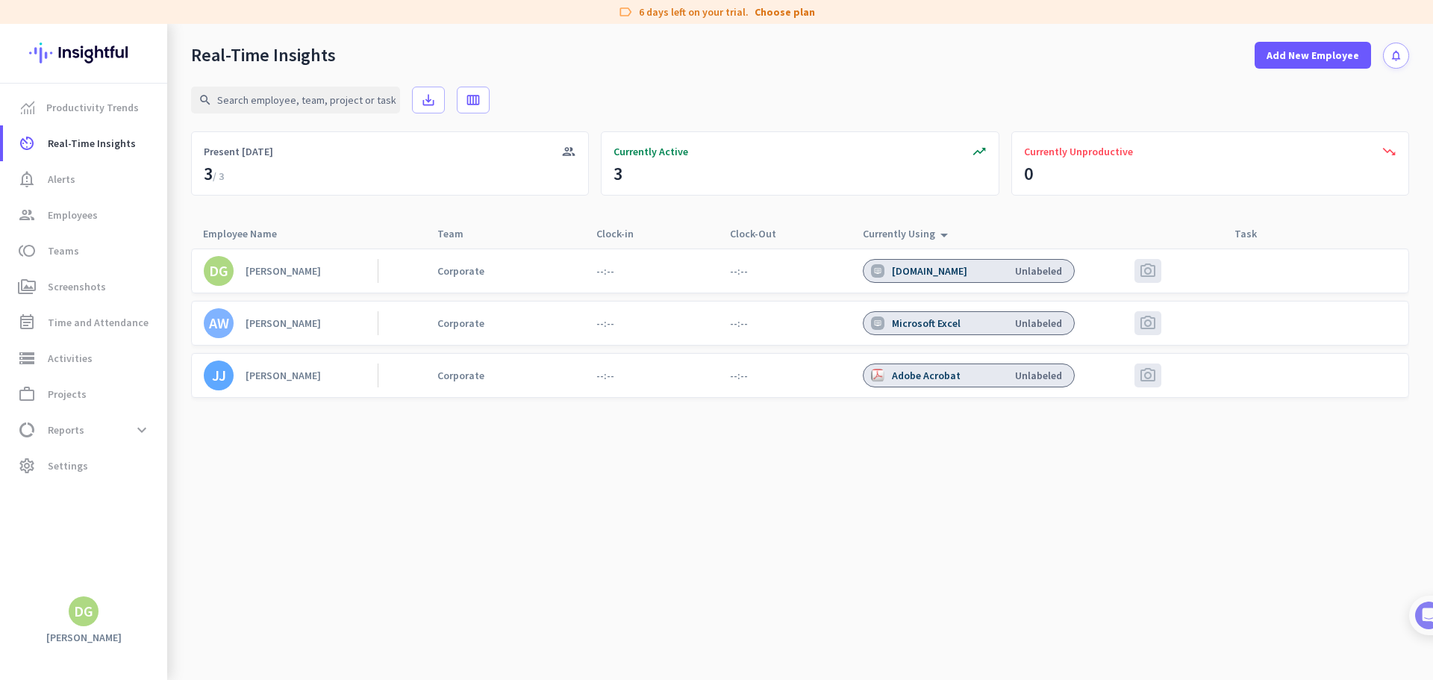
click at [311, 322] on div "[PERSON_NAME]" at bounding box center [283, 322] width 75 height 13
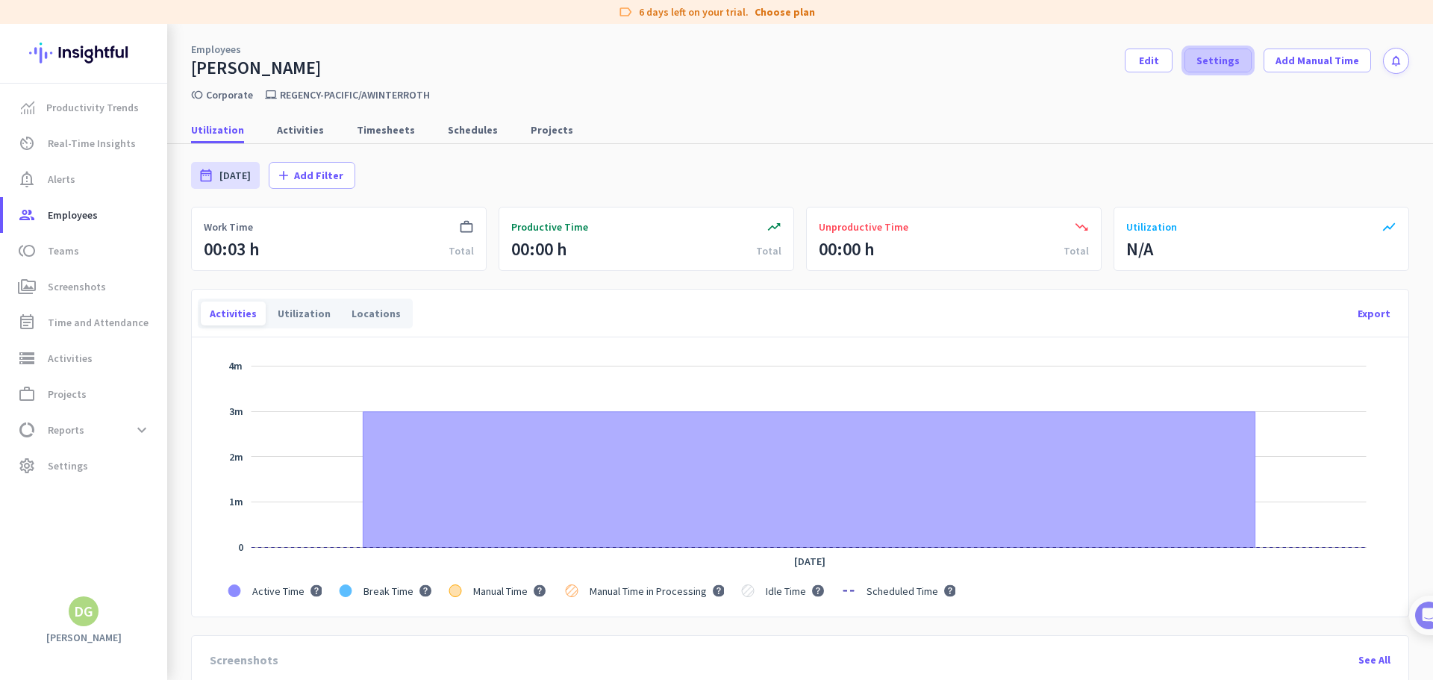
click at [1207, 58] on span "Settings" at bounding box center [1217, 60] width 43 height 15
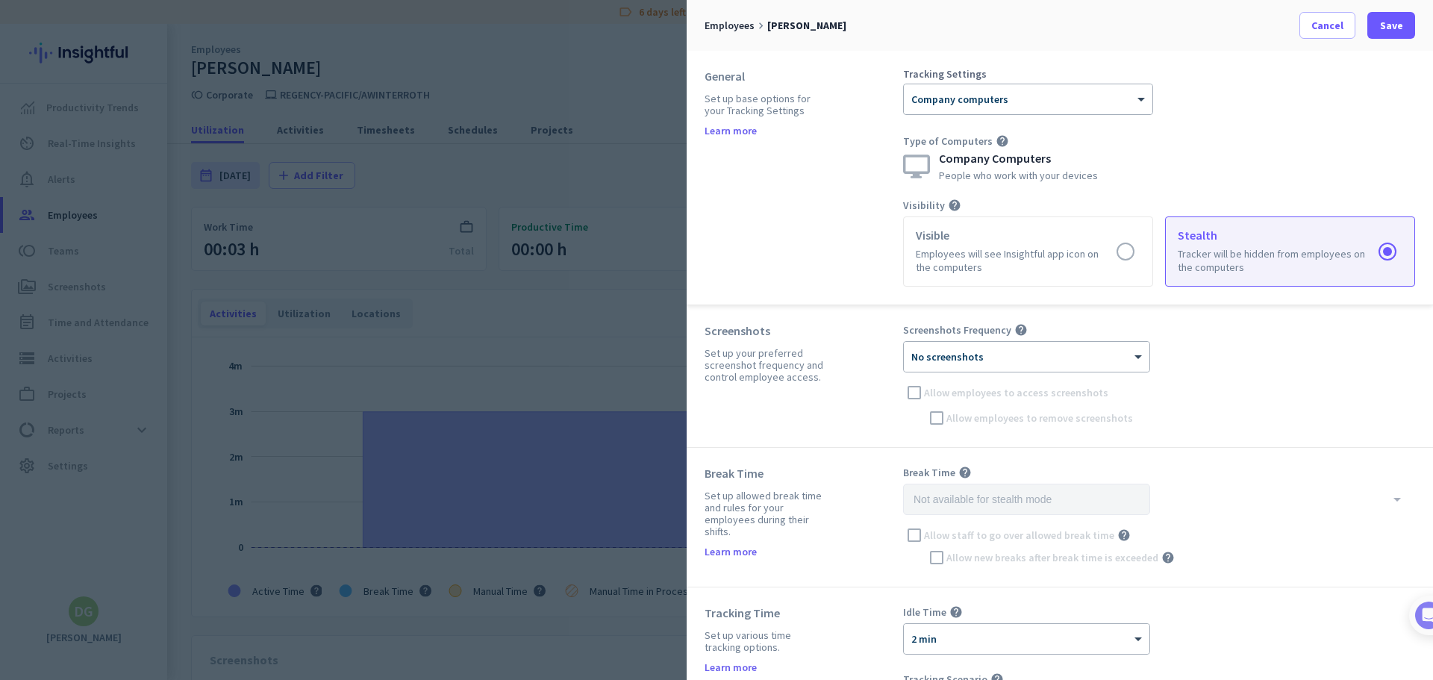
click at [1099, 378] on div "Screenshots Frequency help × No screenshots Allow employees to access screensho…" at bounding box center [1159, 376] width 512 height 106
click at [1101, 366] on div "× No screenshots" at bounding box center [1027, 357] width 246 height 30
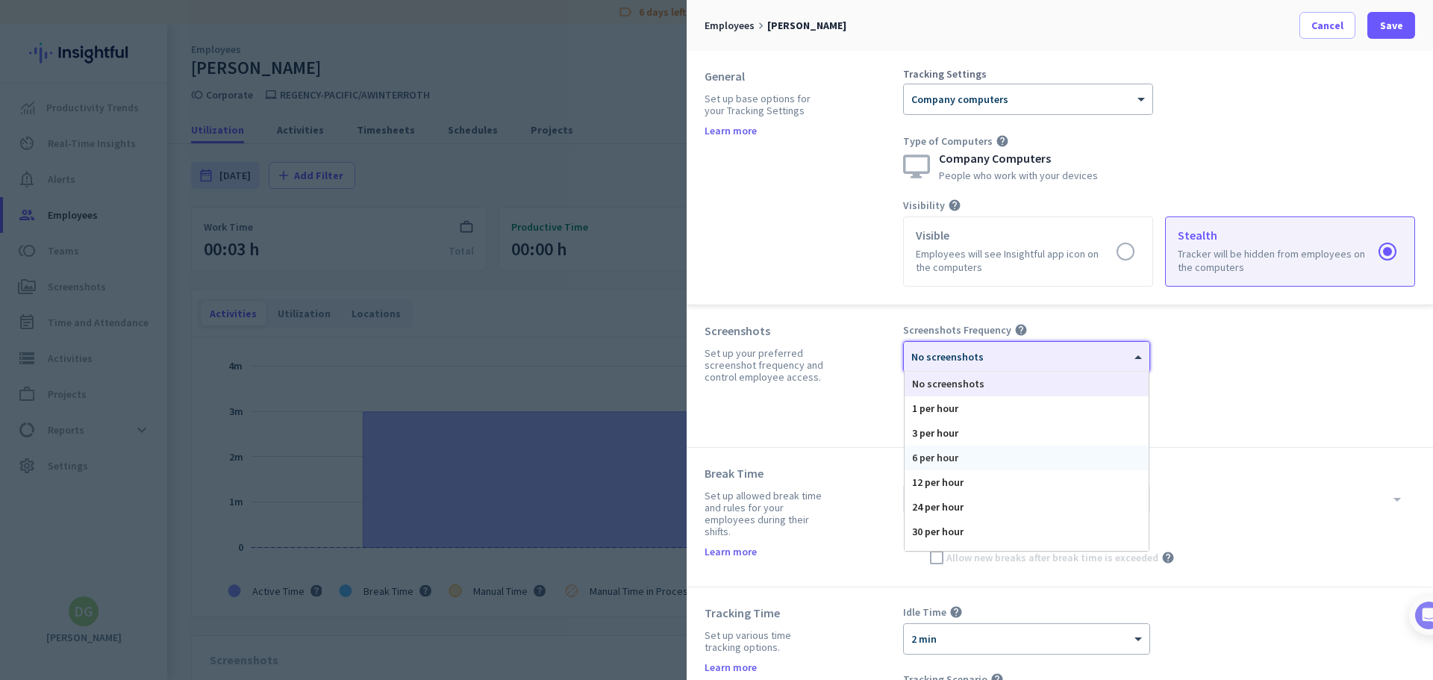
click at [1085, 452] on div "6 per hour" at bounding box center [1027, 458] width 244 height 25
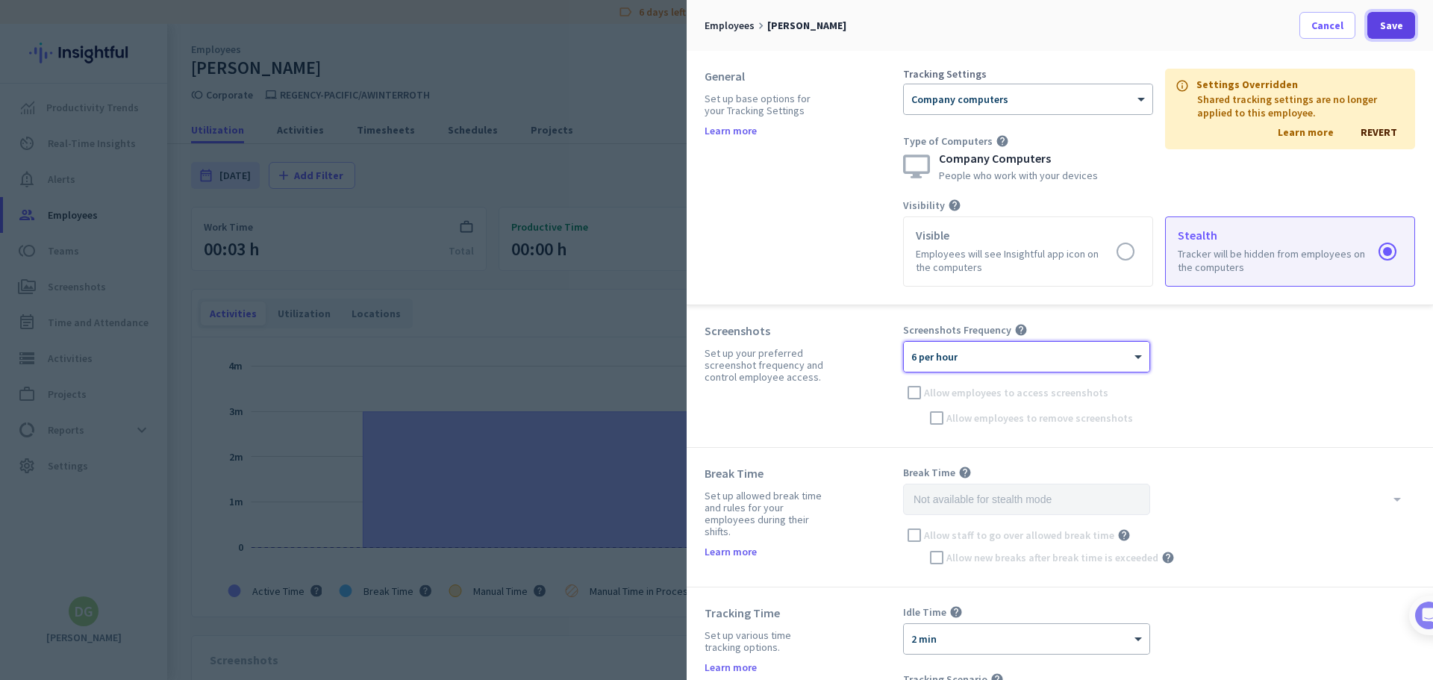
click at [1393, 19] on span "Save" at bounding box center [1391, 25] width 23 height 15
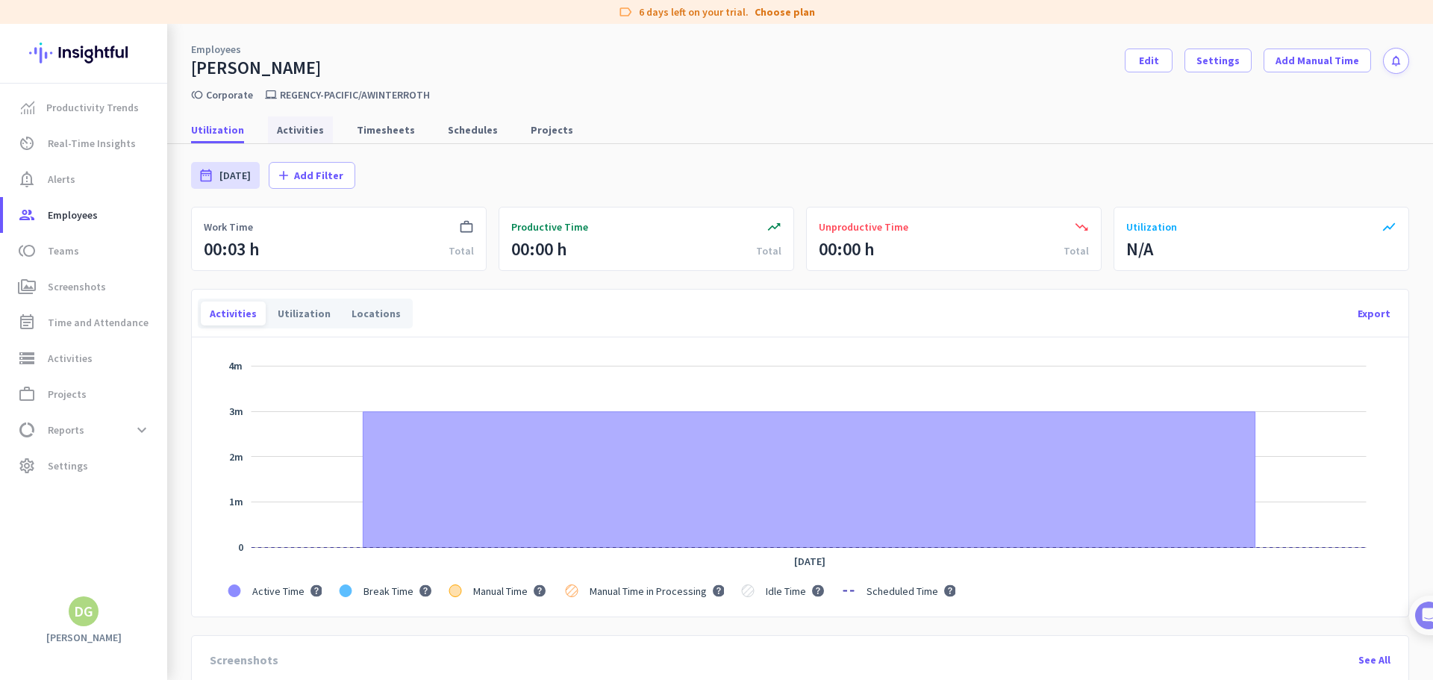
click at [314, 133] on span "Activities" at bounding box center [300, 129] width 47 height 15
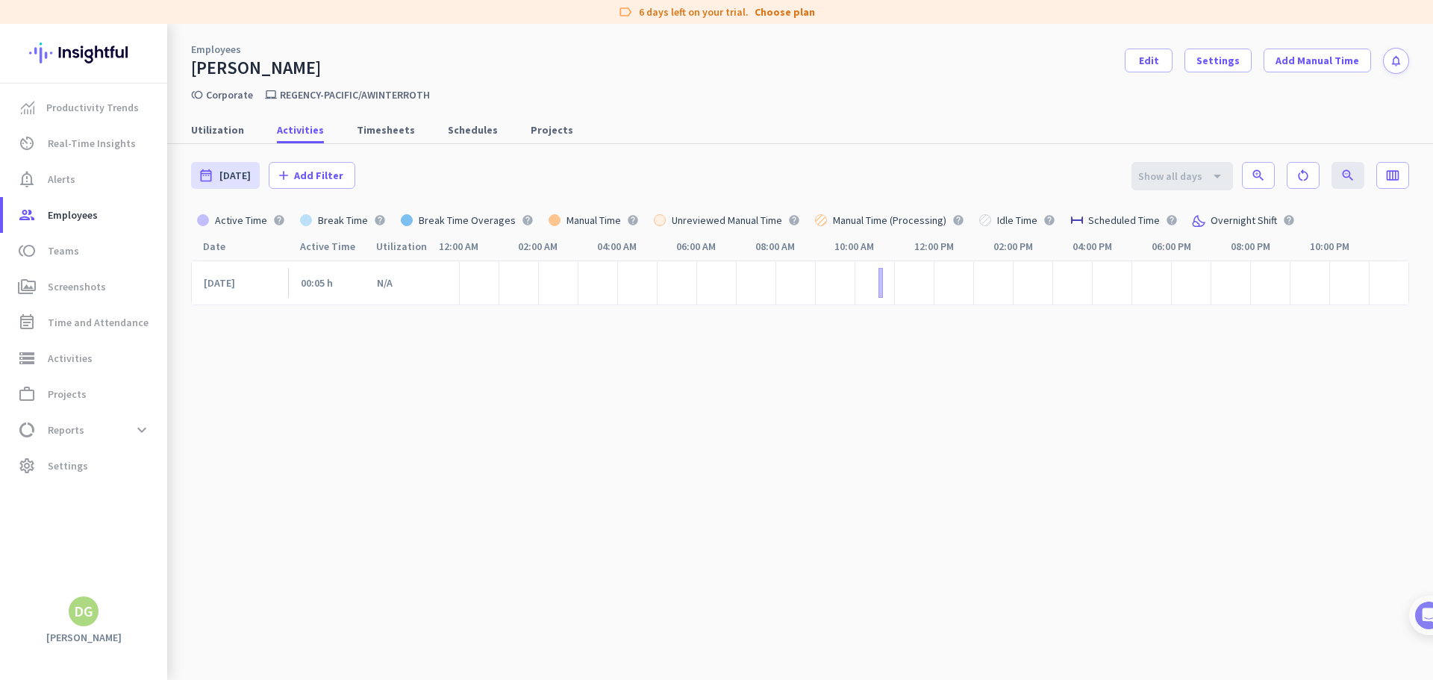
click at [205, 50] on link "Employees" at bounding box center [216, 49] width 50 height 15
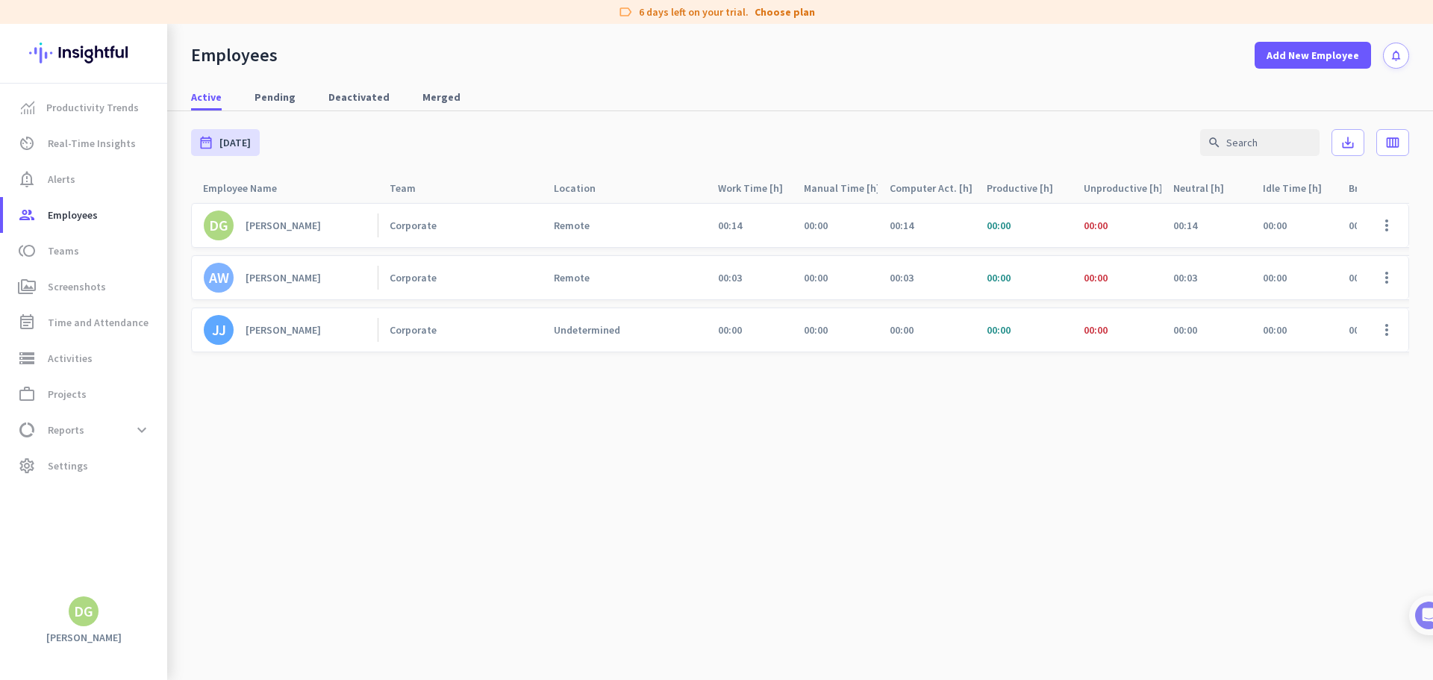
click at [284, 227] on div "[PERSON_NAME]" at bounding box center [283, 225] width 75 height 13
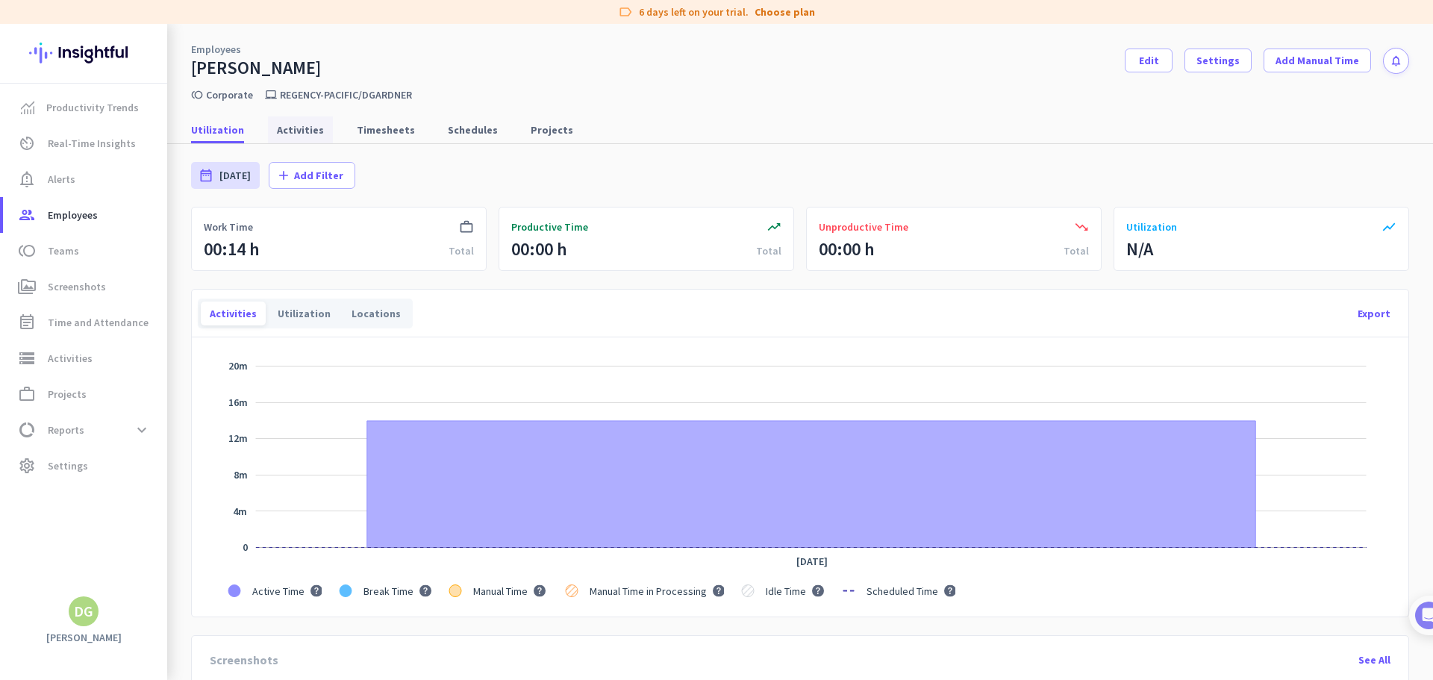
click at [300, 134] on span "Activities" at bounding box center [300, 129] width 47 height 15
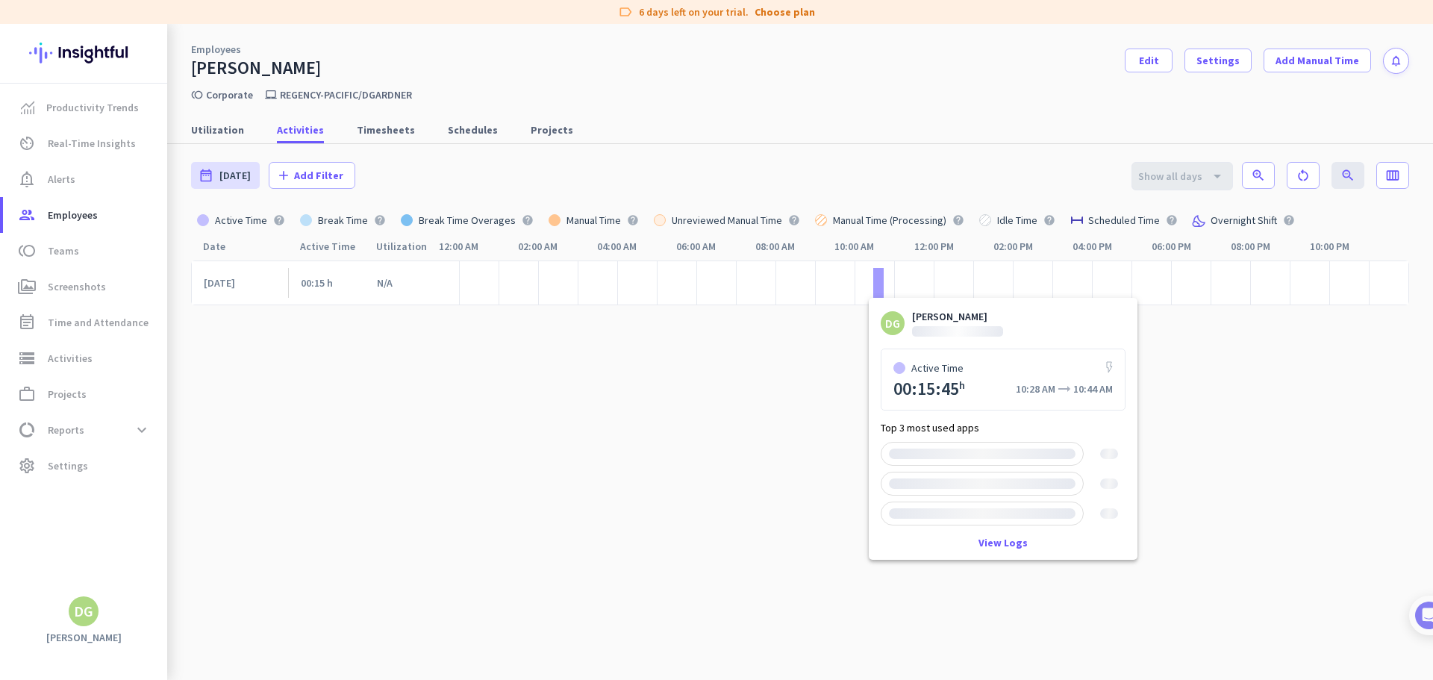
click at [877, 285] on div at bounding box center [878, 283] width 10 height 30
click at [1025, 540] on link "View Logs" at bounding box center [1003, 542] width 49 height 10
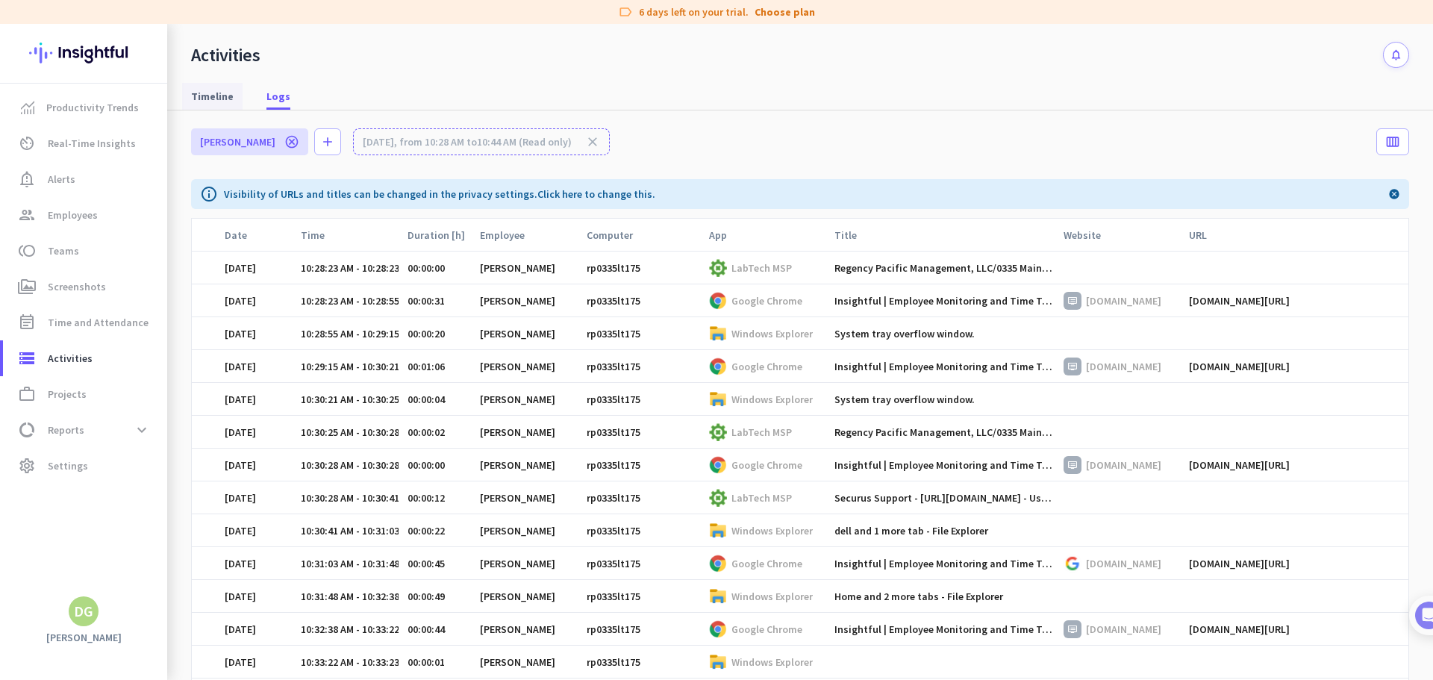
click at [229, 101] on span "Timeline" at bounding box center [212, 96] width 43 height 15
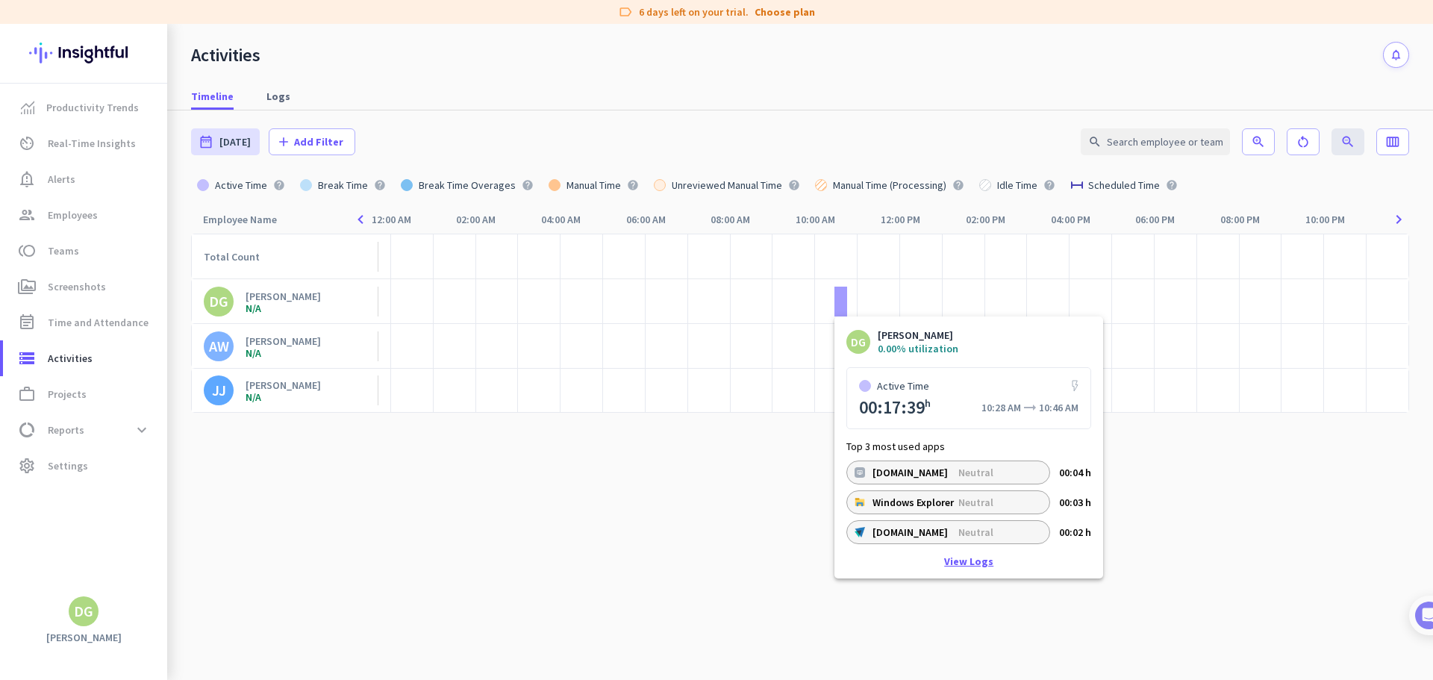
click at [961, 560] on link "View Logs" at bounding box center [968, 561] width 49 height 10
type input "[DATE] - [DATE]"
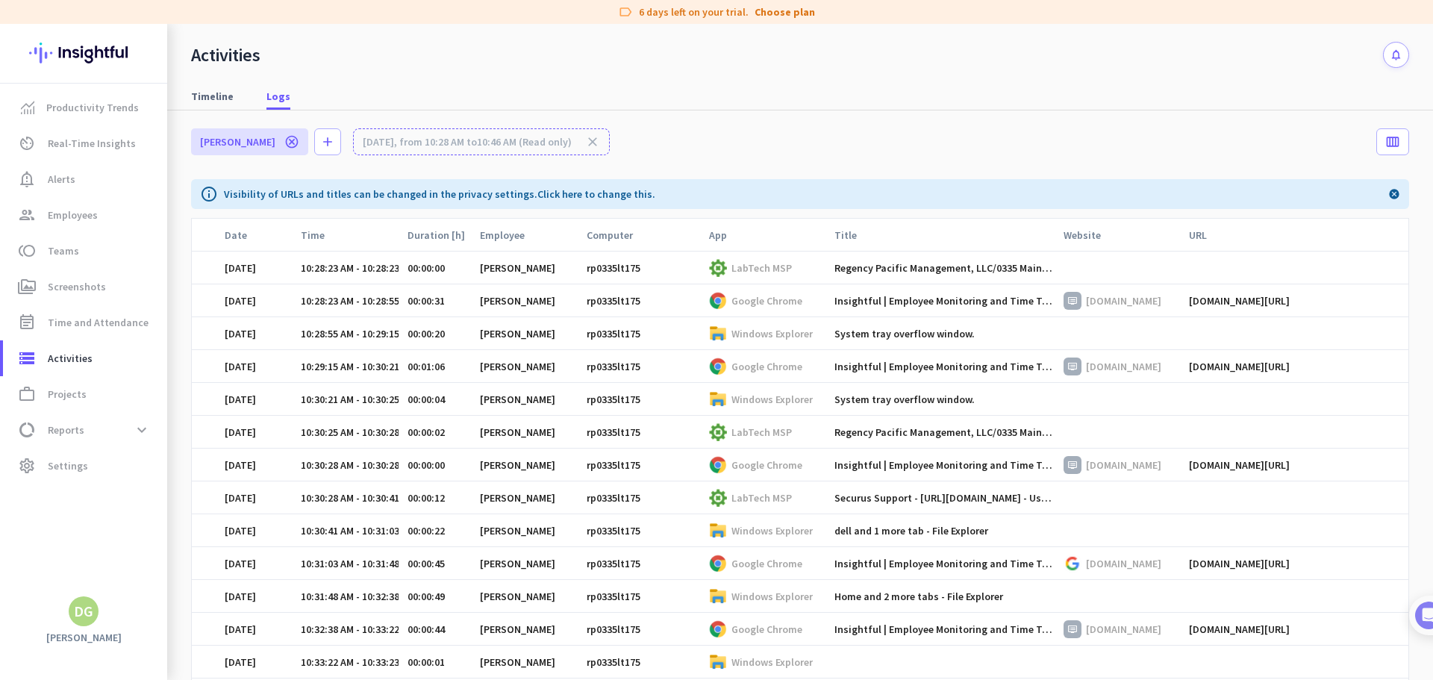
click at [284, 146] on icon "cancel" at bounding box center [291, 141] width 15 height 15
click at [72, 140] on span "Real-Time Insights" at bounding box center [92, 143] width 88 height 18
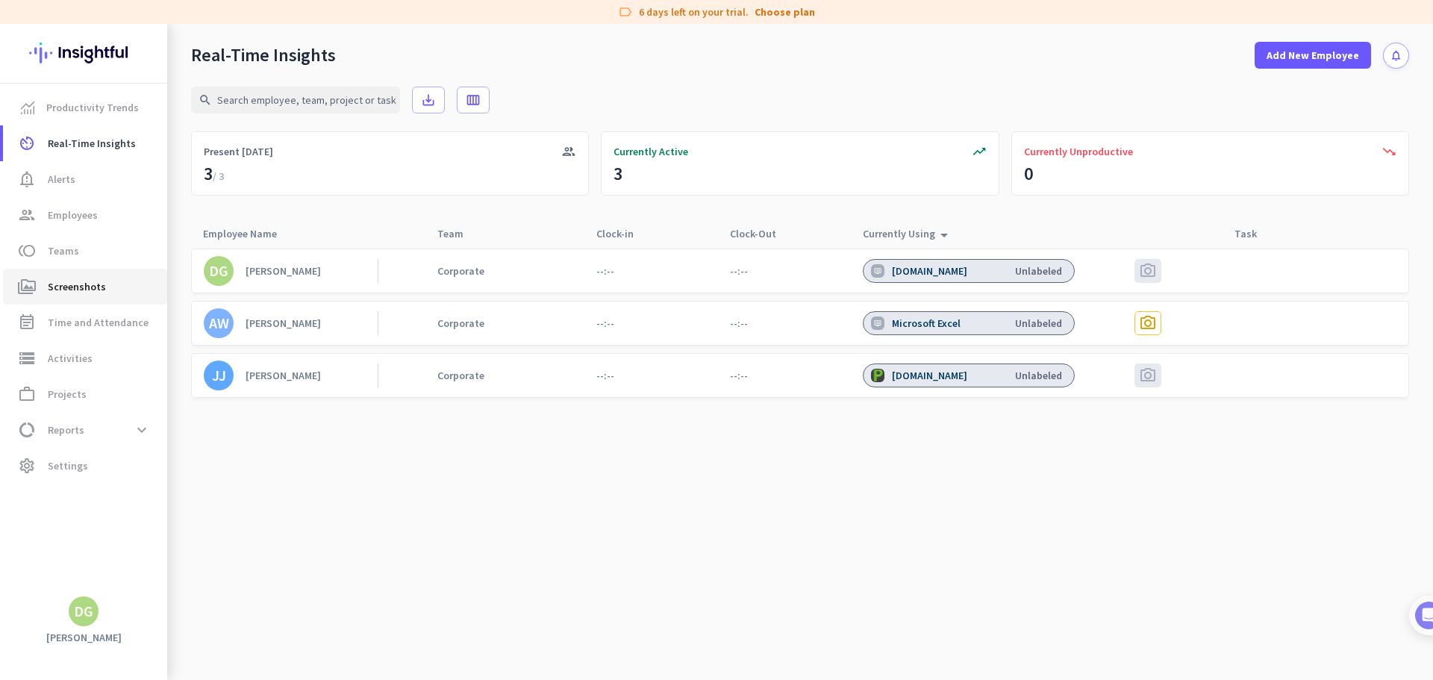
click at [64, 275] on link "perm_media Screenshots" at bounding box center [85, 287] width 164 height 36
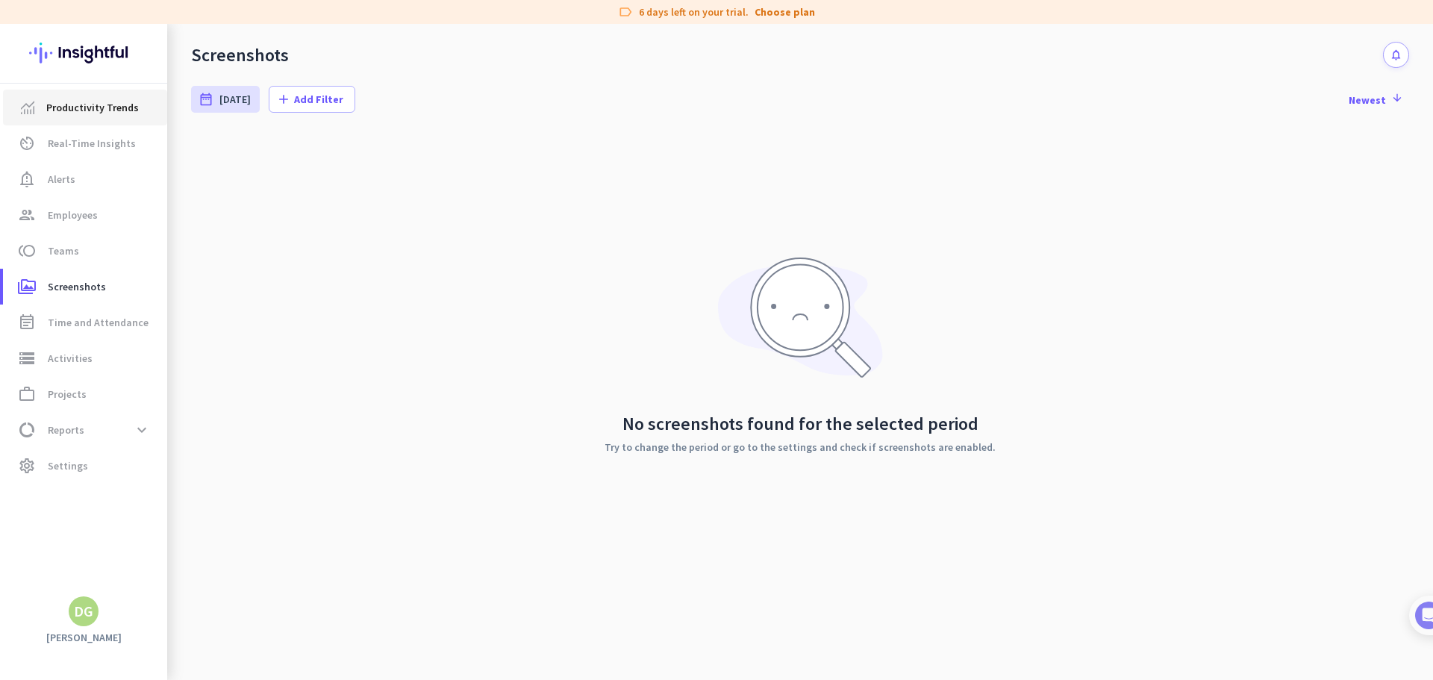
click at [93, 120] on link "Productivity Trends" at bounding box center [85, 108] width 164 height 36
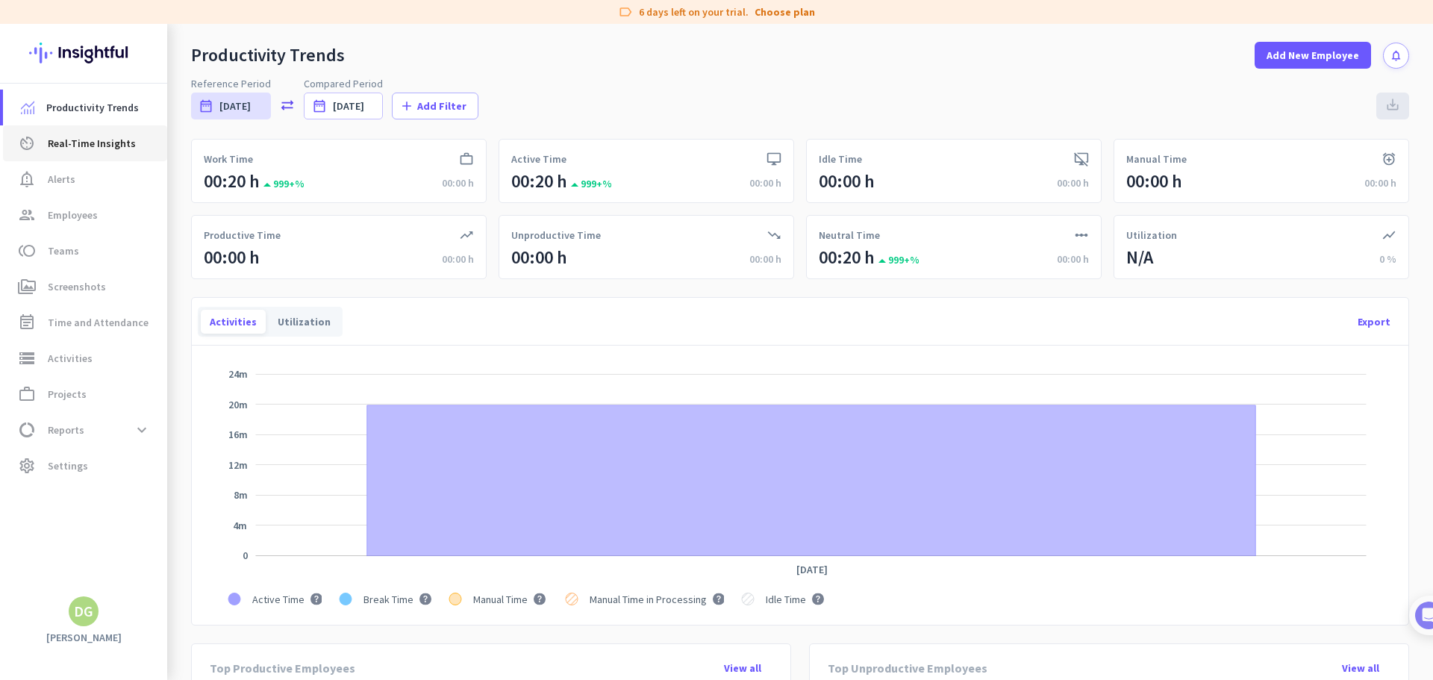
click at [100, 149] on span "Real-Time Insights" at bounding box center [92, 143] width 88 height 18
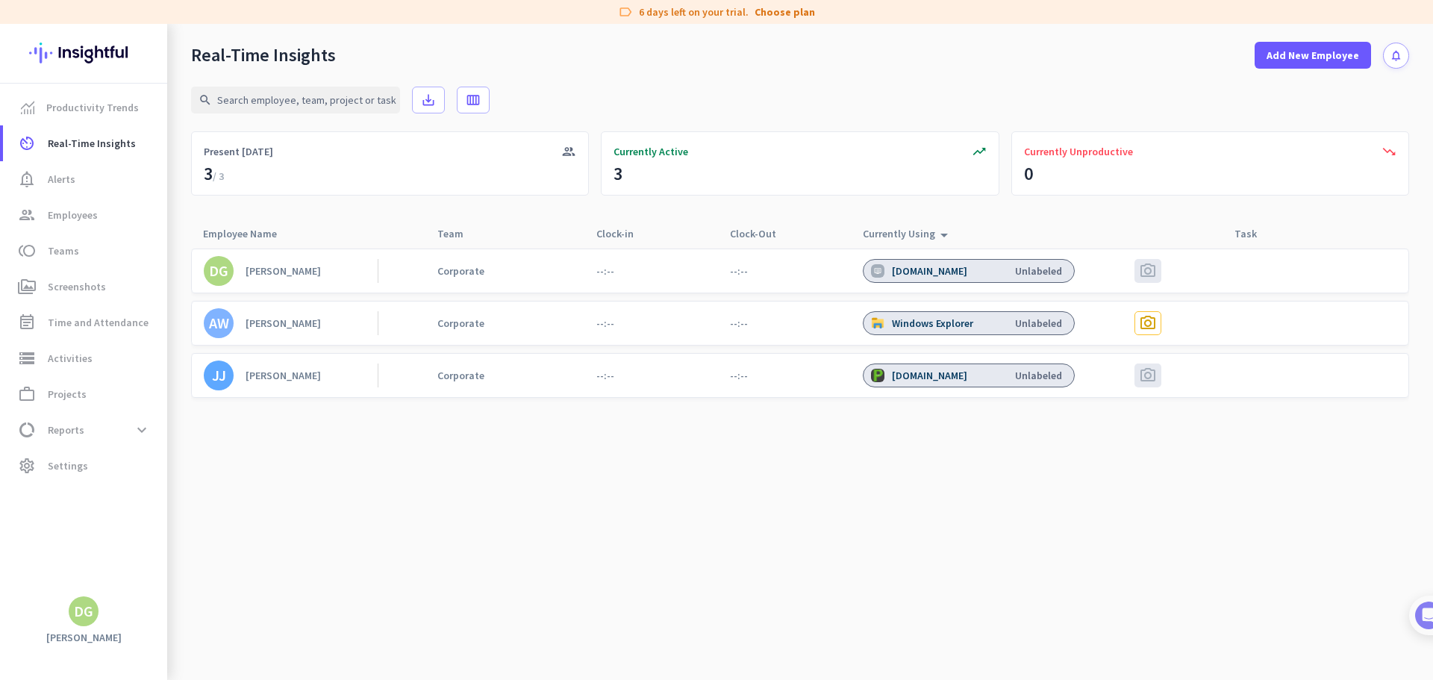
click at [278, 328] on div "[PERSON_NAME]" at bounding box center [283, 322] width 75 height 13
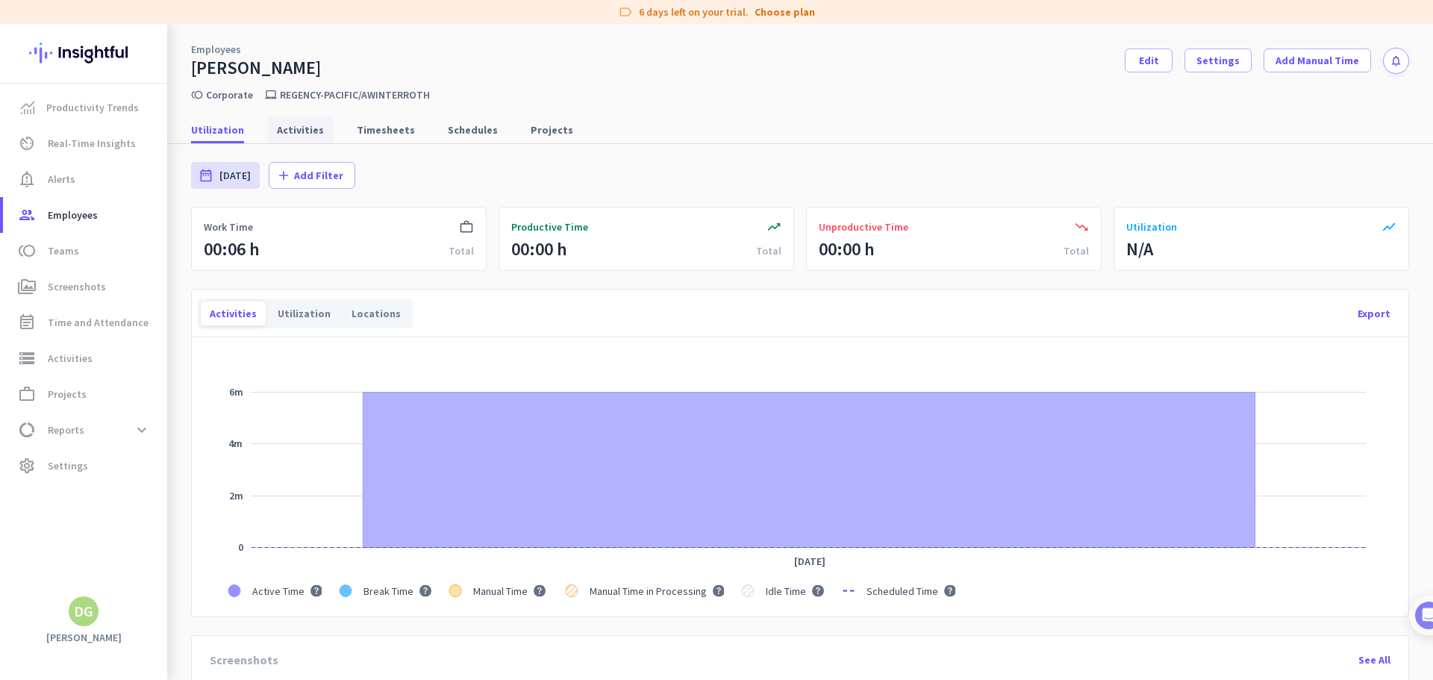
click at [303, 137] on span "Activities" at bounding box center [300, 129] width 47 height 15
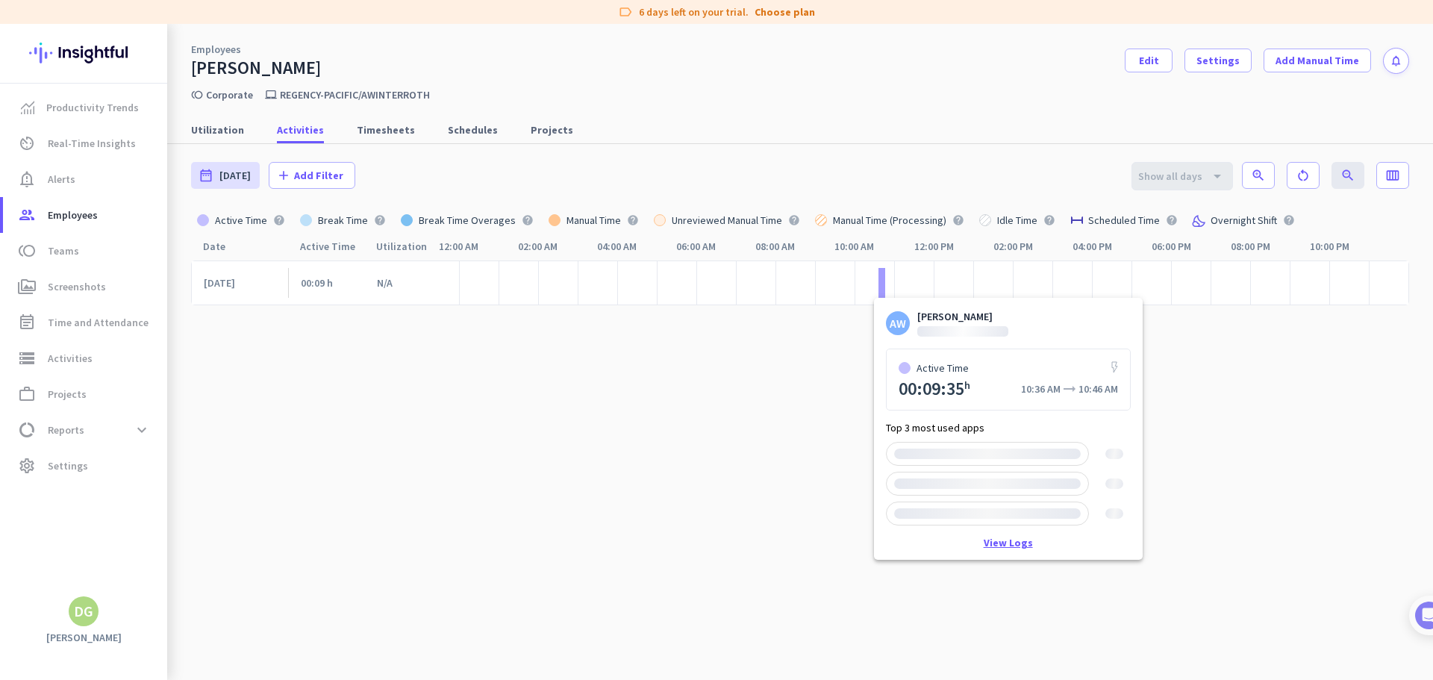
click at [1003, 547] on link "View Logs" at bounding box center [1008, 542] width 49 height 10
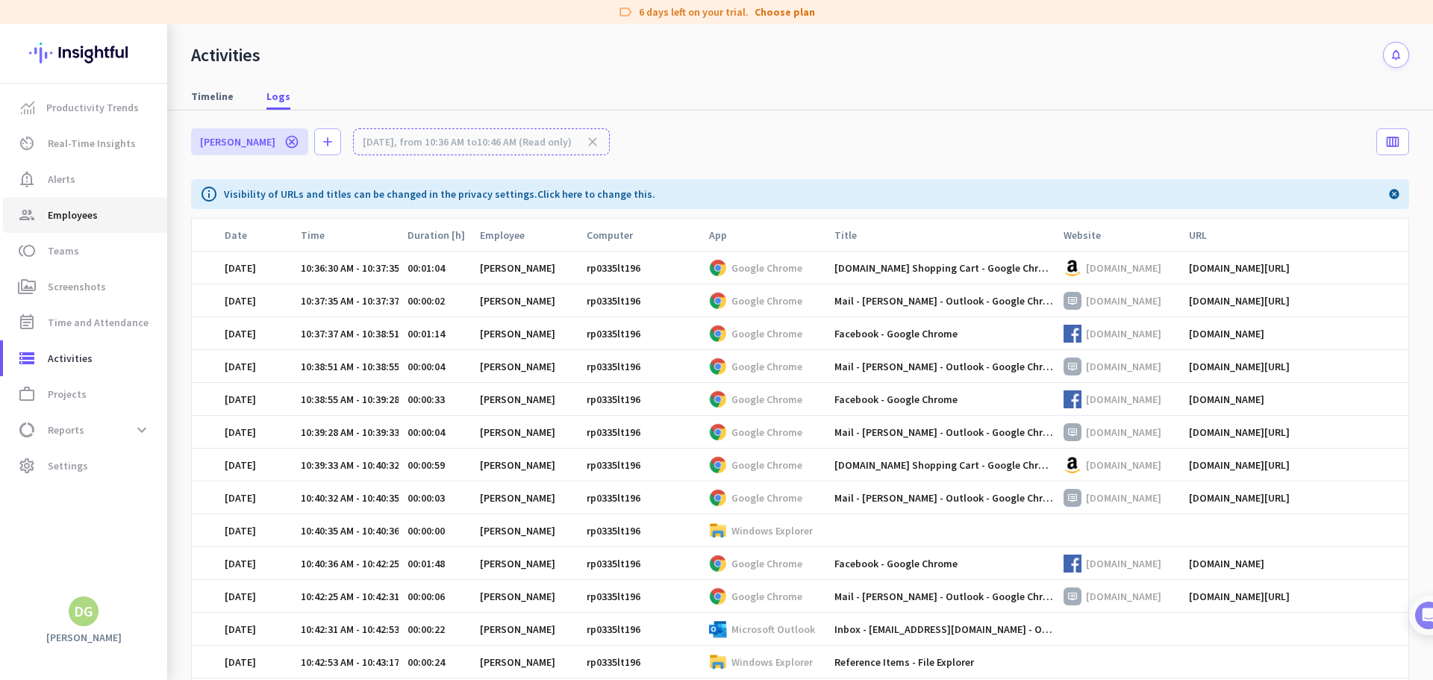
click at [109, 211] on span "group Employees" at bounding box center [85, 215] width 140 height 18
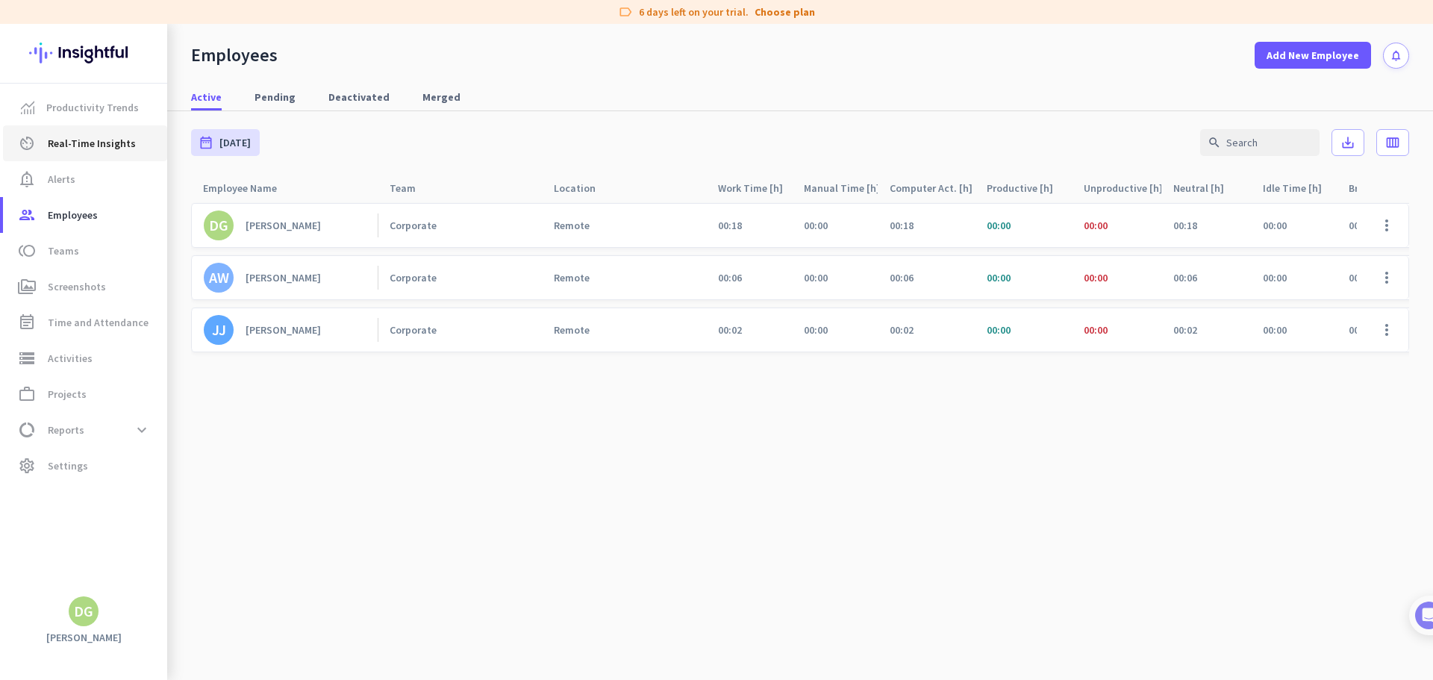
click at [81, 143] on span "Real-Time Insights" at bounding box center [92, 143] width 88 height 18
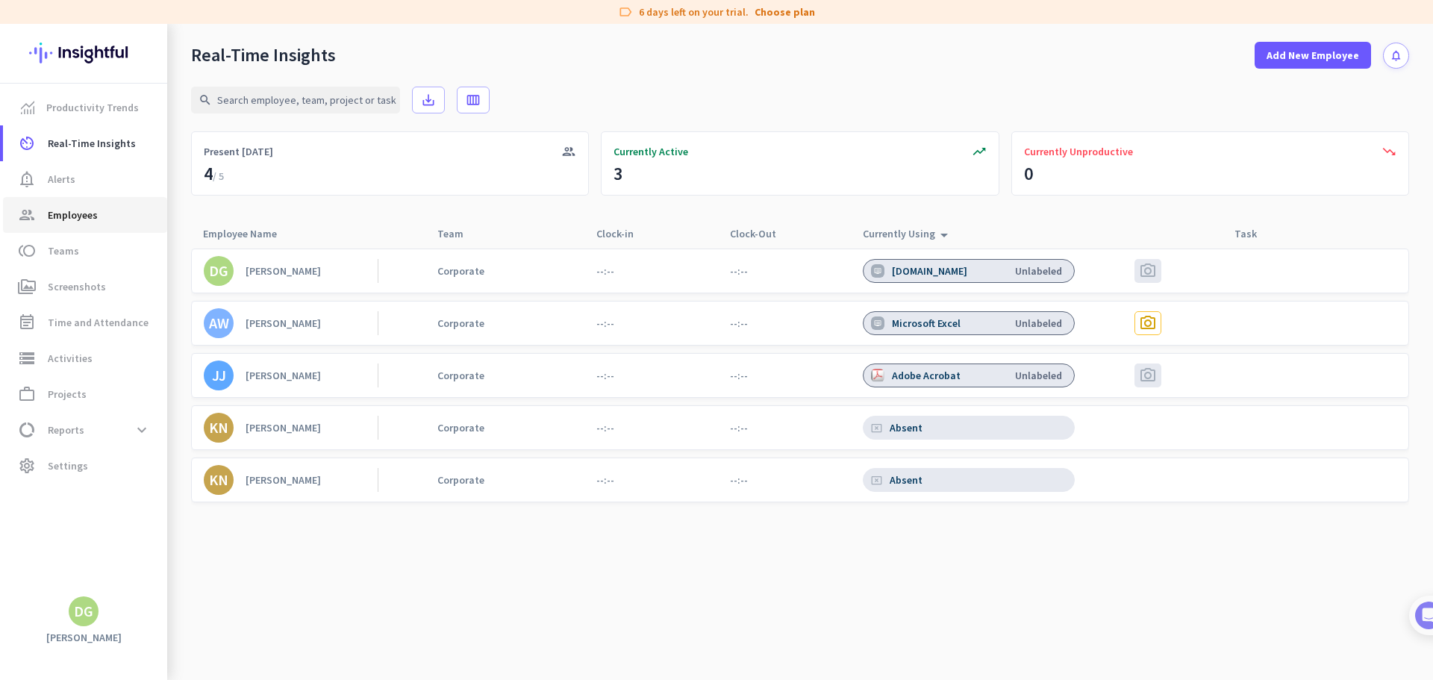
click at [104, 222] on span "group Employees" at bounding box center [85, 215] width 140 height 18
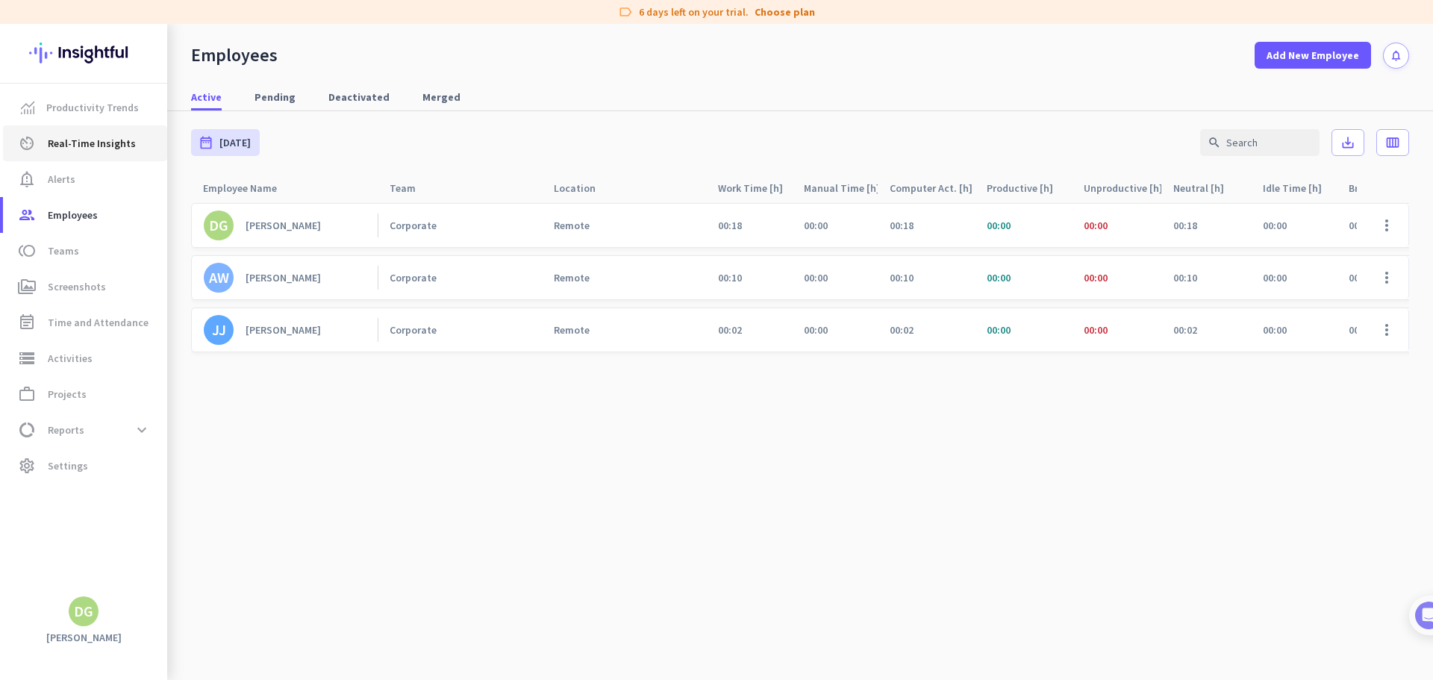
click at [82, 140] on span "Real-Time Insights" at bounding box center [92, 143] width 88 height 18
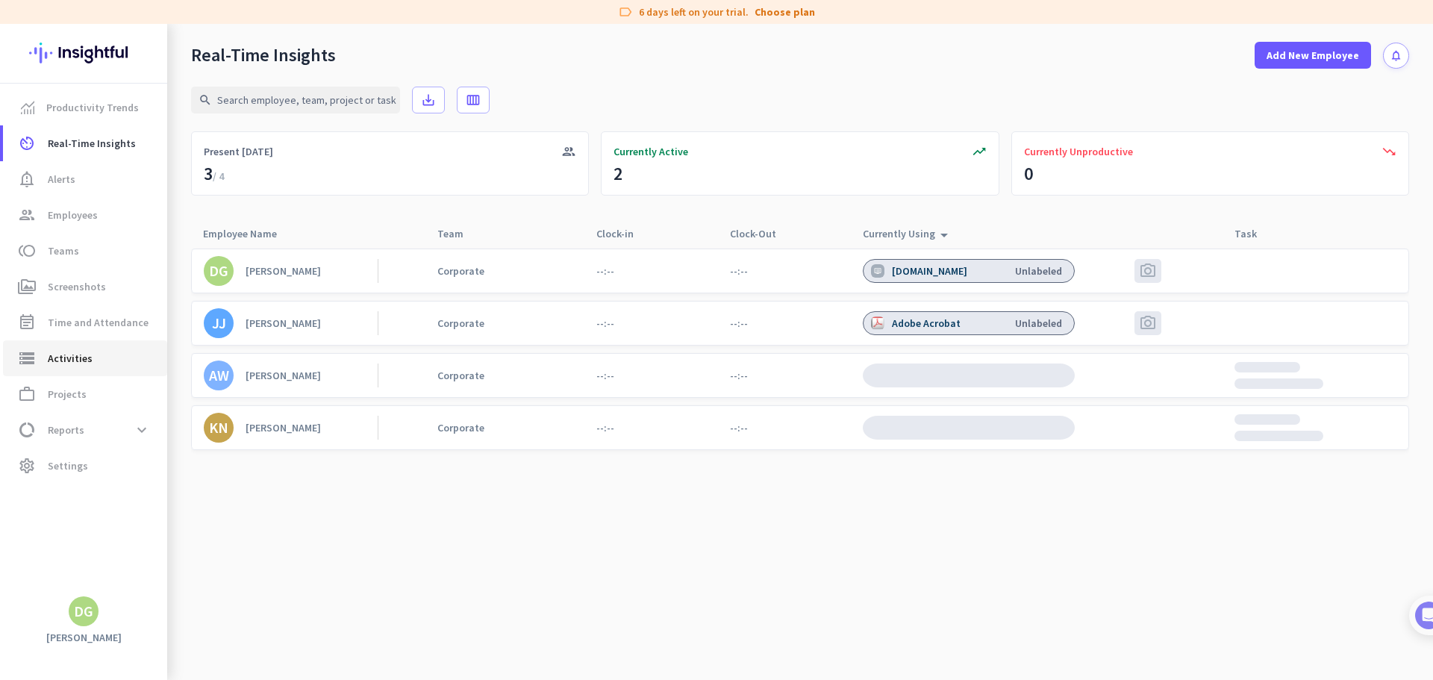
click at [90, 355] on span "storage Activities" at bounding box center [85, 358] width 140 height 18
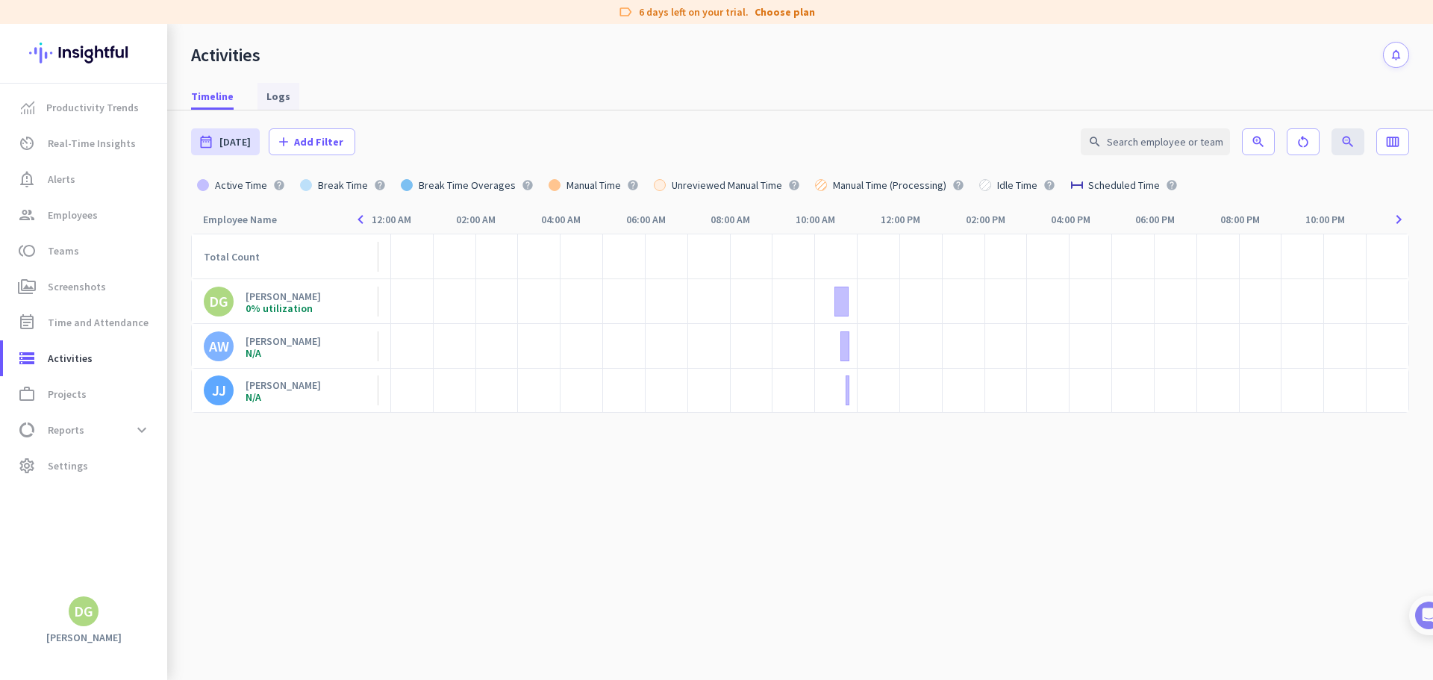
click at [269, 94] on span "Logs" at bounding box center [278, 96] width 24 height 15
type input "[DATE] - [DATE]"
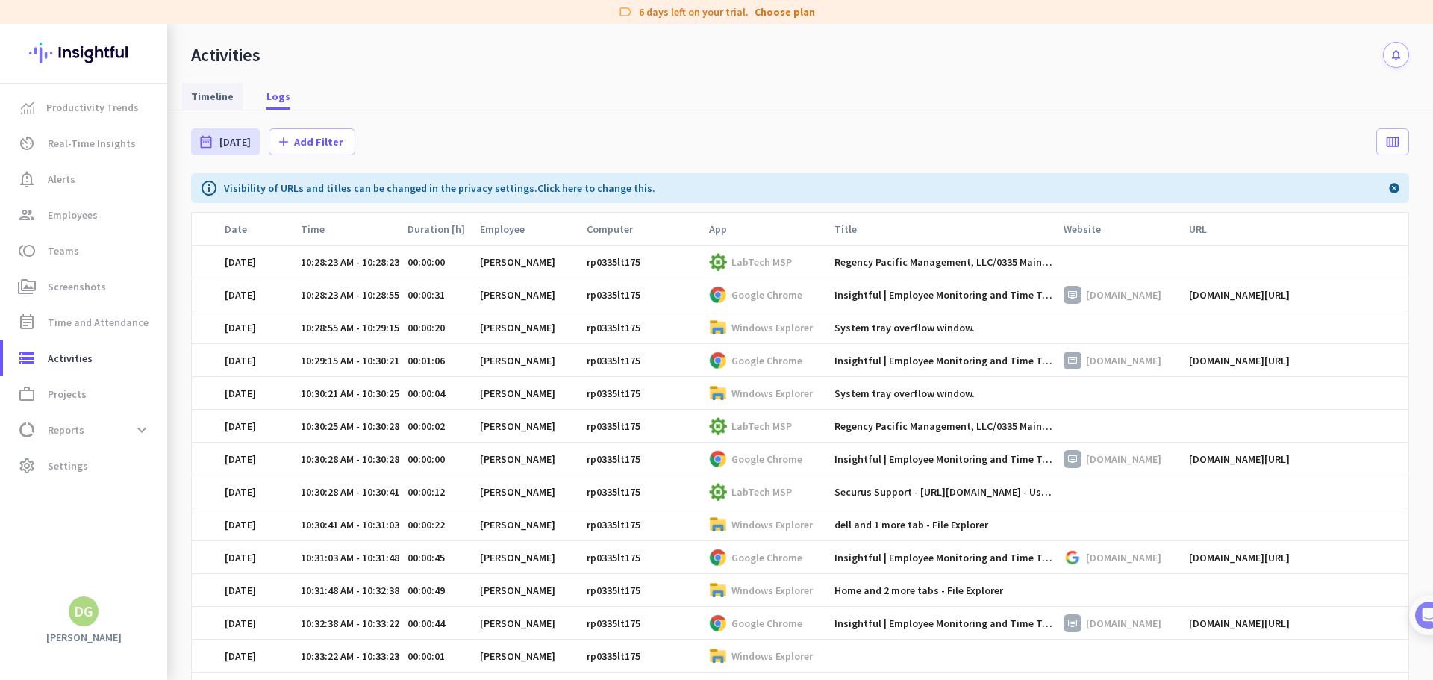
click at [211, 93] on span "Timeline" at bounding box center [212, 96] width 43 height 15
type input "[DATE]"
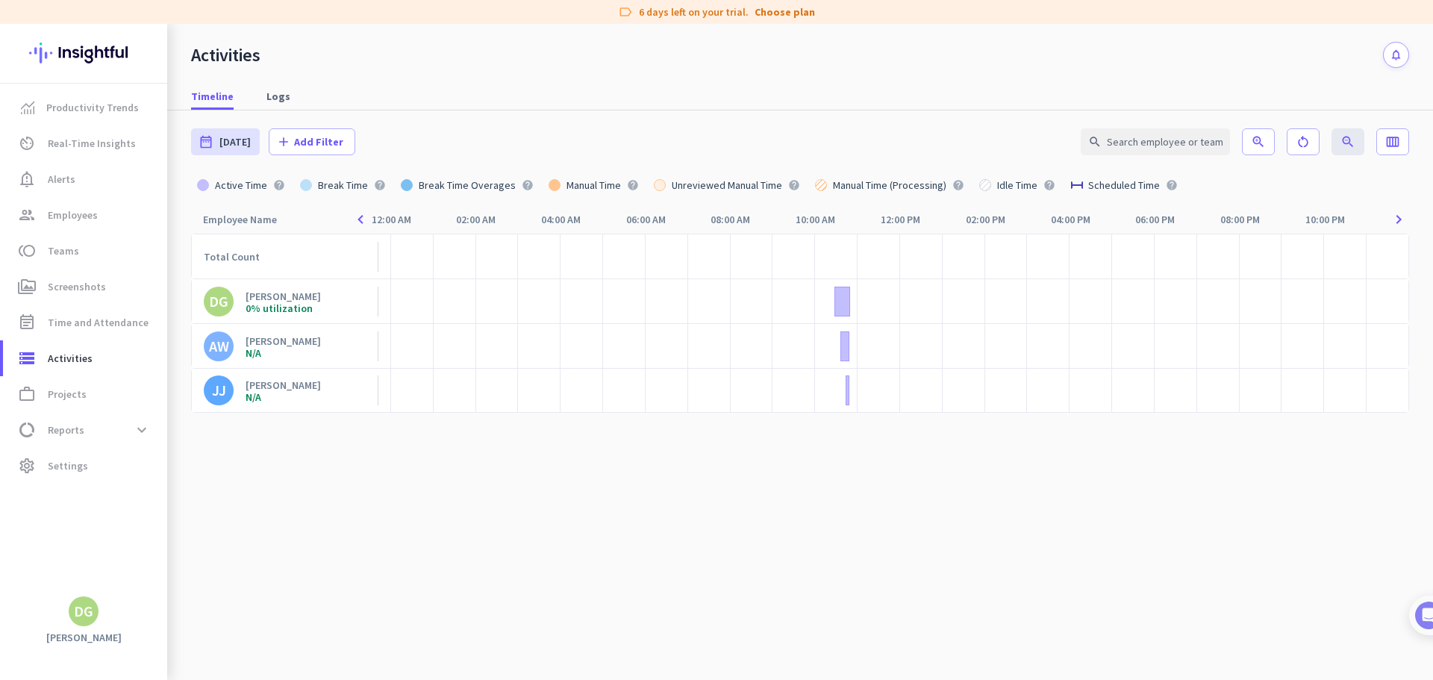
click at [269, 338] on div "[PERSON_NAME]" at bounding box center [283, 340] width 75 height 13
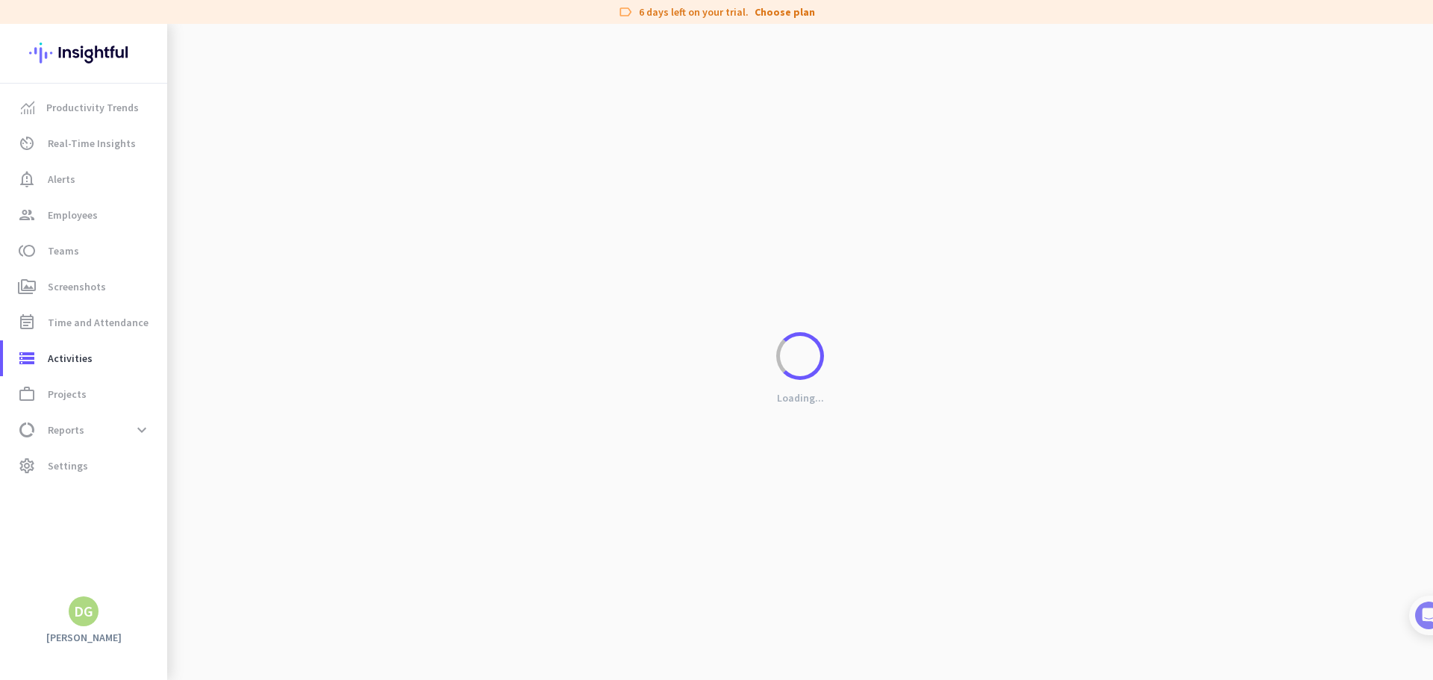
type input "[DATE] - [DATE]"
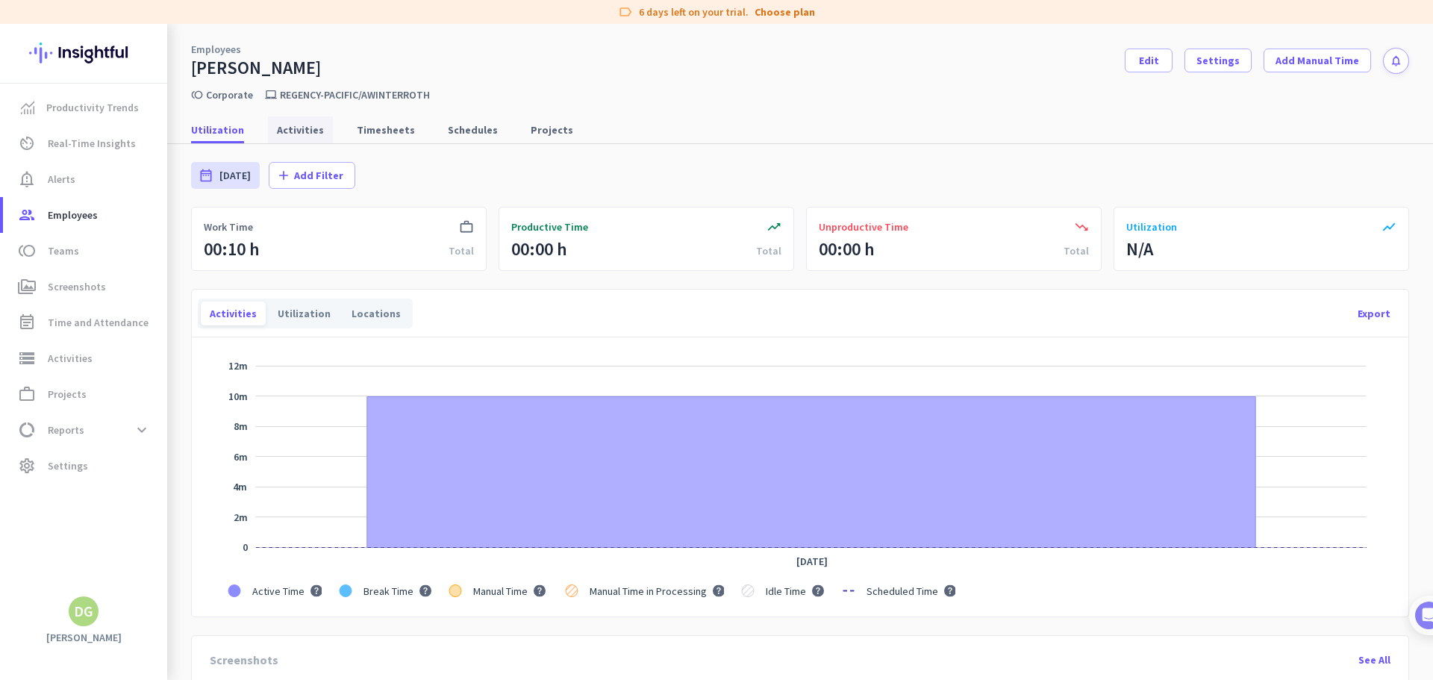
click at [315, 131] on span "Activities" at bounding box center [300, 129] width 47 height 15
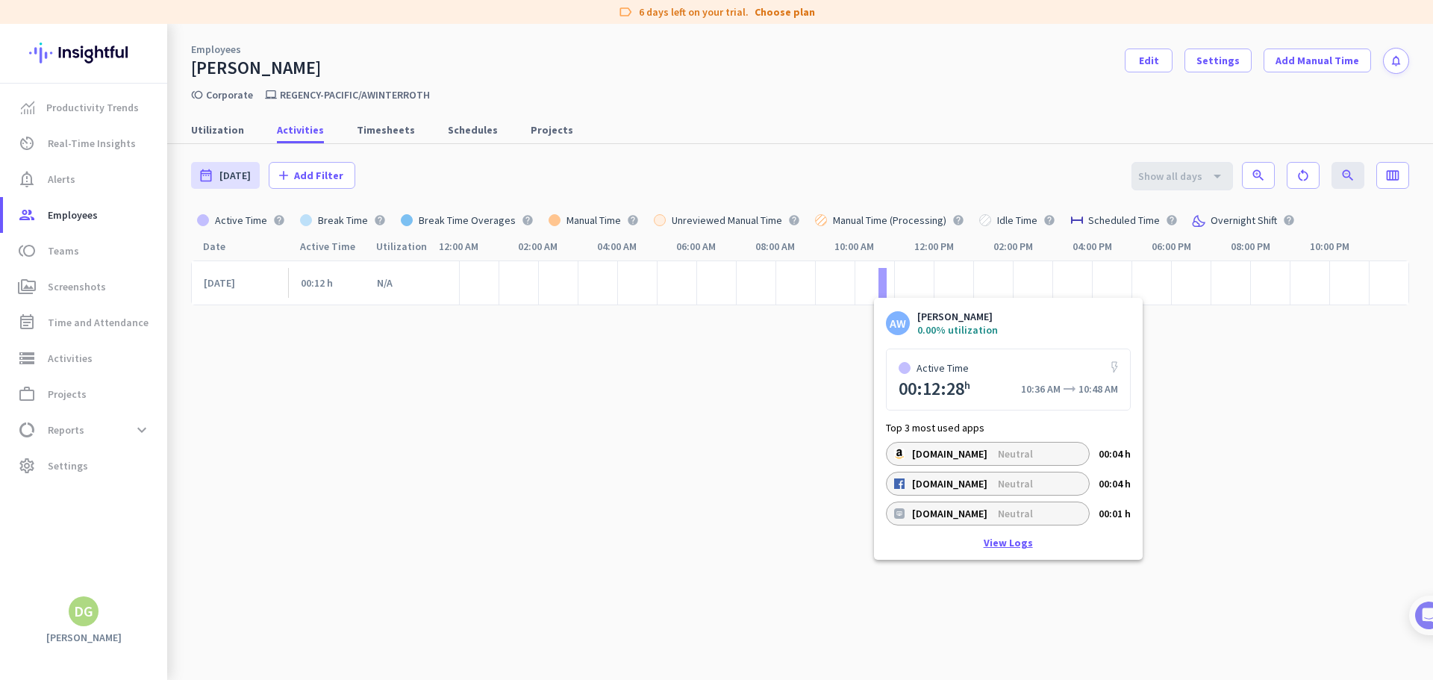
click at [997, 540] on link "View Logs" at bounding box center [1008, 542] width 49 height 10
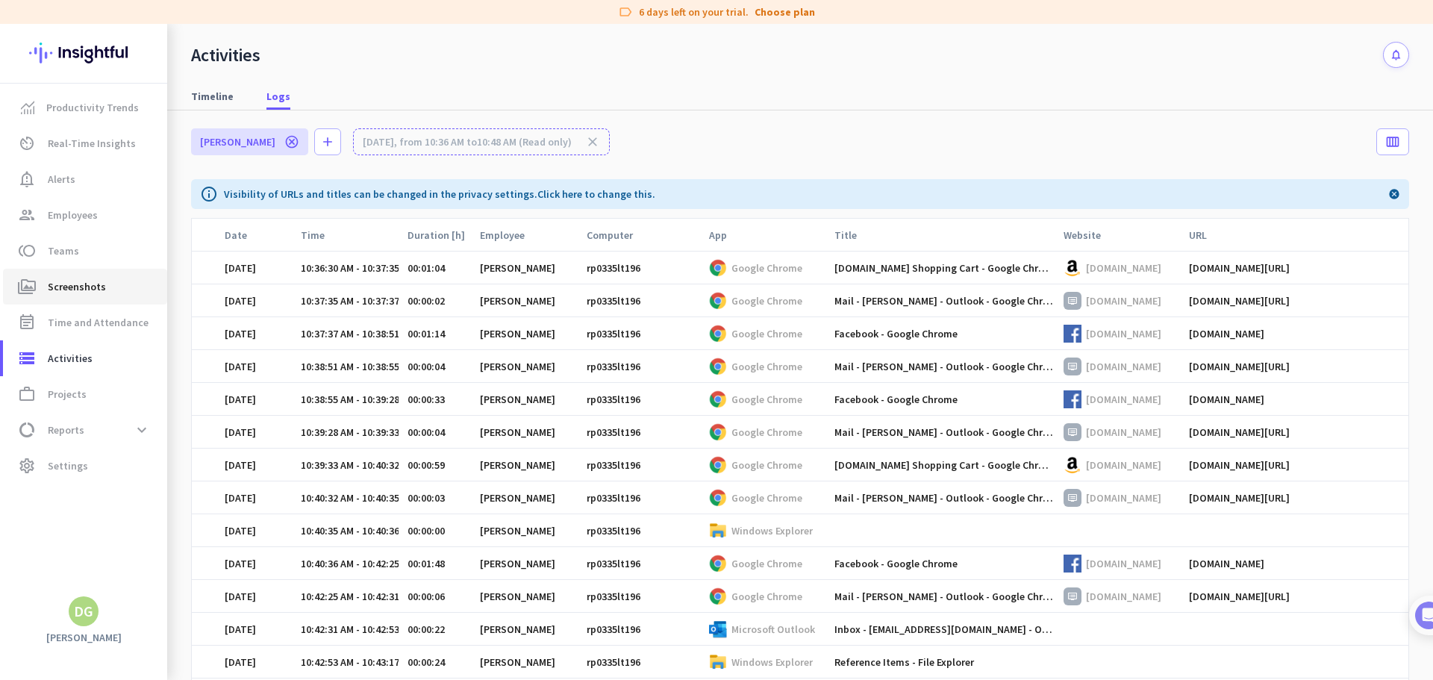
click at [80, 280] on span "Screenshots" at bounding box center [77, 287] width 58 height 18
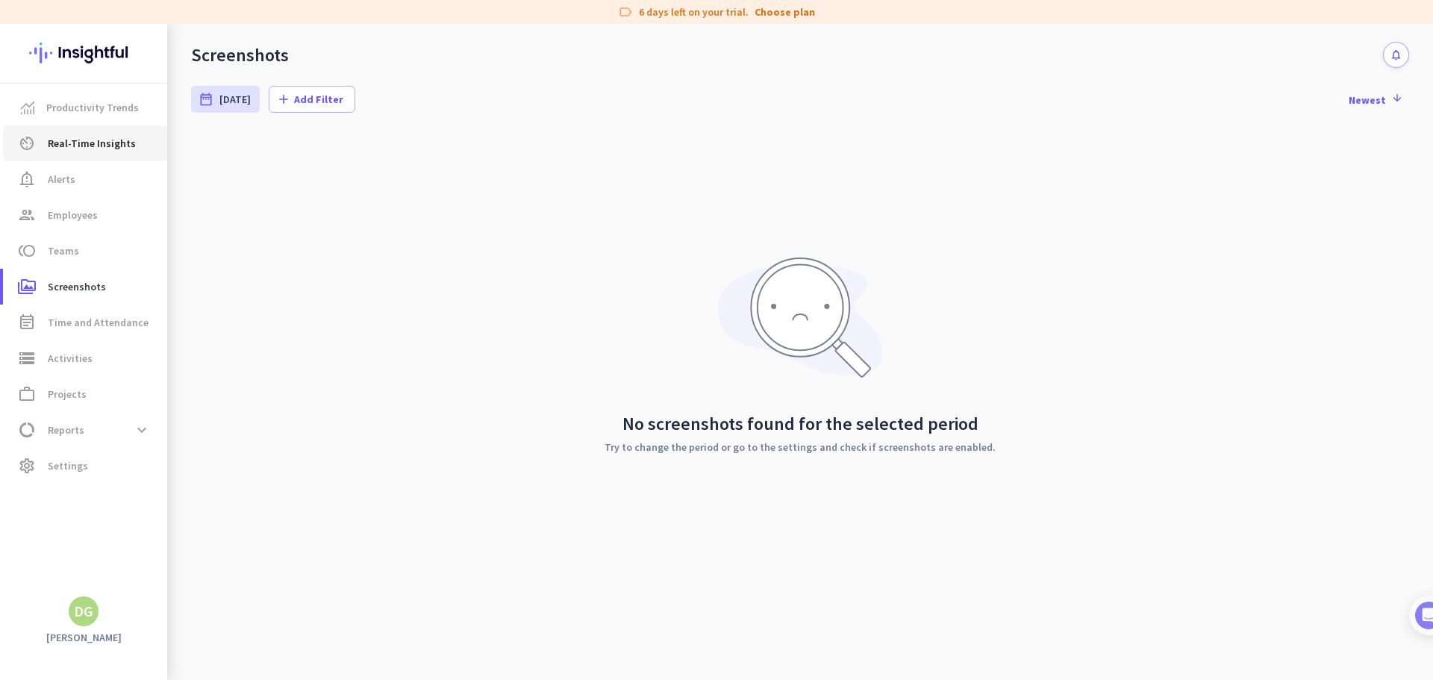
click at [81, 137] on span "Real-Time Insights" at bounding box center [92, 143] width 88 height 18
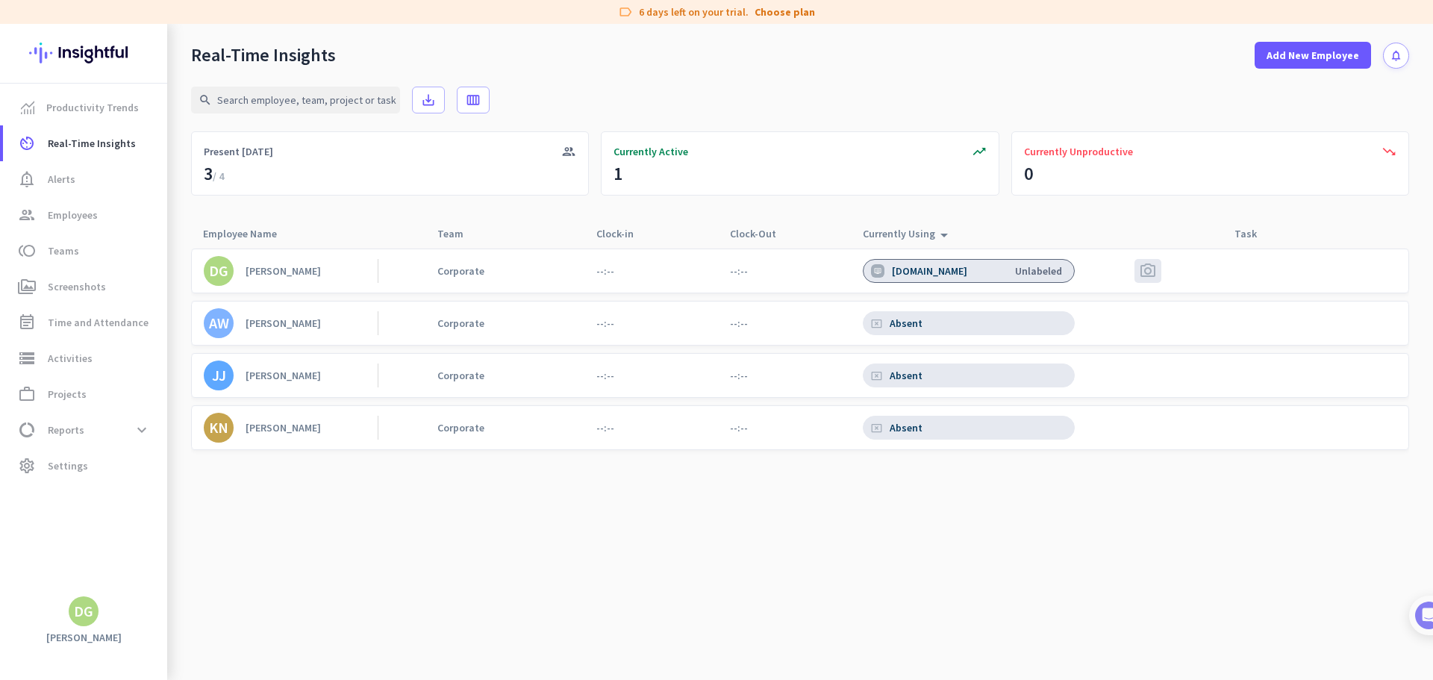
click at [243, 323] on link "AW [PERSON_NAME]" at bounding box center [291, 323] width 174 height 30
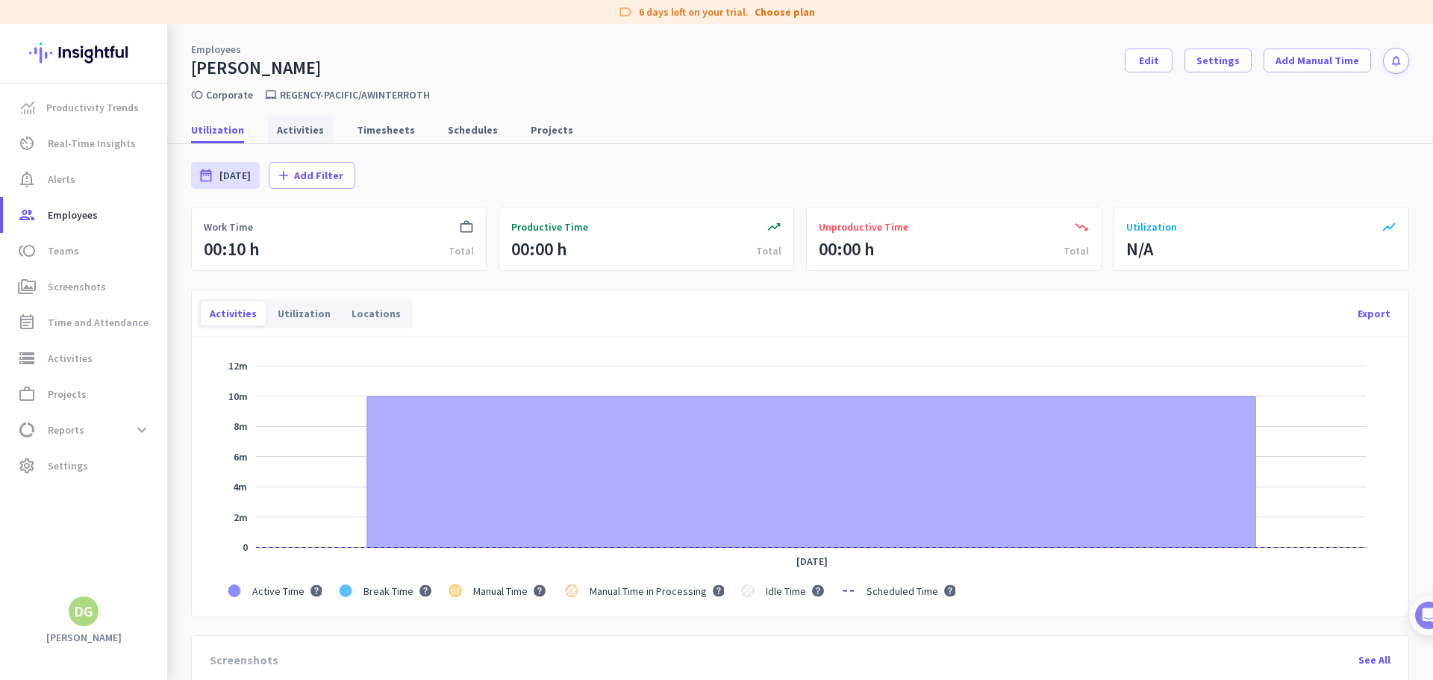
click at [302, 140] on span "Activities" at bounding box center [300, 129] width 47 height 27
